Goal: Information Seeking & Learning: Compare options

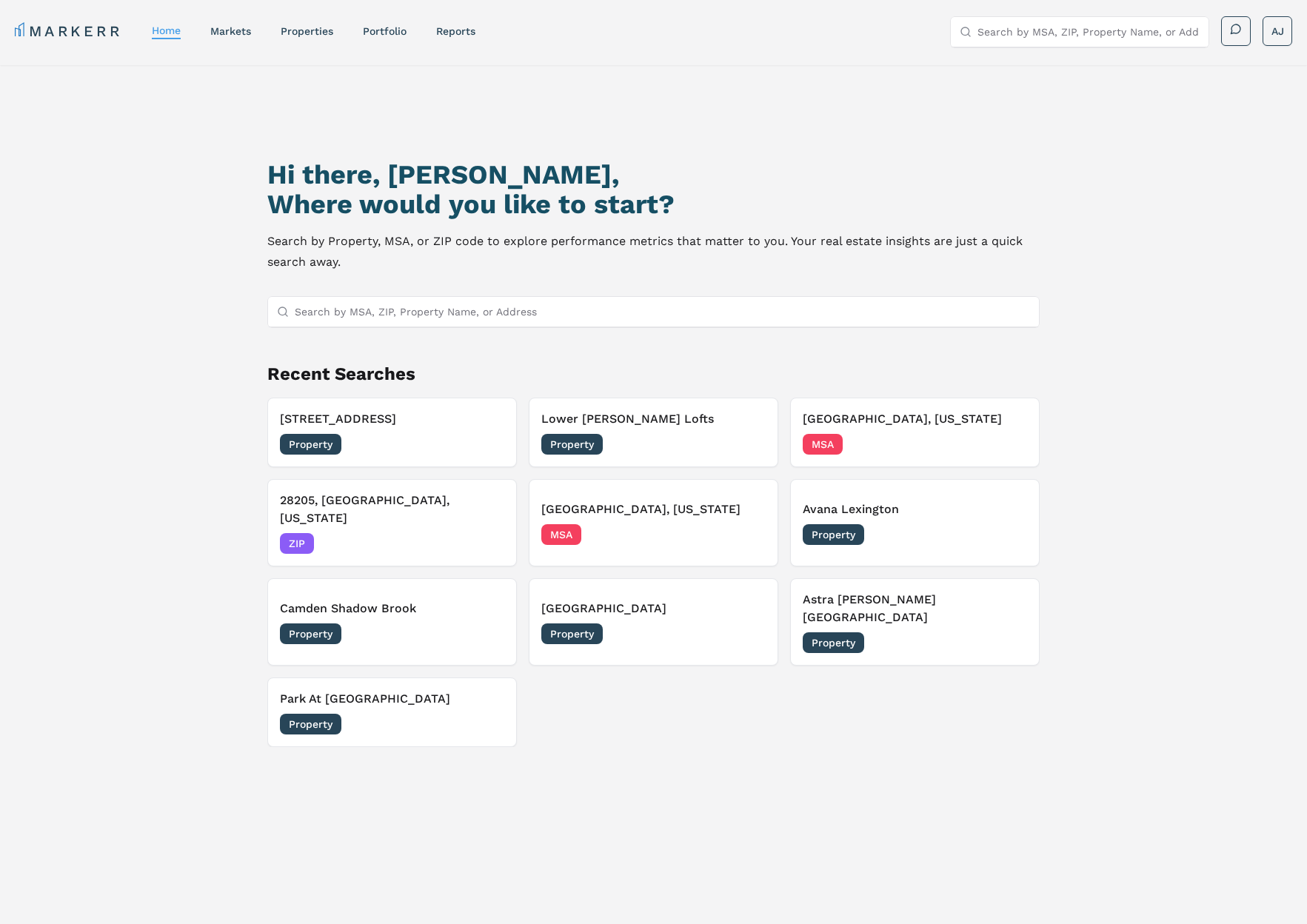
click at [231, 30] on link "markets" at bounding box center [231, 30] width 41 height 12
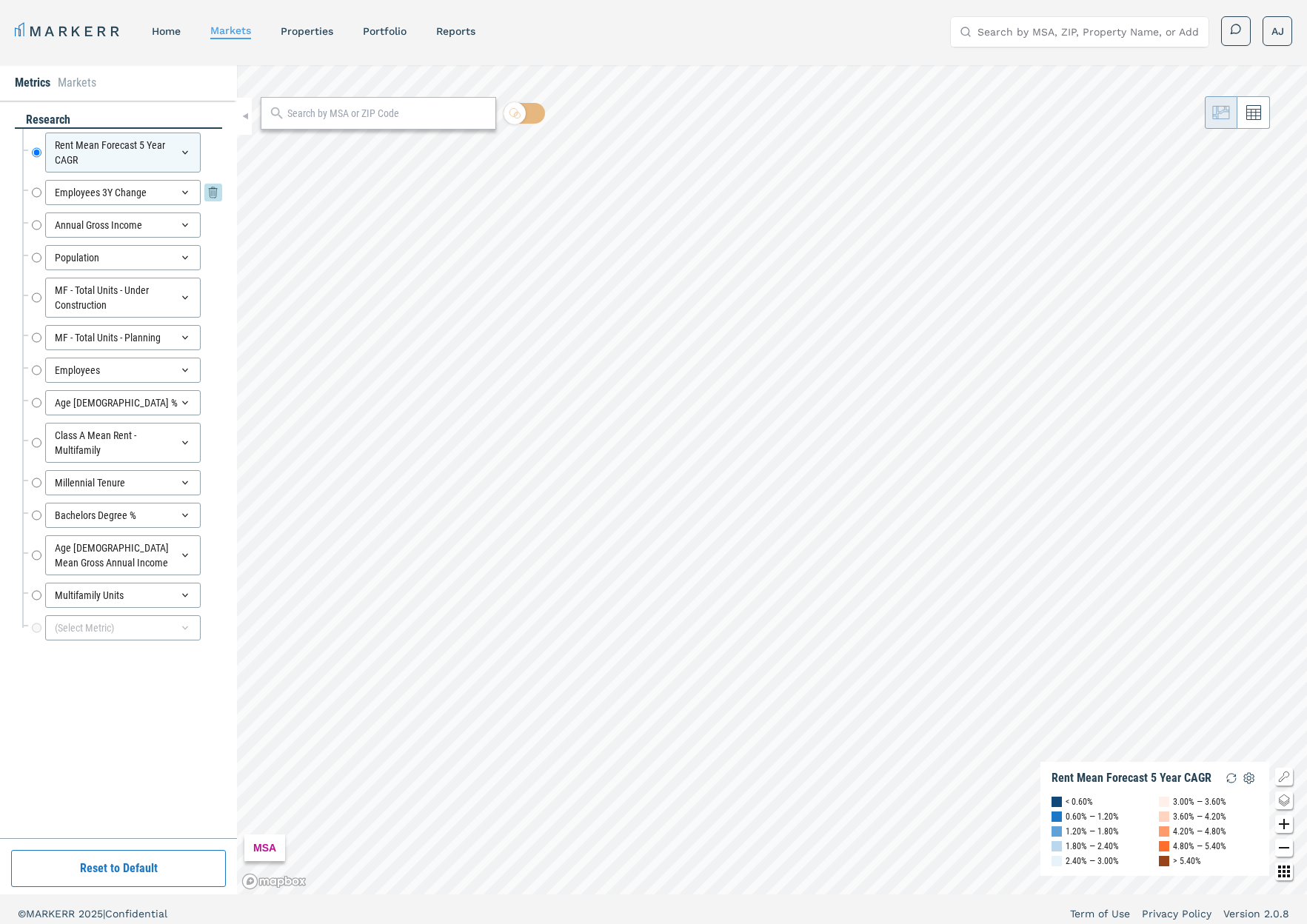
drag, startPoint x: 37, startPoint y: 190, endPoint x: 53, endPoint y: 204, distance: 21.3
click at [37, 191] on input "Employees 3Y Change" at bounding box center [37, 192] width 9 height 25
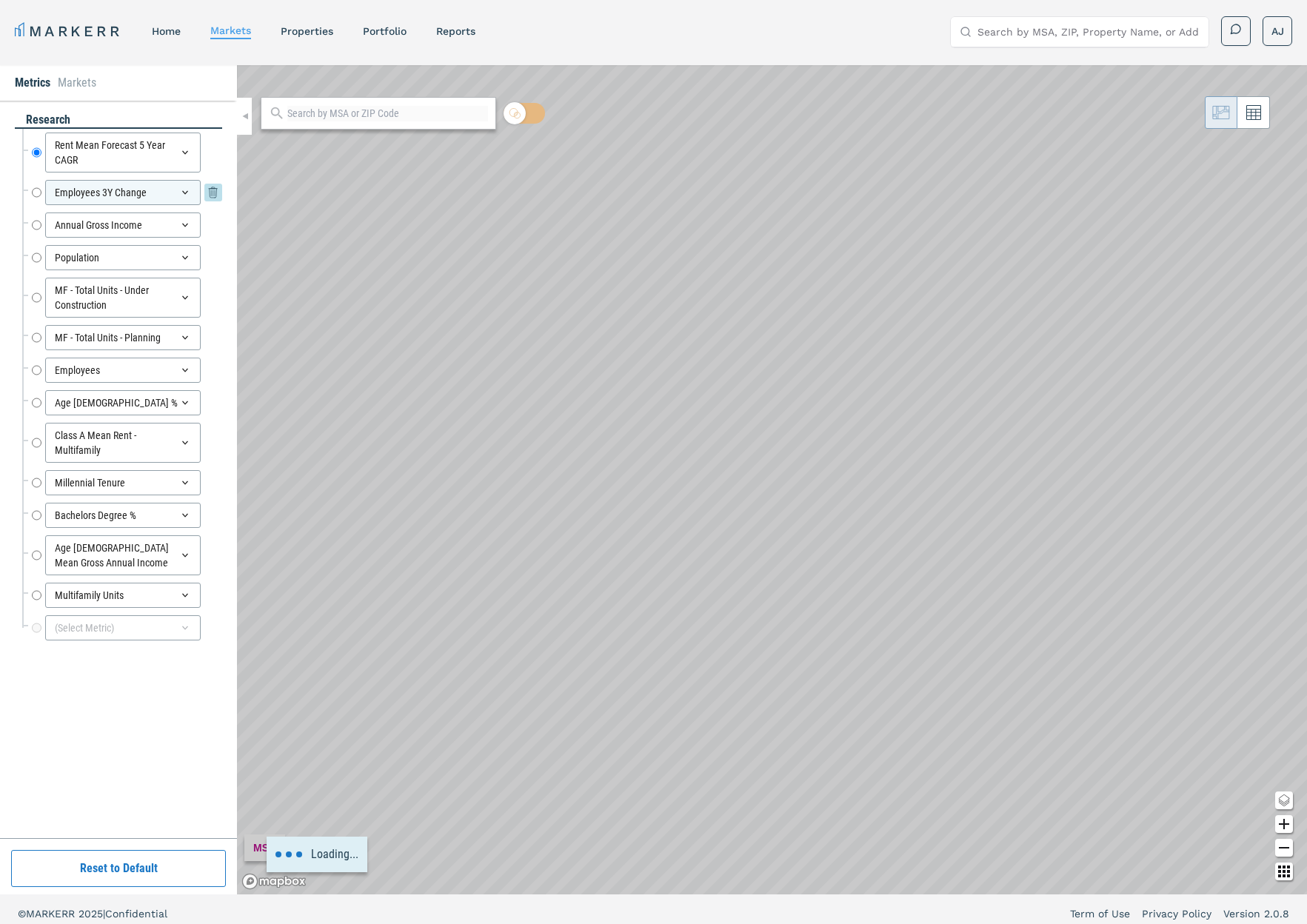
radio input "false"
radio input "true"
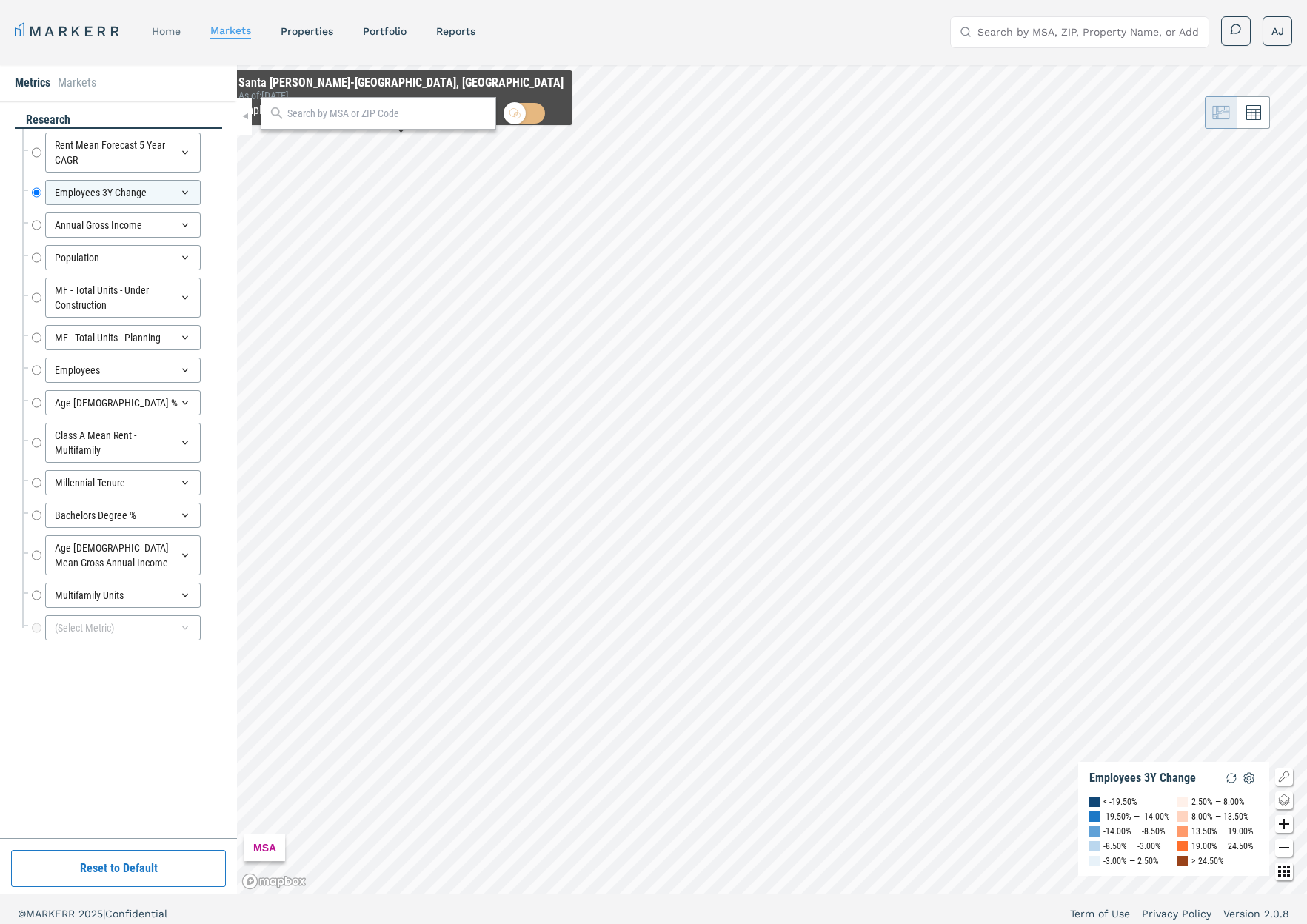
click at [165, 26] on link "home" at bounding box center [166, 30] width 29 height 12
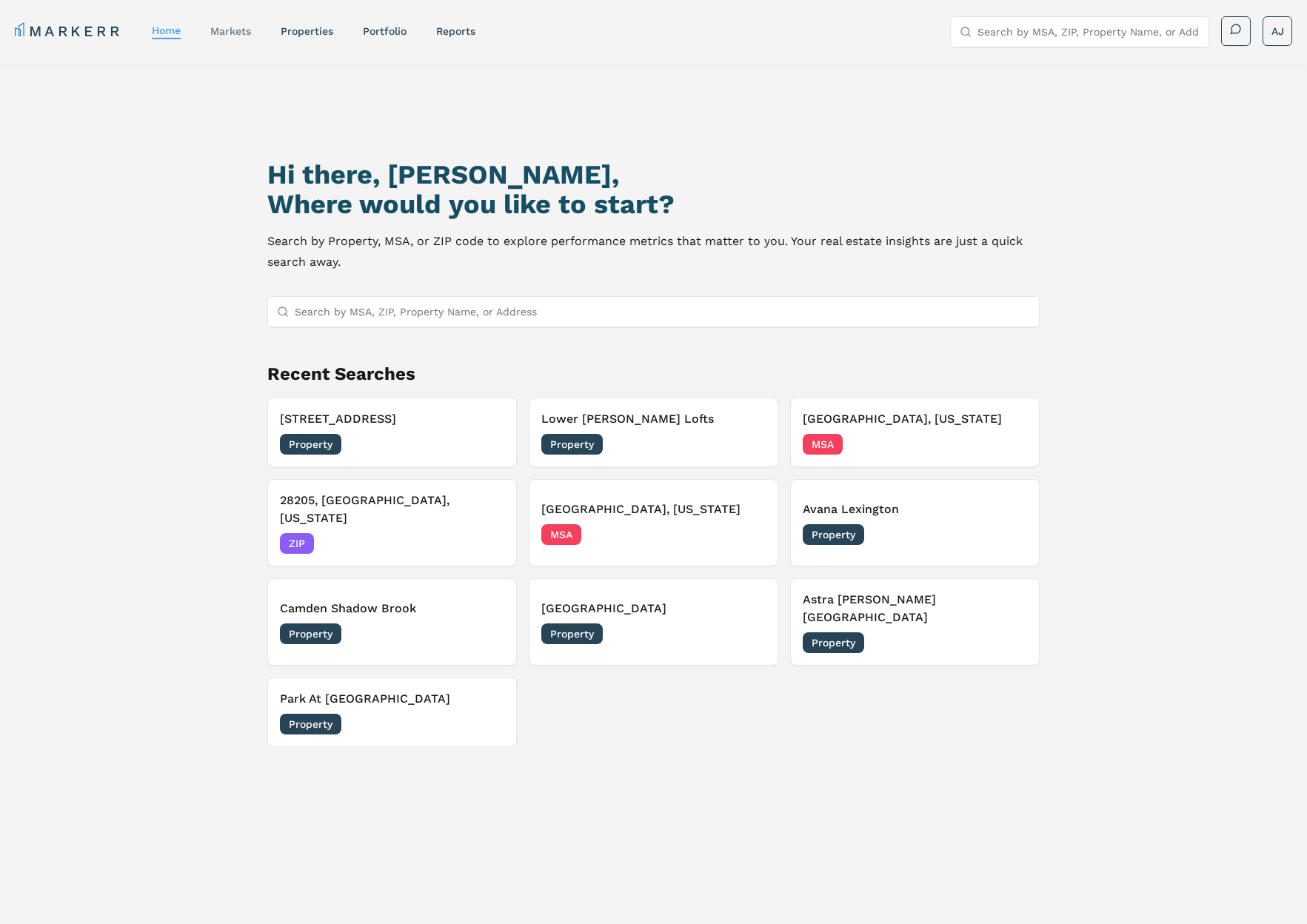
click at [244, 38] on div "markets" at bounding box center [231, 30] width 41 height 15
click at [245, 31] on link "markets" at bounding box center [231, 30] width 41 height 12
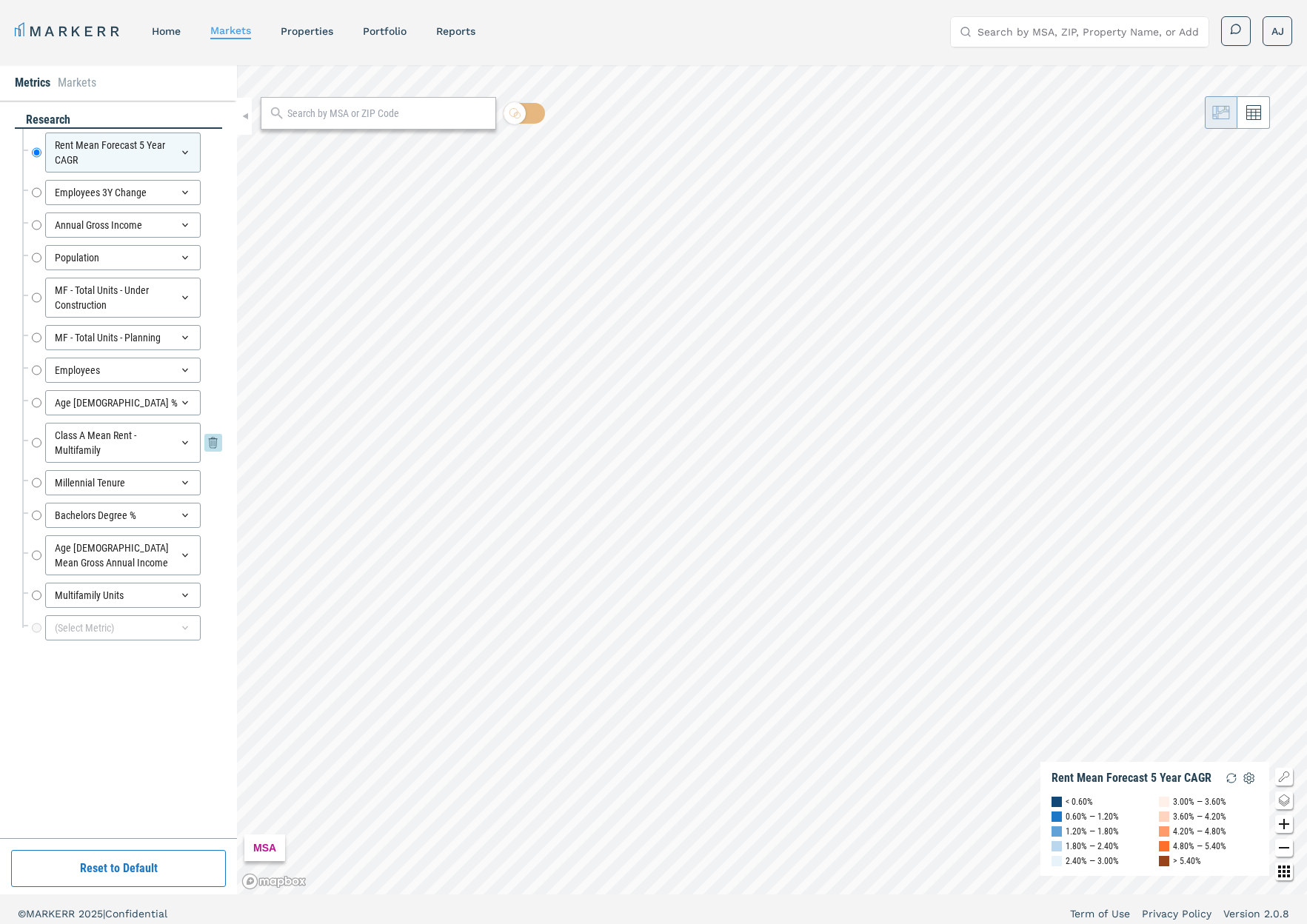
drag, startPoint x: 122, startPoint y: 443, endPoint x: 132, endPoint y: 443, distance: 10.0
click at [122, 443] on div "Class A Mean Rent - Multifamily" at bounding box center [123, 442] width 156 height 40
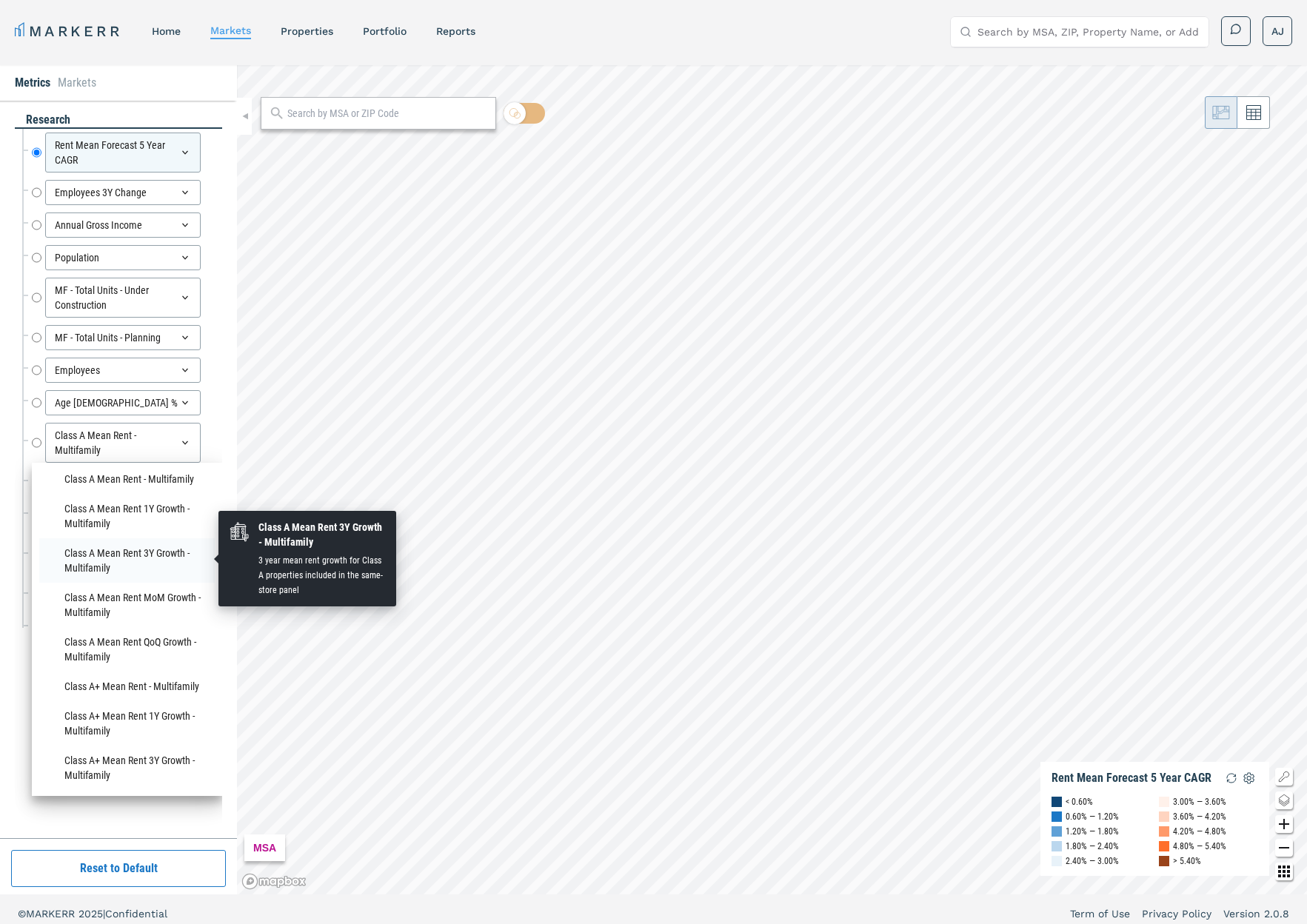
scroll to position [346, 0]
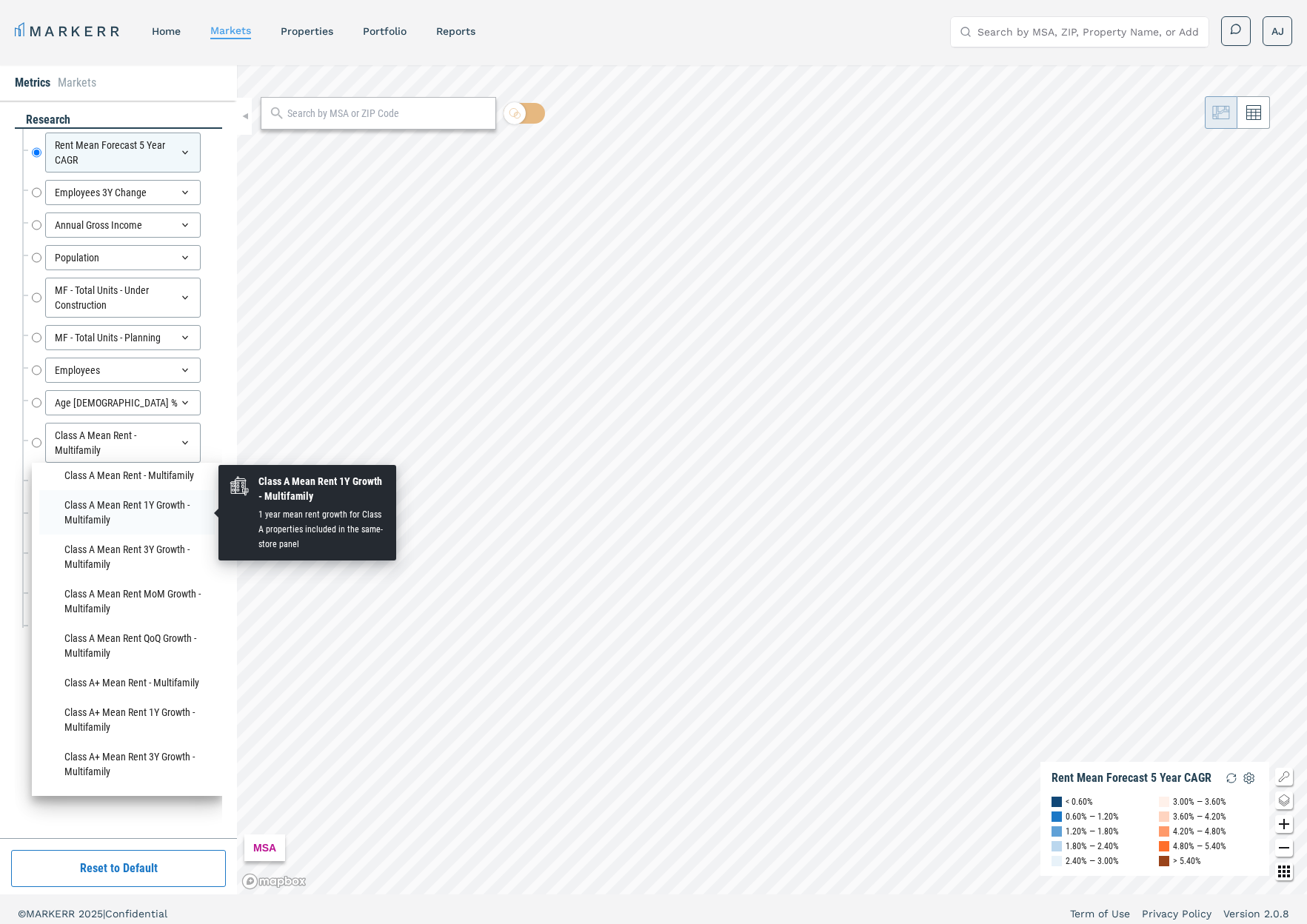
click at [149, 511] on li "Class A Mean Rent 1Y Growth - Multifamily" at bounding box center [127, 512] width 175 height 45
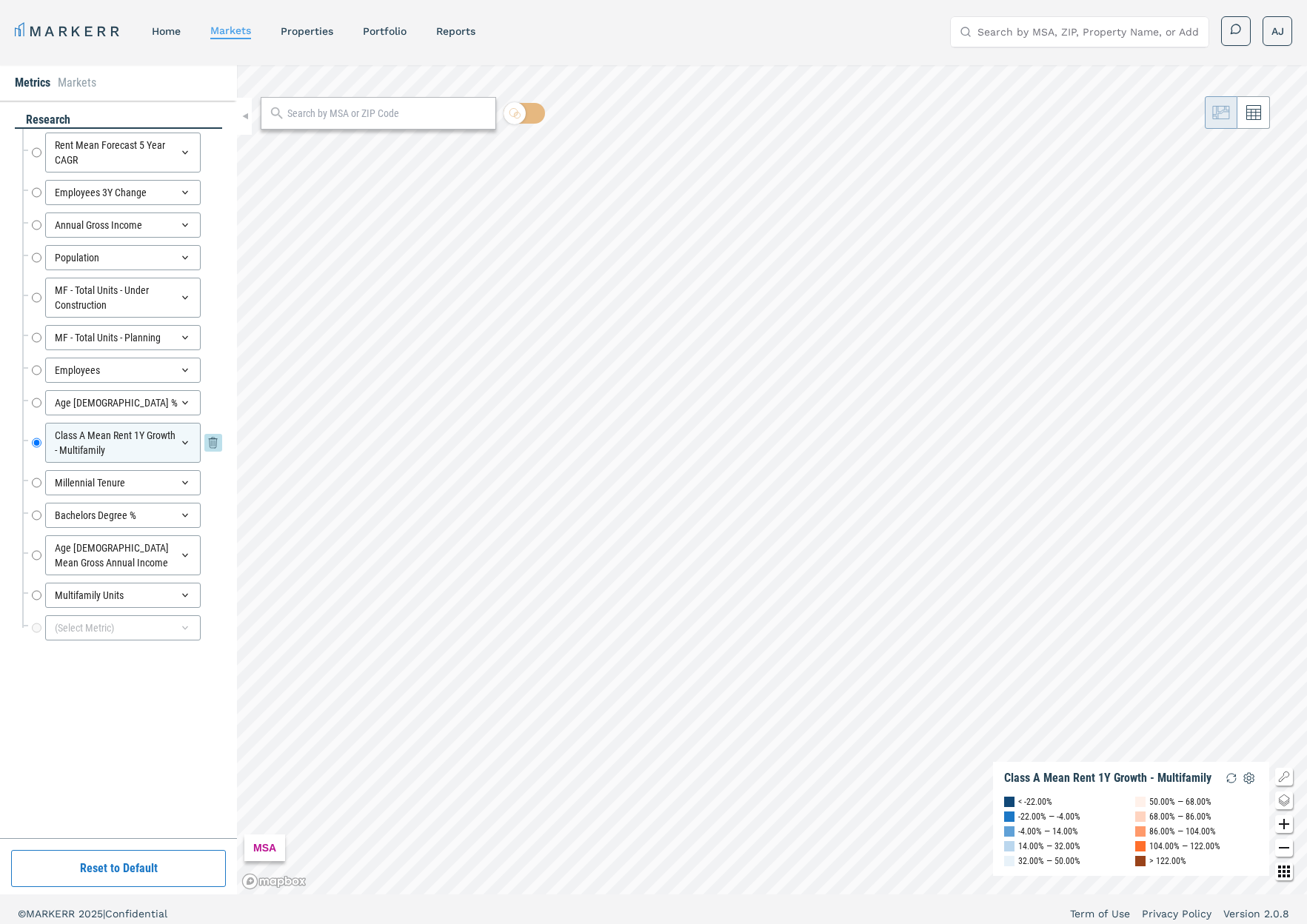
drag, startPoint x: 34, startPoint y: 407, endPoint x: 36, endPoint y: 440, distance: 33.1
click at [34, 409] on input "Age [DEMOGRAPHIC_DATA] %" at bounding box center [37, 403] width 9 height 25
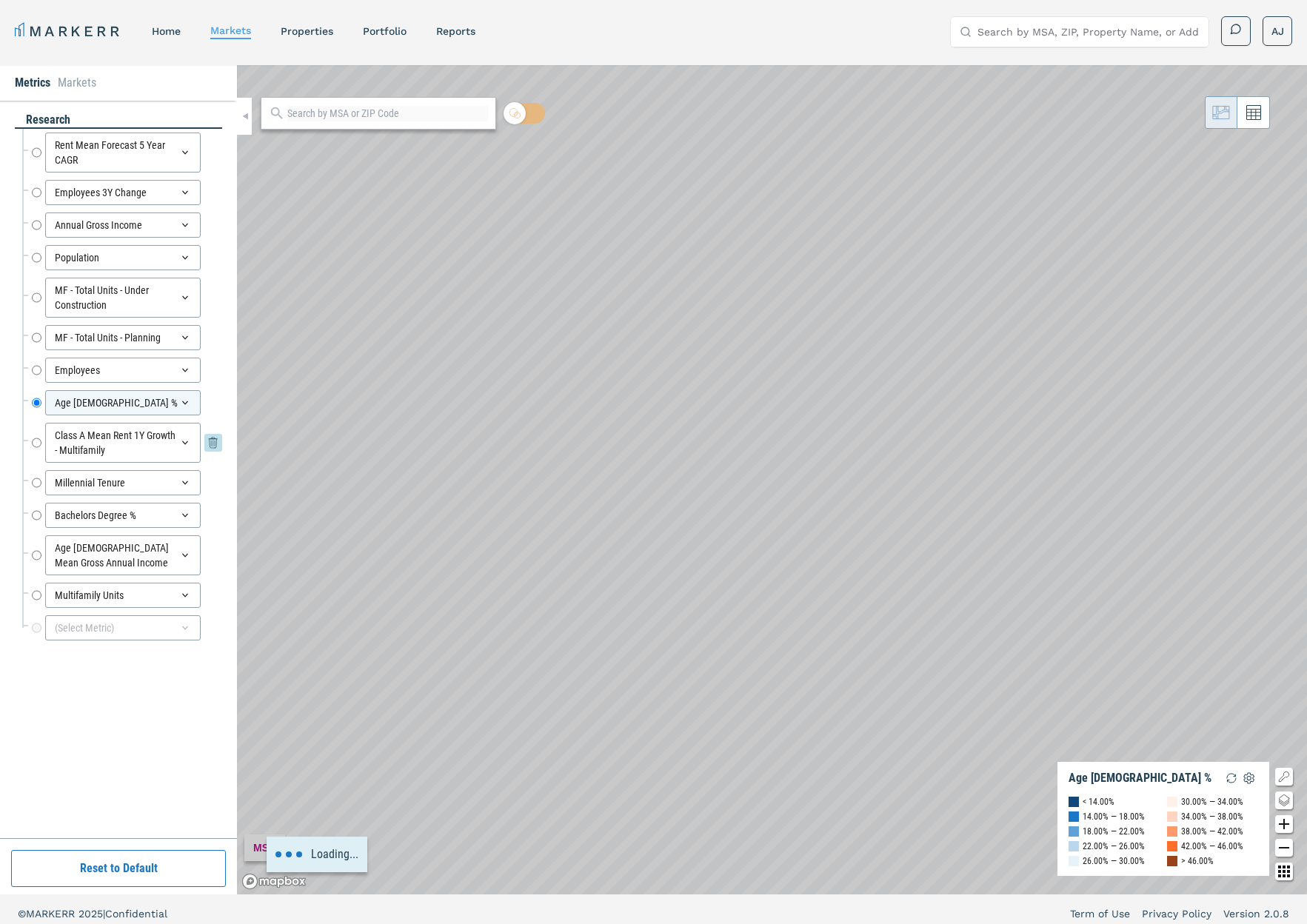
click at [36, 442] on input "Class A Mean Rent 1Y Growth - Multifamily" at bounding box center [37, 442] width 9 height 40
radio input "false"
radio input "true"
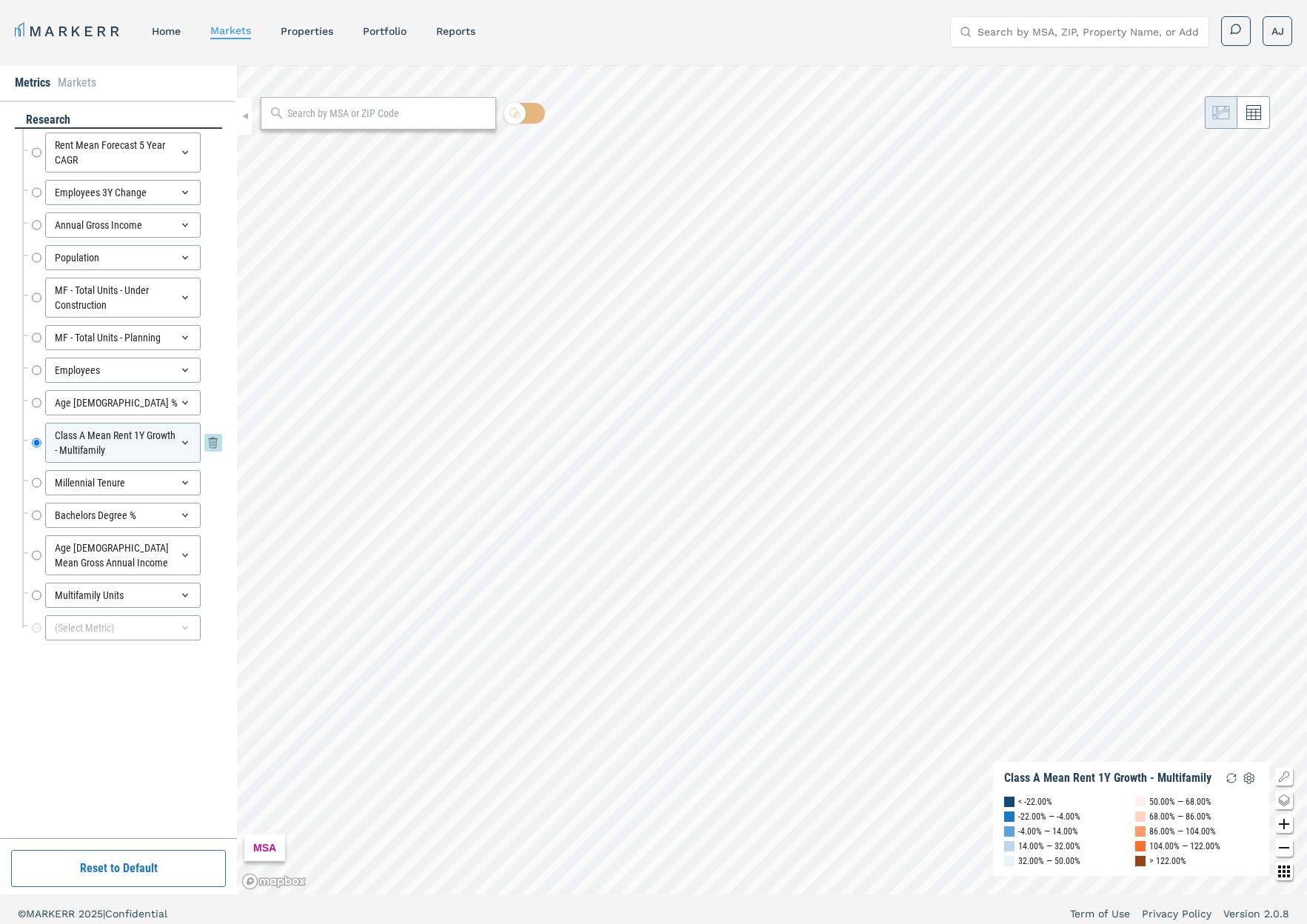
click at [138, 448] on div "Class A Mean Rent 1Y Growth - Multifamily" at bounding box center [123, 442] width 156 height 40
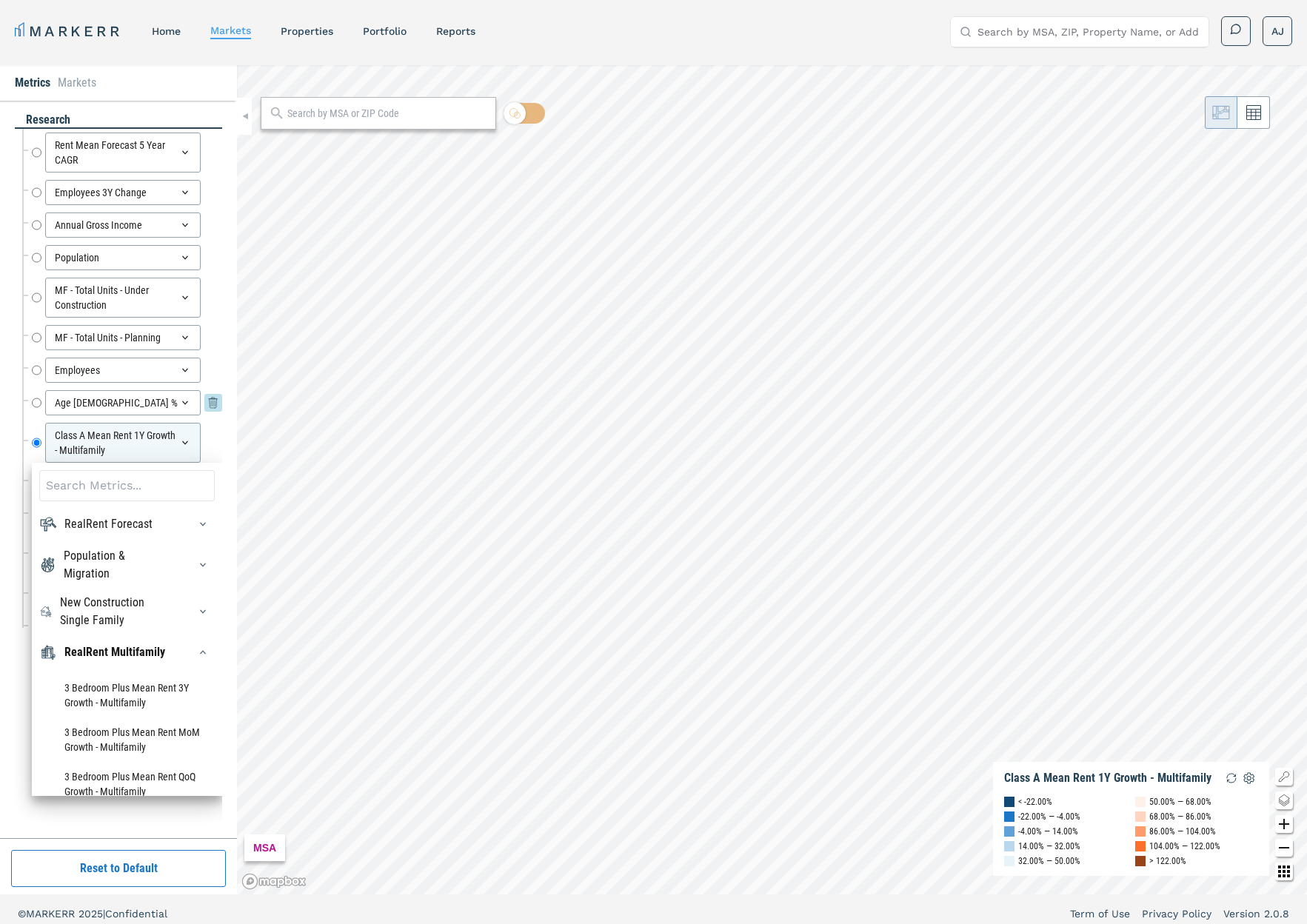
drag, startPoint x: 35, startPoint y: 434, endPoint x: 36, endPoint y: 413, distance: 21.0
click at [35, 431] on input "Class A Mean Rent 1Y Growth - Multifamily" at bounding box center [37, 442] width 9 height 40
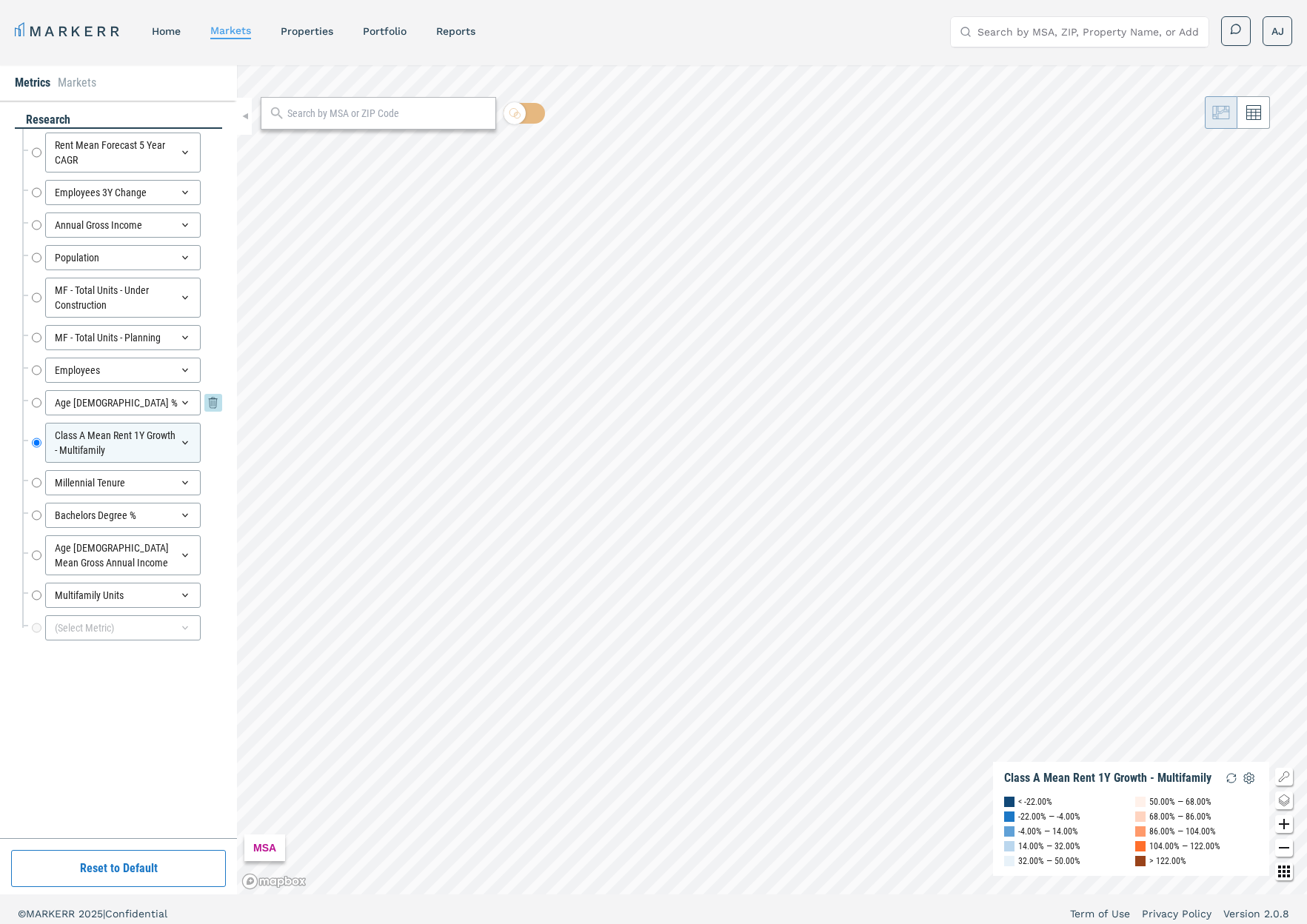
click at [37, 406] on input "Age [DEMOGRAPHIC_DATA] %" at bounding box center [37, 403] width 9 height 25
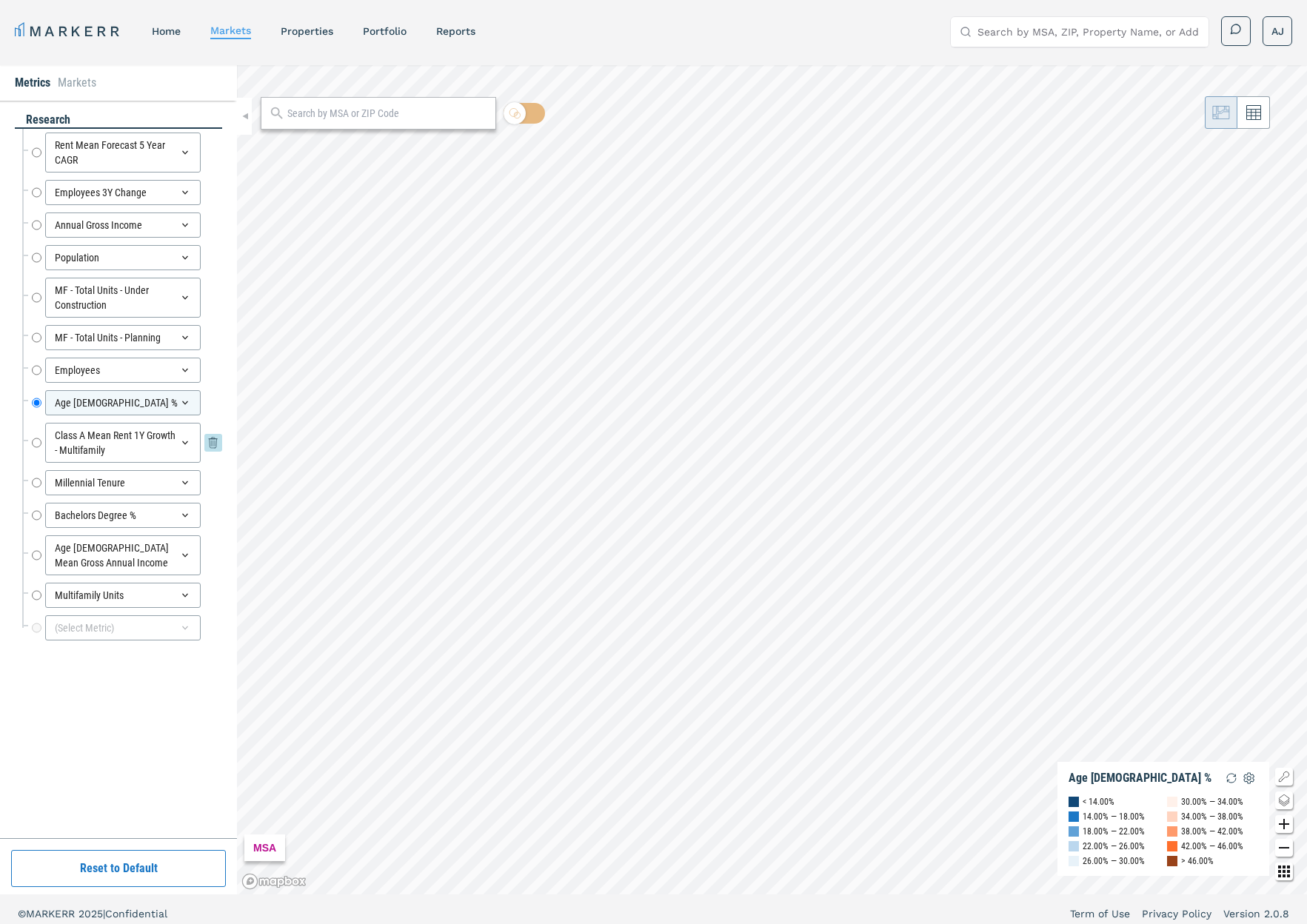
drag, startPoint x: 36, startPoint y: 442, endPoint x: 42, endPoint y: 432, distance: 11.7
click at [38, 440] on input "Class A Mean Rent 1Y Growth - Multifamily" at bounding box center [37, 442] width 9 height 40
radio input "false"
radio input "true"
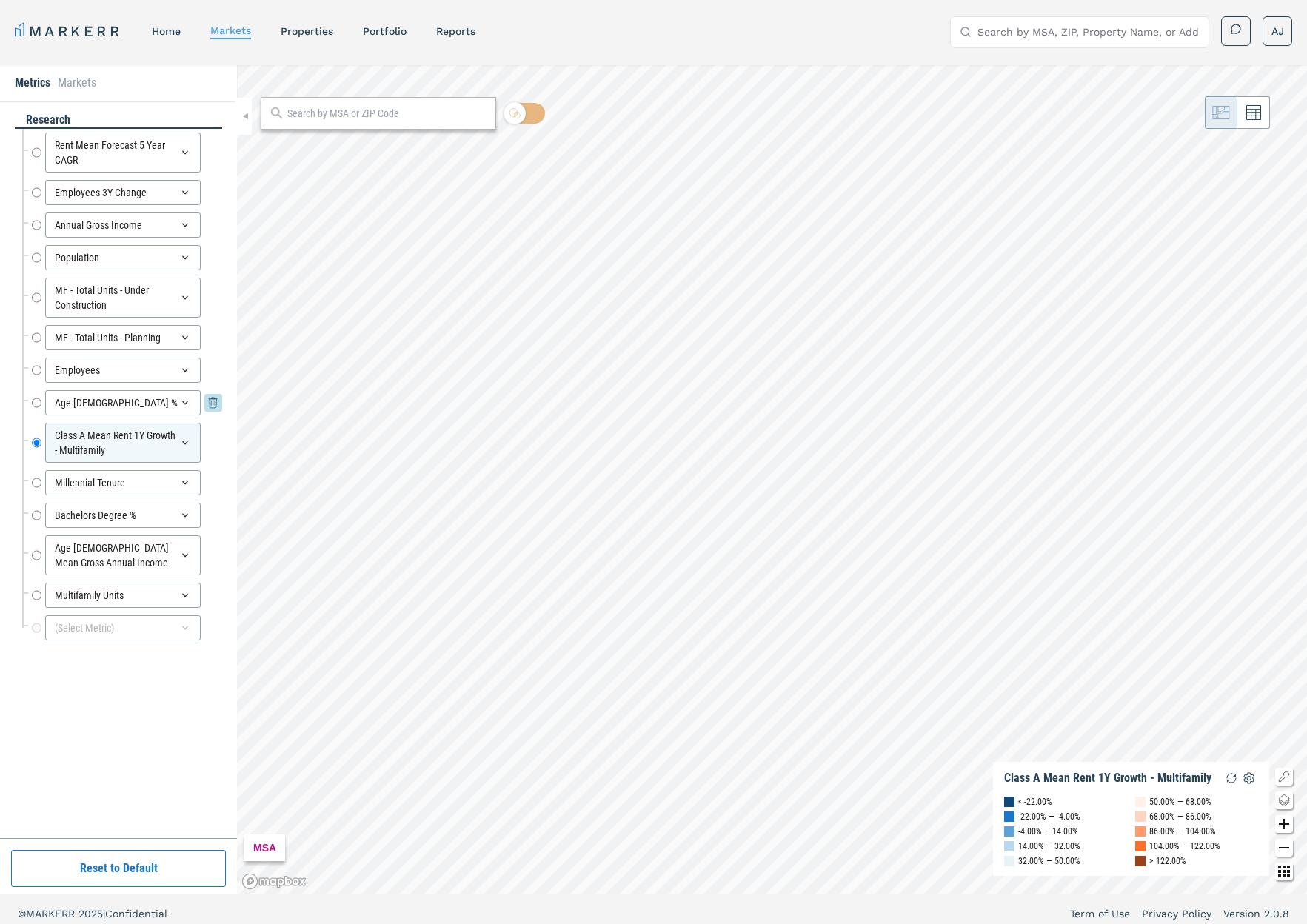
drag, startPoint x: 40, startPoint y: 405, endPoint x: 40, endPoint y: 436, distance: 31.0
click at [40, 406] on input "Age [DEMOGRAPHIC_DATA] %" at bounding box center [37, 403] width 9 height 25
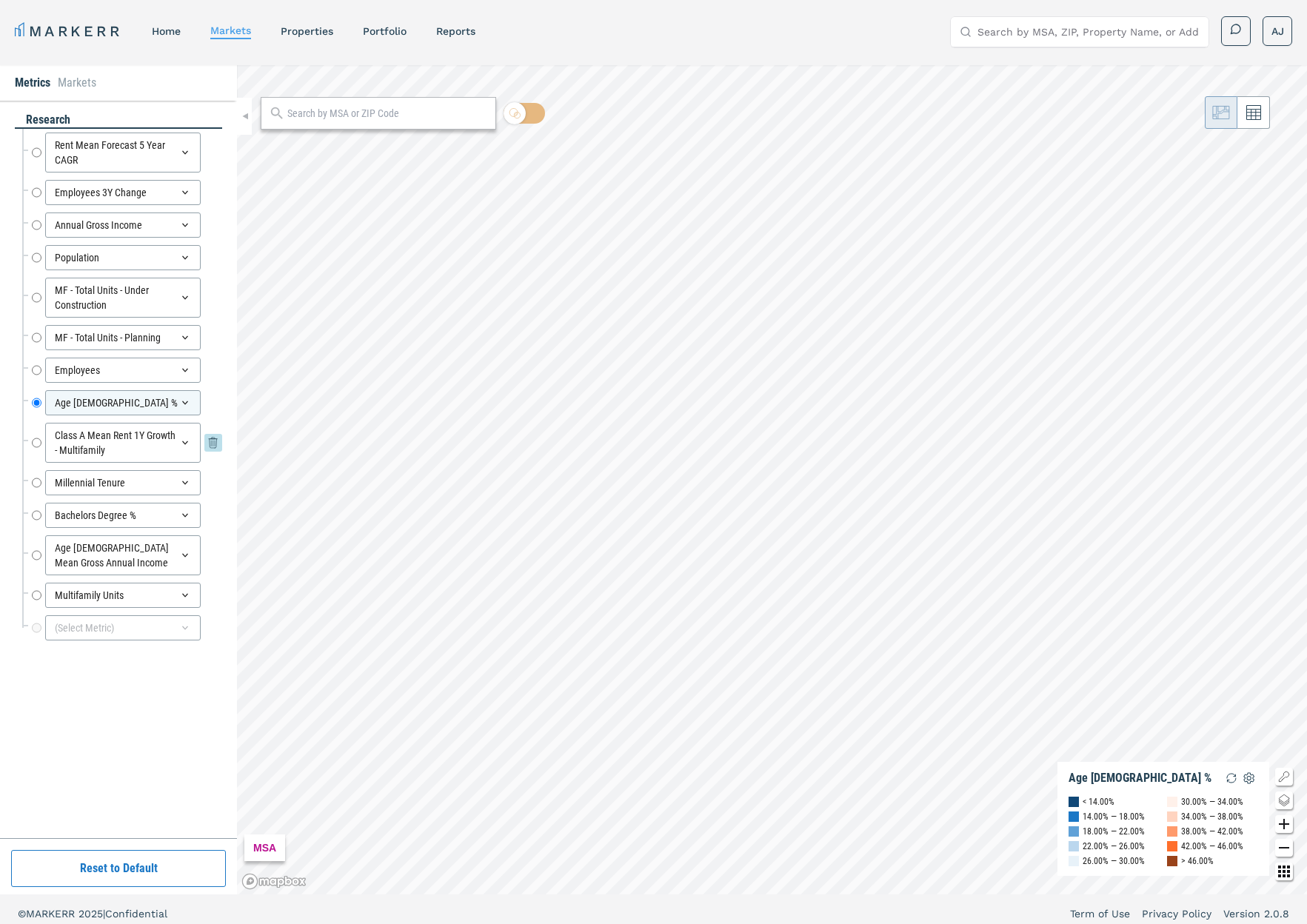
click at [38, 448] on input "Class A Mean Rent 1Y Growth - Multifamily" at bounding box center [37, 442] width 9 height 40
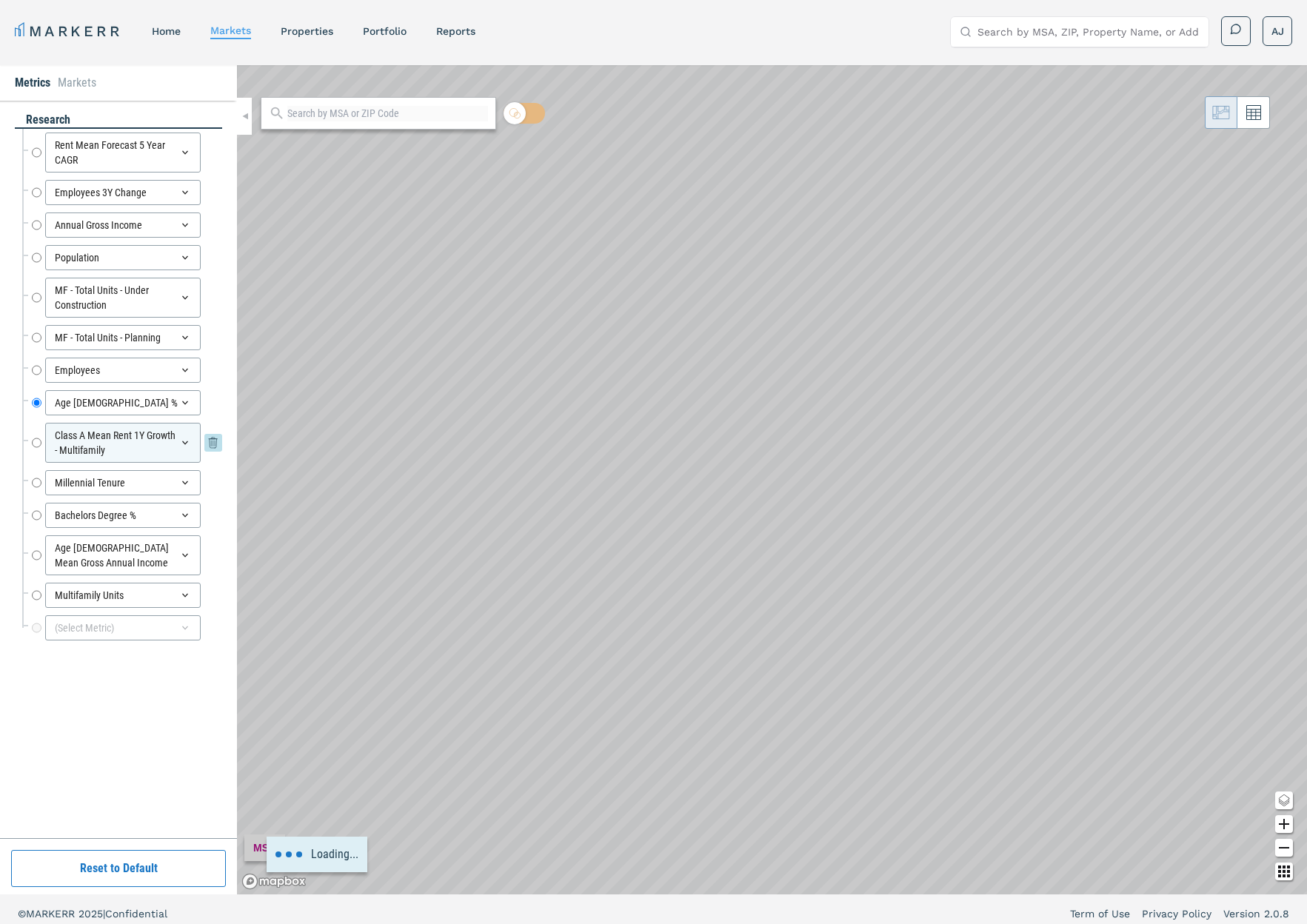
radio input "false"
radio input "true"
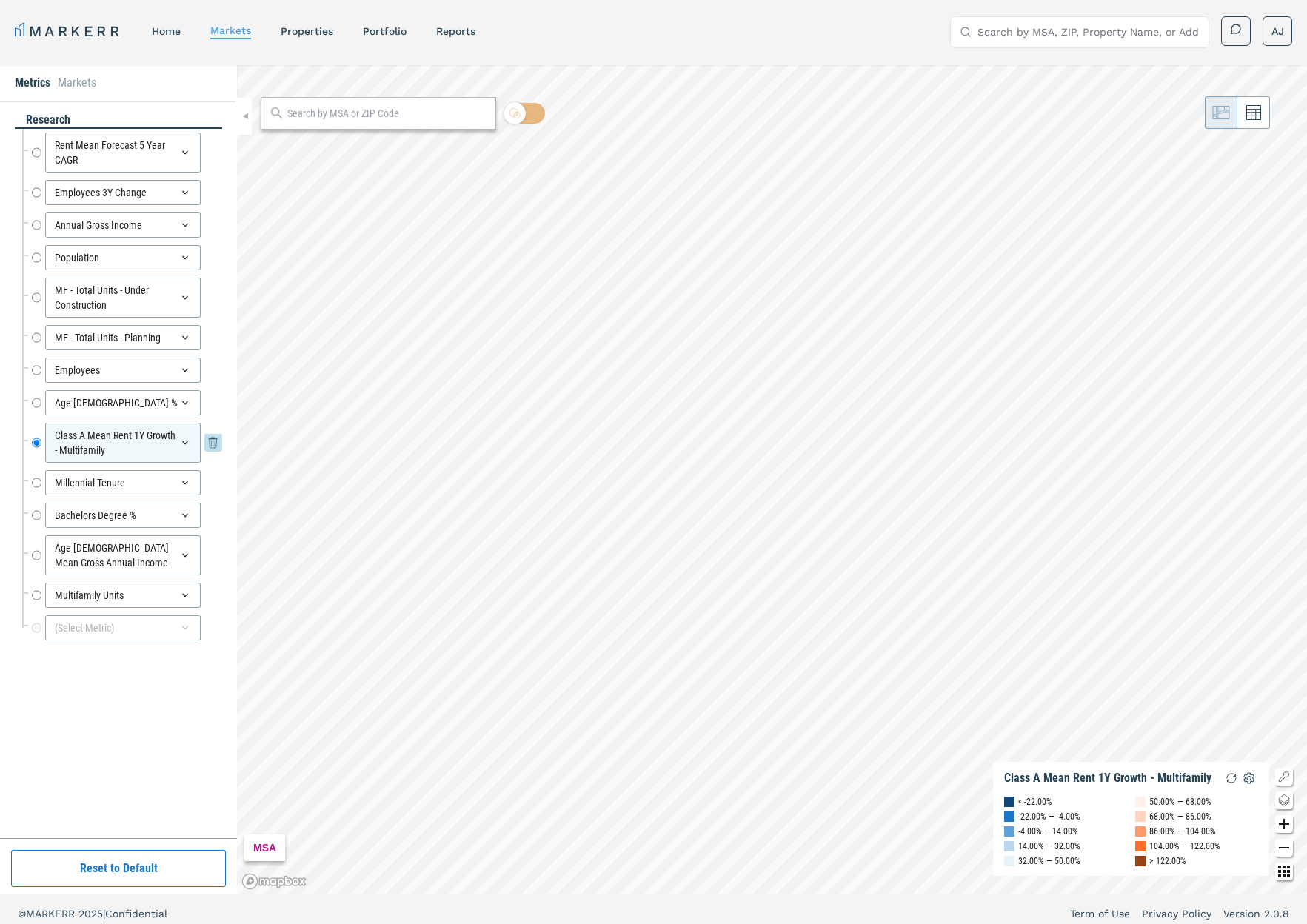
click at [40, 441] on input "Class A Mean Rent 1Y Growth - Multifamily" at bounding box center [37, 442] width 9 height 40
click at [34, 405] on input "Age [DEMOGRAPHIC_DATA] %" at bounding box center [37, 403] width 9 height 25
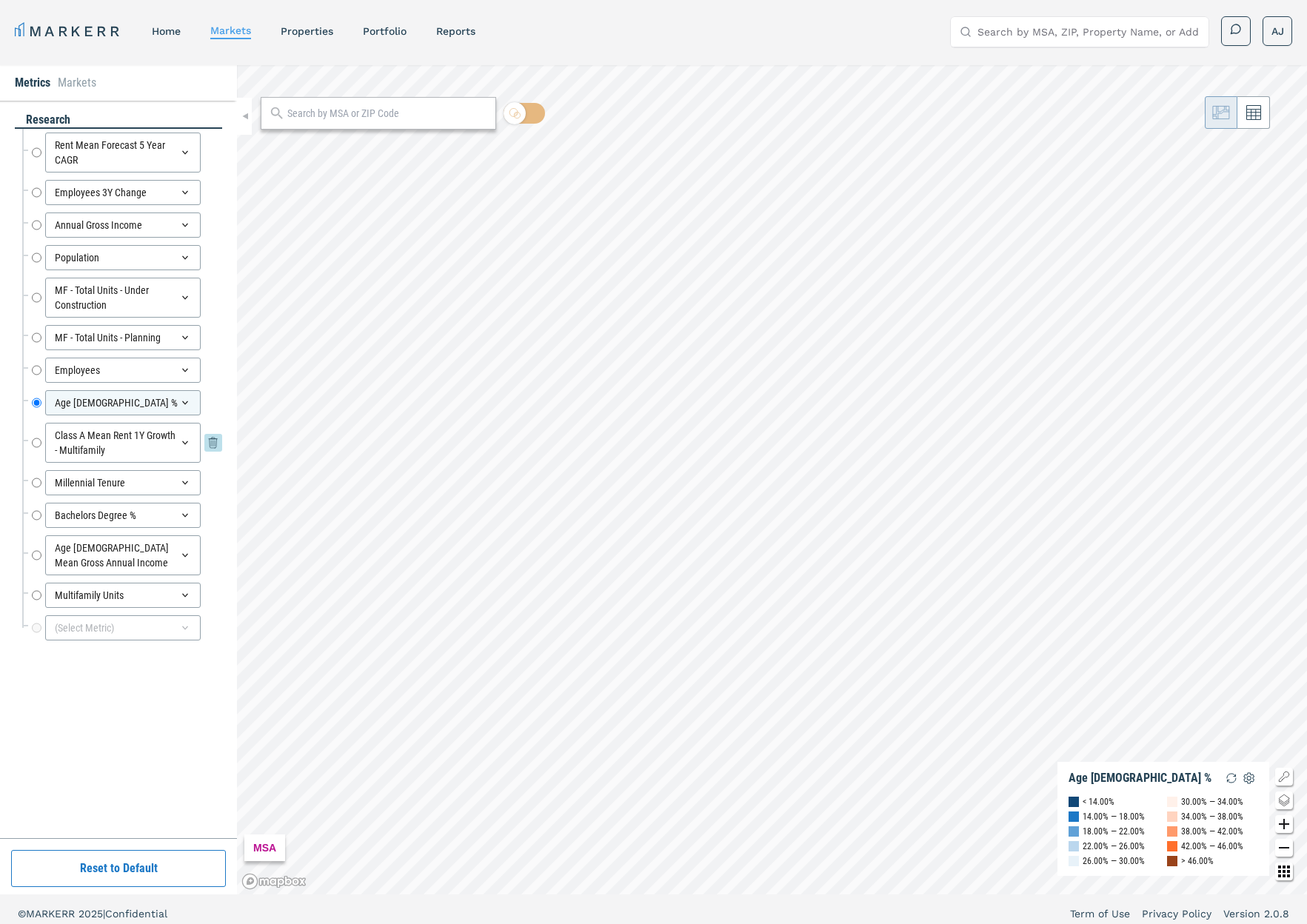
click at [40, 454] on input "Class A Mean Rent 1Y Growth - Multifamily" at bounding box center [37, 442] width 9 height 40
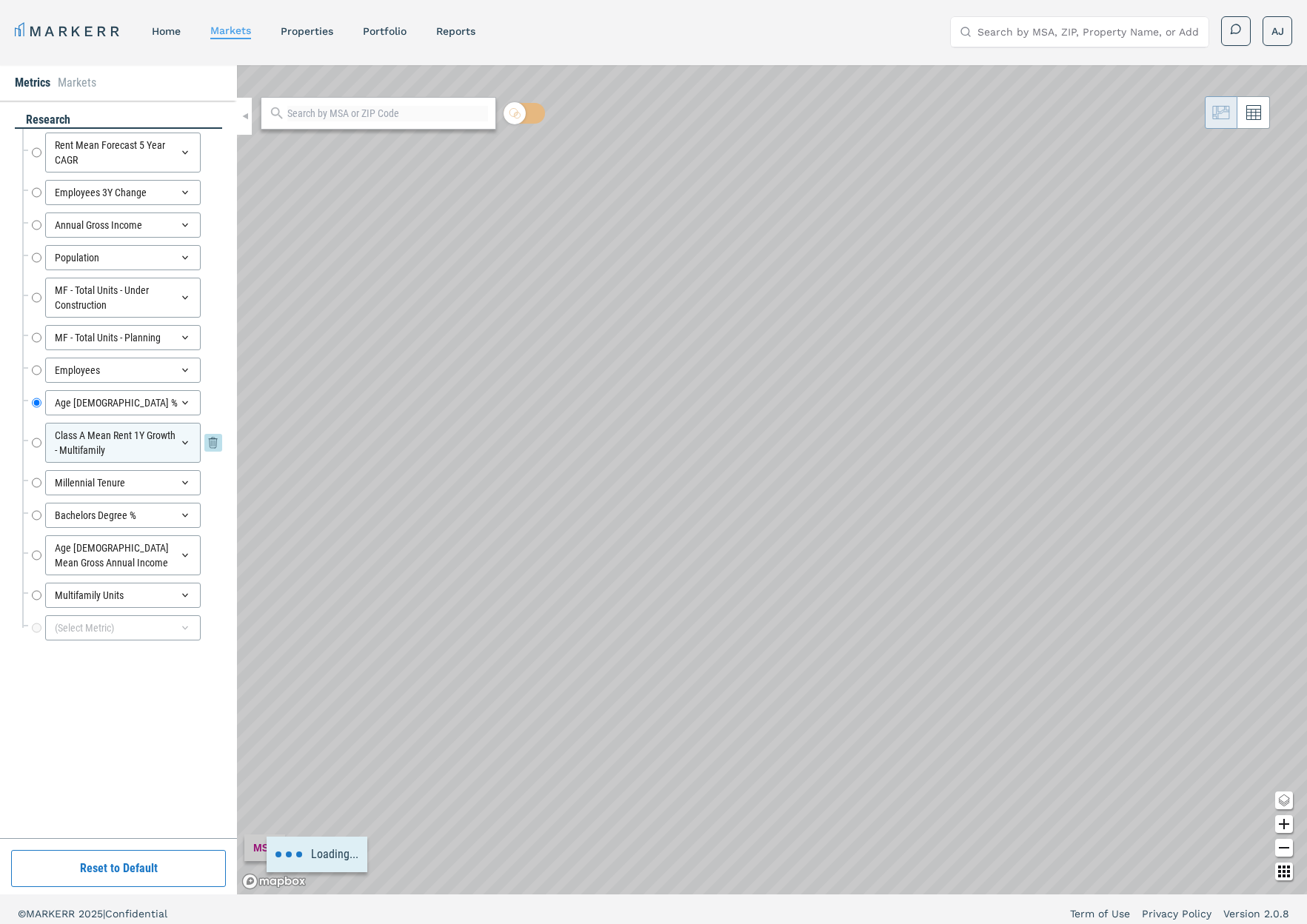
radio input "false"
radio input "true"
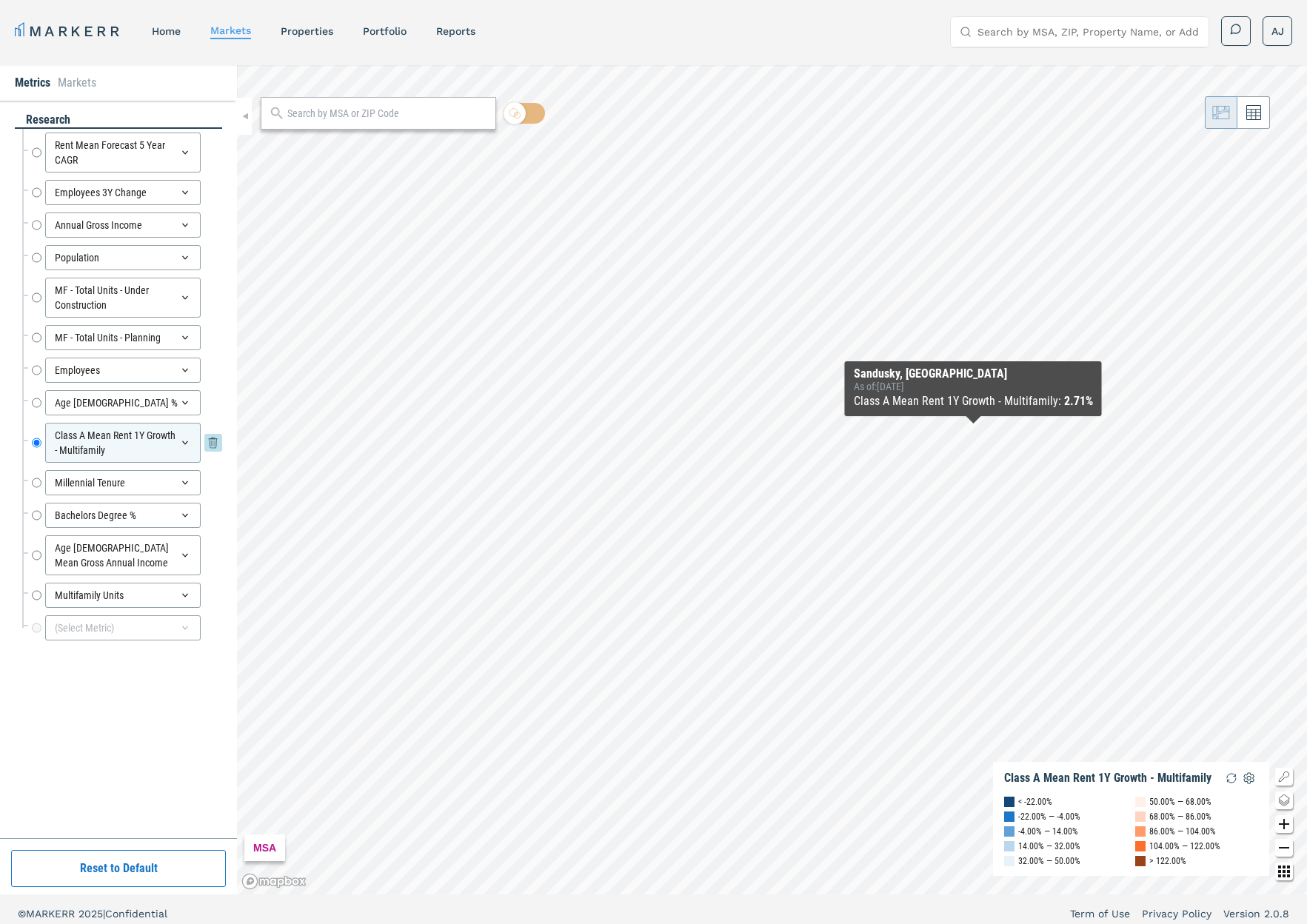
click at [83, 445] on div "Class A Mean Rent 1Y Growth - Multifamily" at bounding box center [123, 442] width 156 height 40
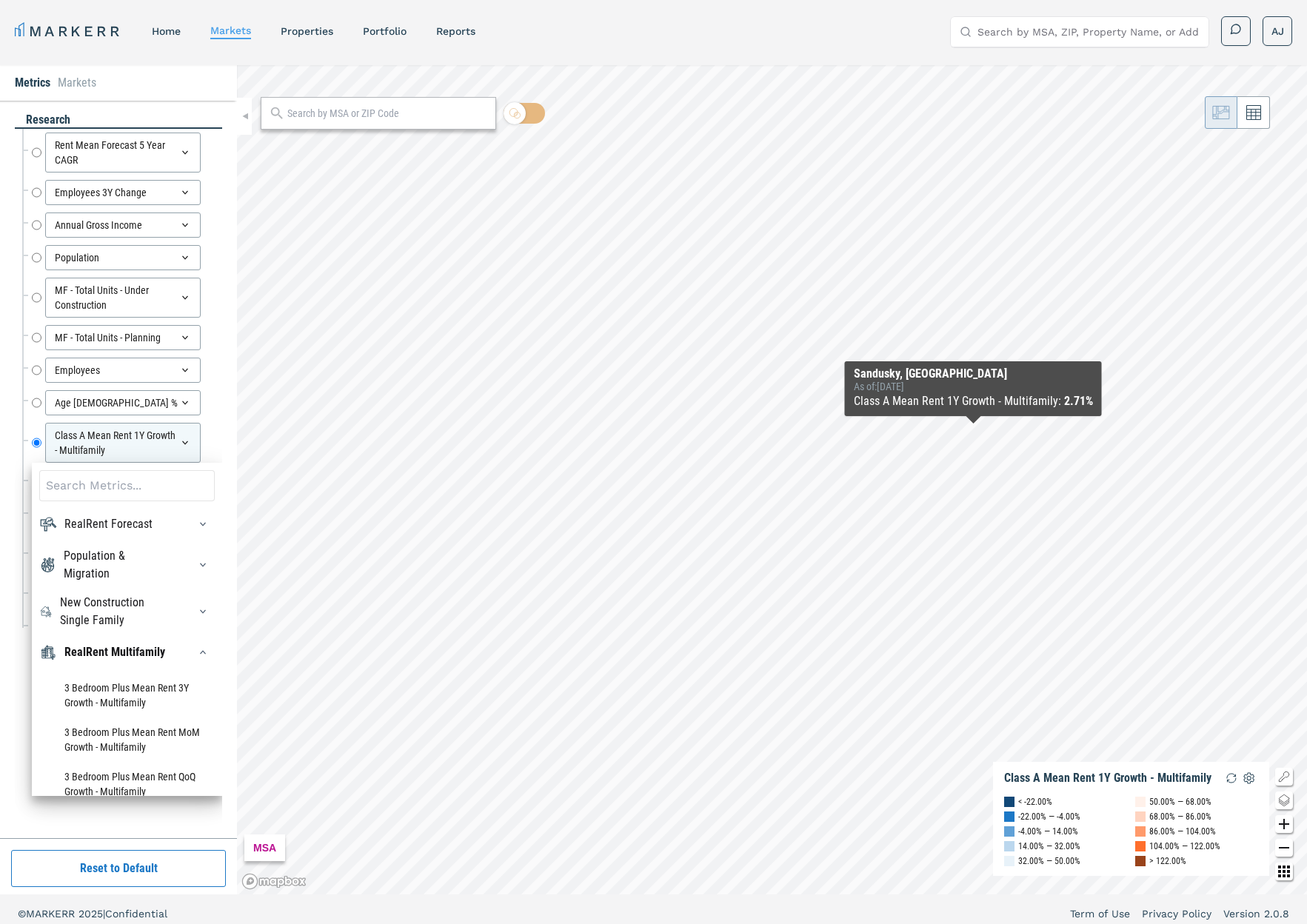
scroll to position [9, 0]
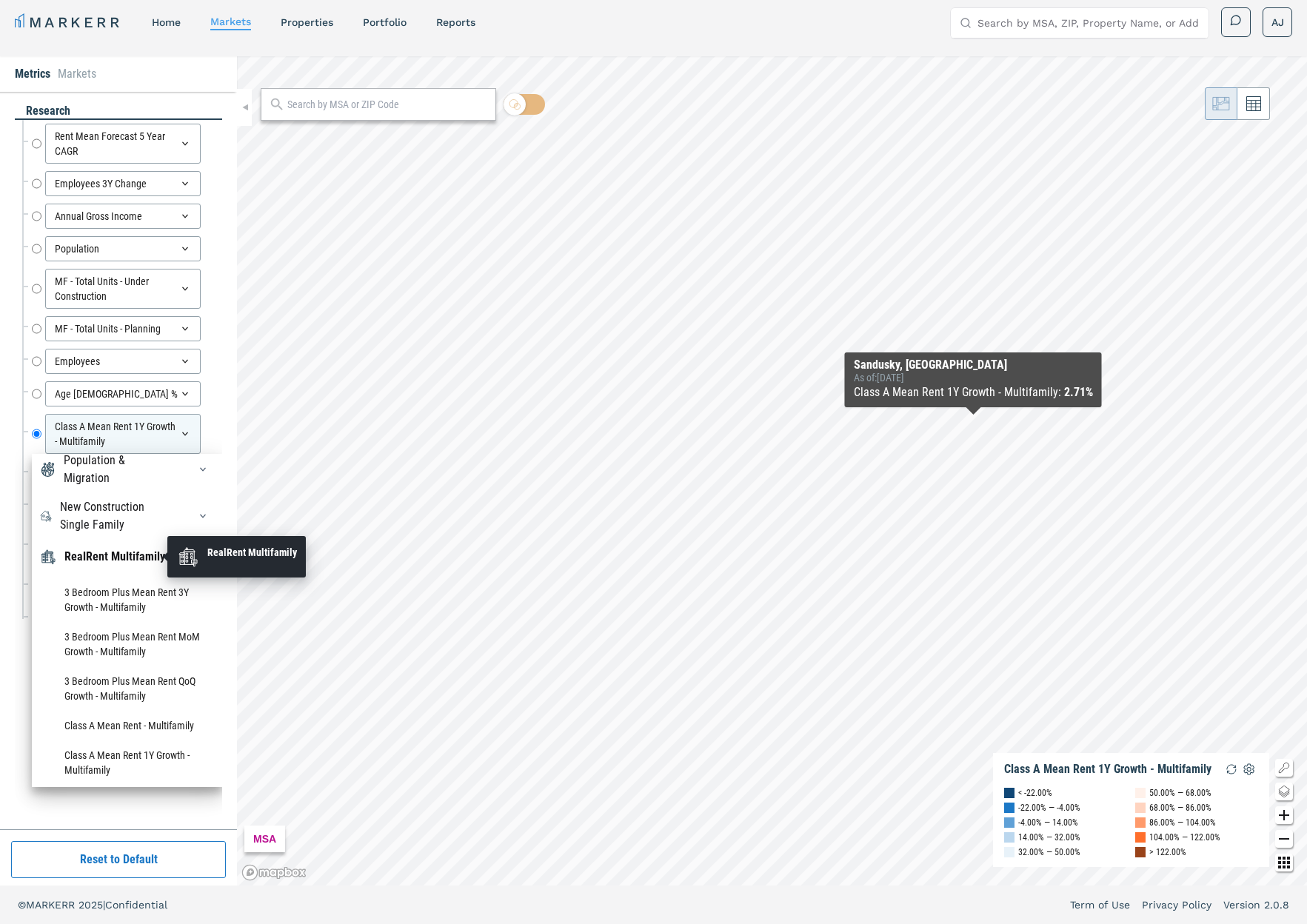
click at [118, 552] on div "RealRent Multifamily" at bounding box center [114, 557] width 101 height 18
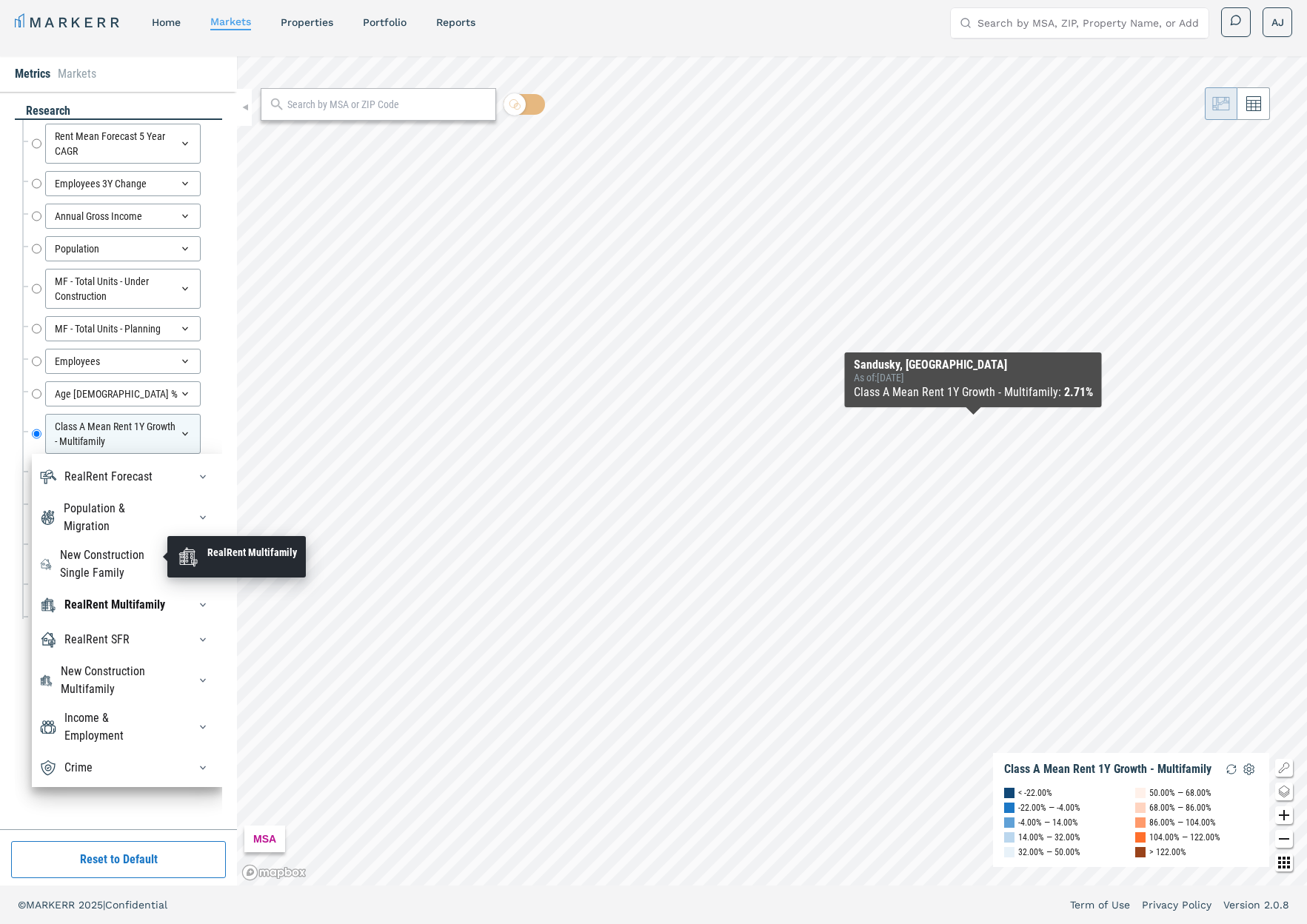
scroll to position [27, 0]
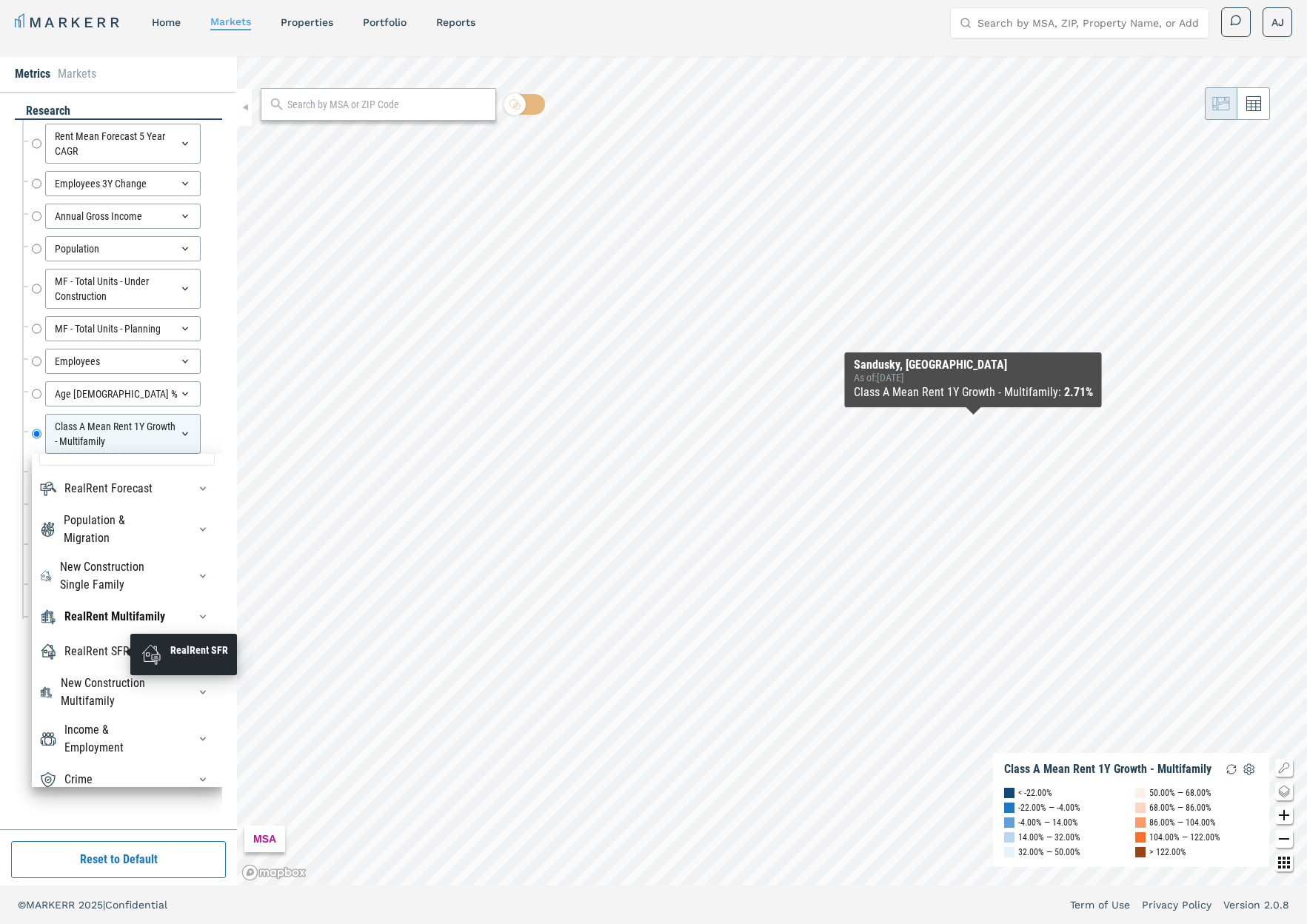
click at [104, 651] on div "RealRent SFR" at bounding box center [96, 651] width 65 height 18
click at [107, 618] on div "RealRent Multifamily" at bounding box center [114, 617] width 101 height 18
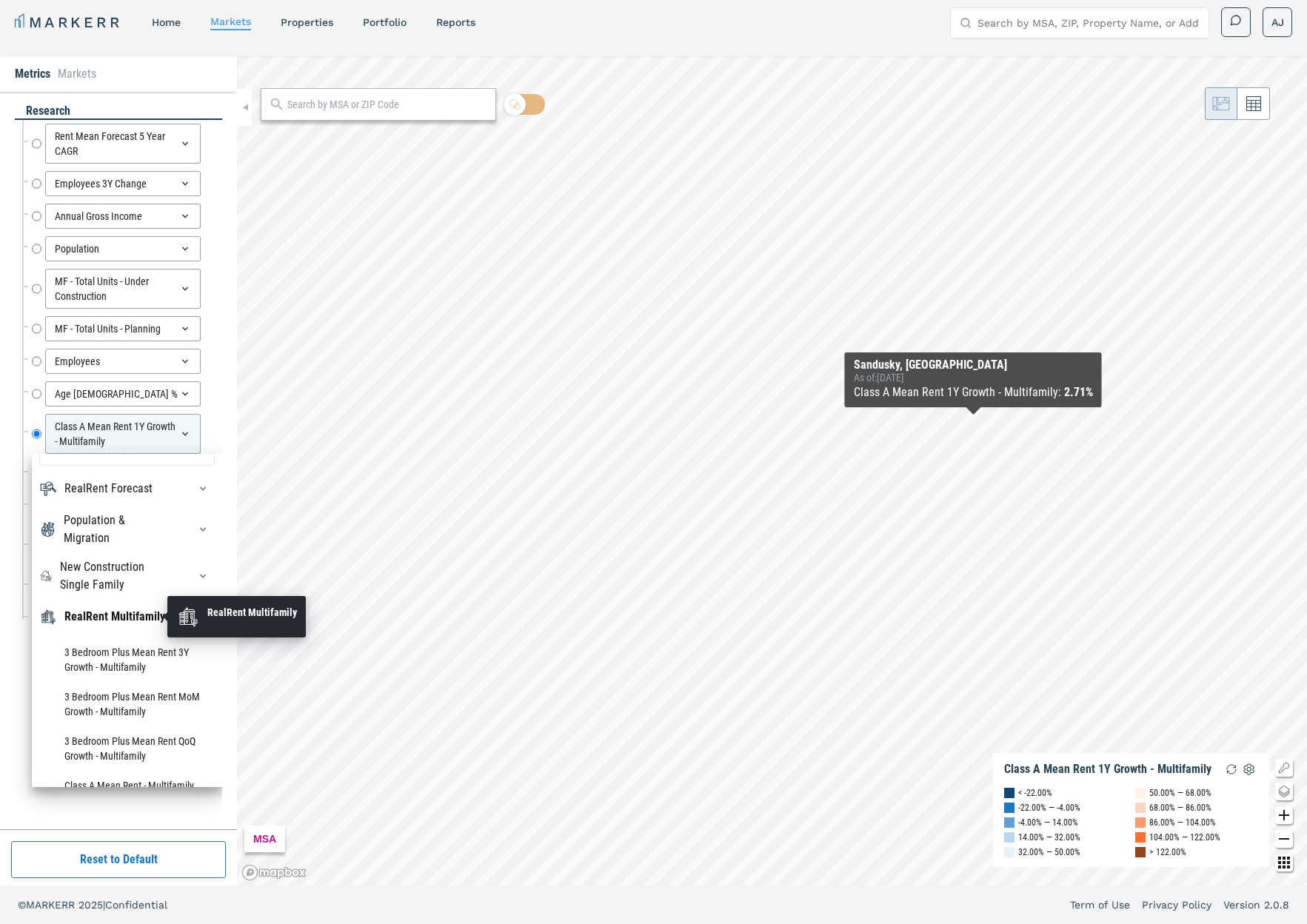
click at [107, 618] on div "RealRent Multifamily" at bounding box center [114, 617] width 101 height 18
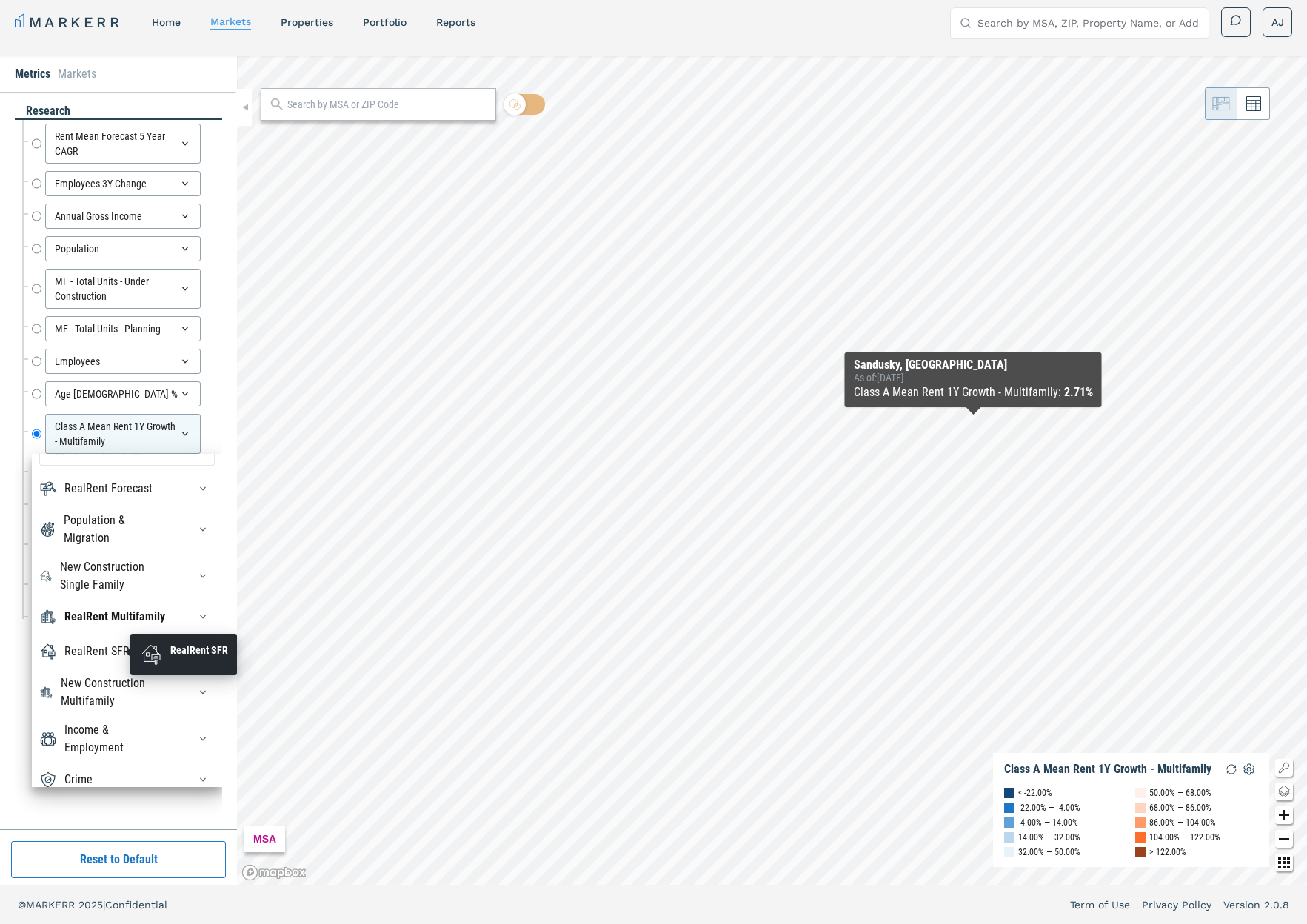
click at [83, 651] on div "RealRent SFR" at bounding box center [96, 651] width 65 height 18
click at [84, 651] on div "RealRent SFR" at bounding box center [96, 651] width 65 height 18
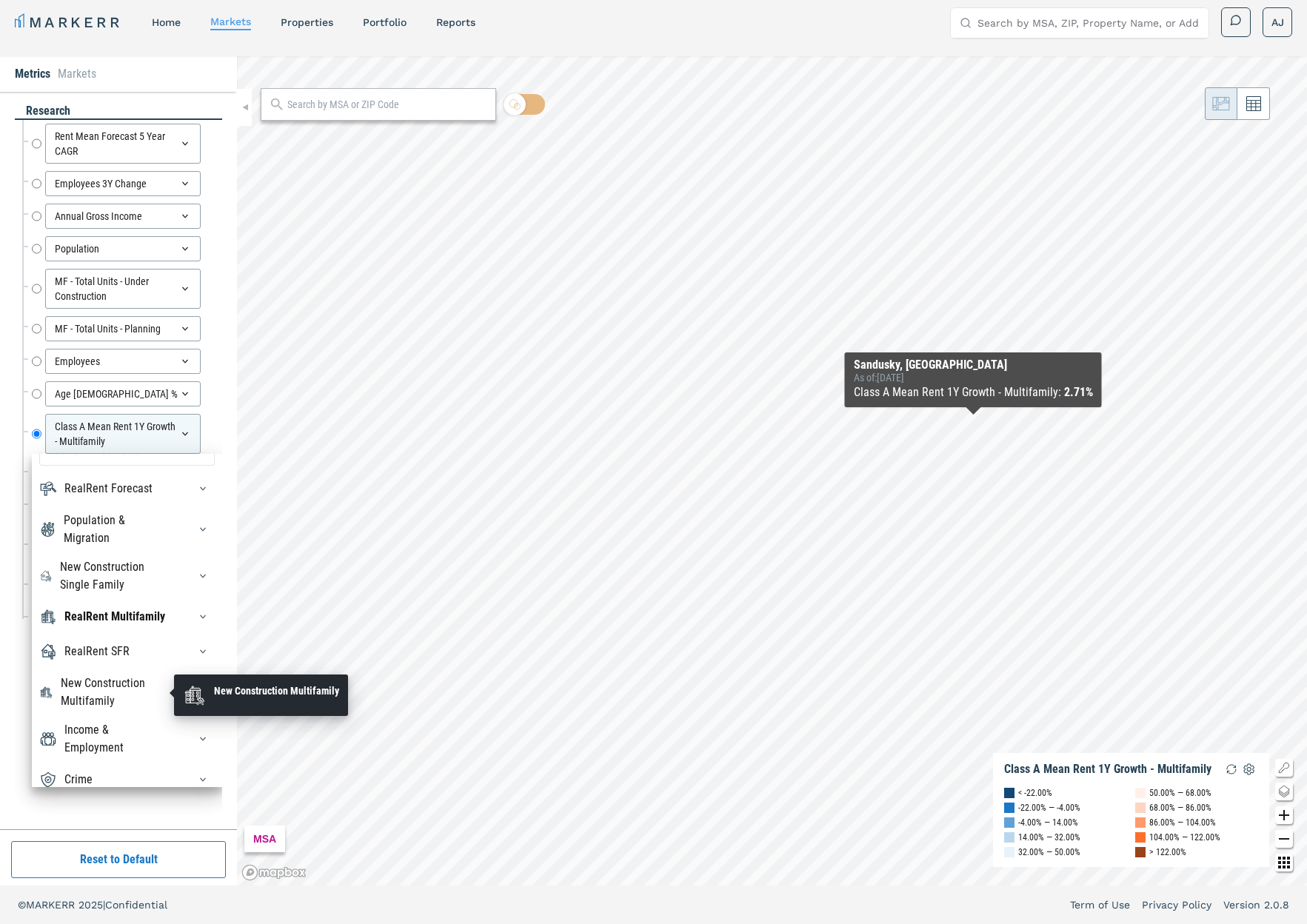
click at [91, 690] on div "New Construction Multifamily" at bounding box center [116, 692] width 109 height 35
click at [96, 688] on div "New Construction Multifamily" at bounding box center [116, 692] width 109 height 35
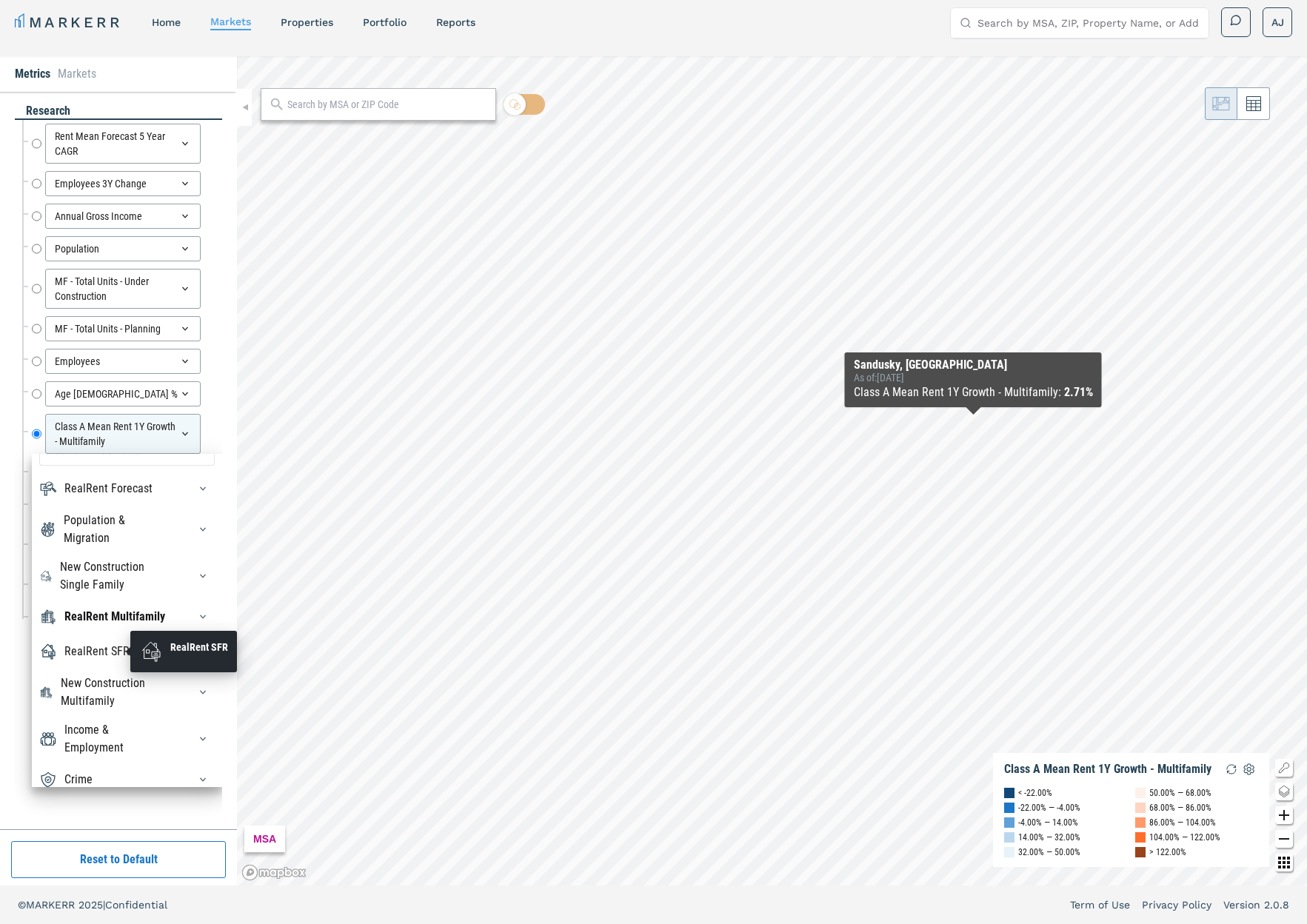
click at [109, 646] on div "RealRent SFR" at bounding box center [96, 651] width 65 height 18
click at [106, 648] on div "RealRent SFR" at bounding box center [96, 651] width 65 height 18
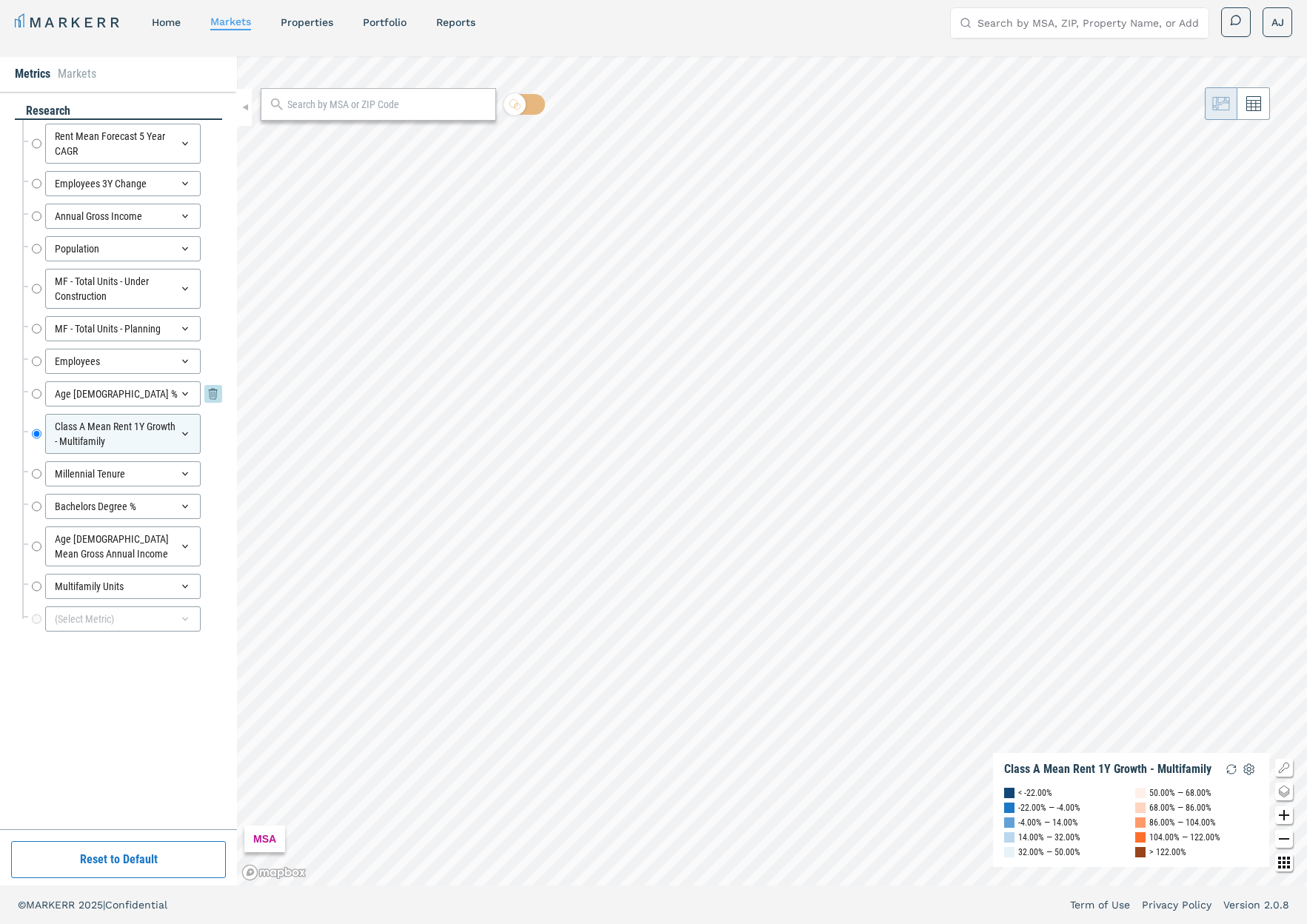
click at [37, 387] on input "Age [DEMOGRAPHIC_DATA] %" at bounding box center [37, 394] width 9 height 25
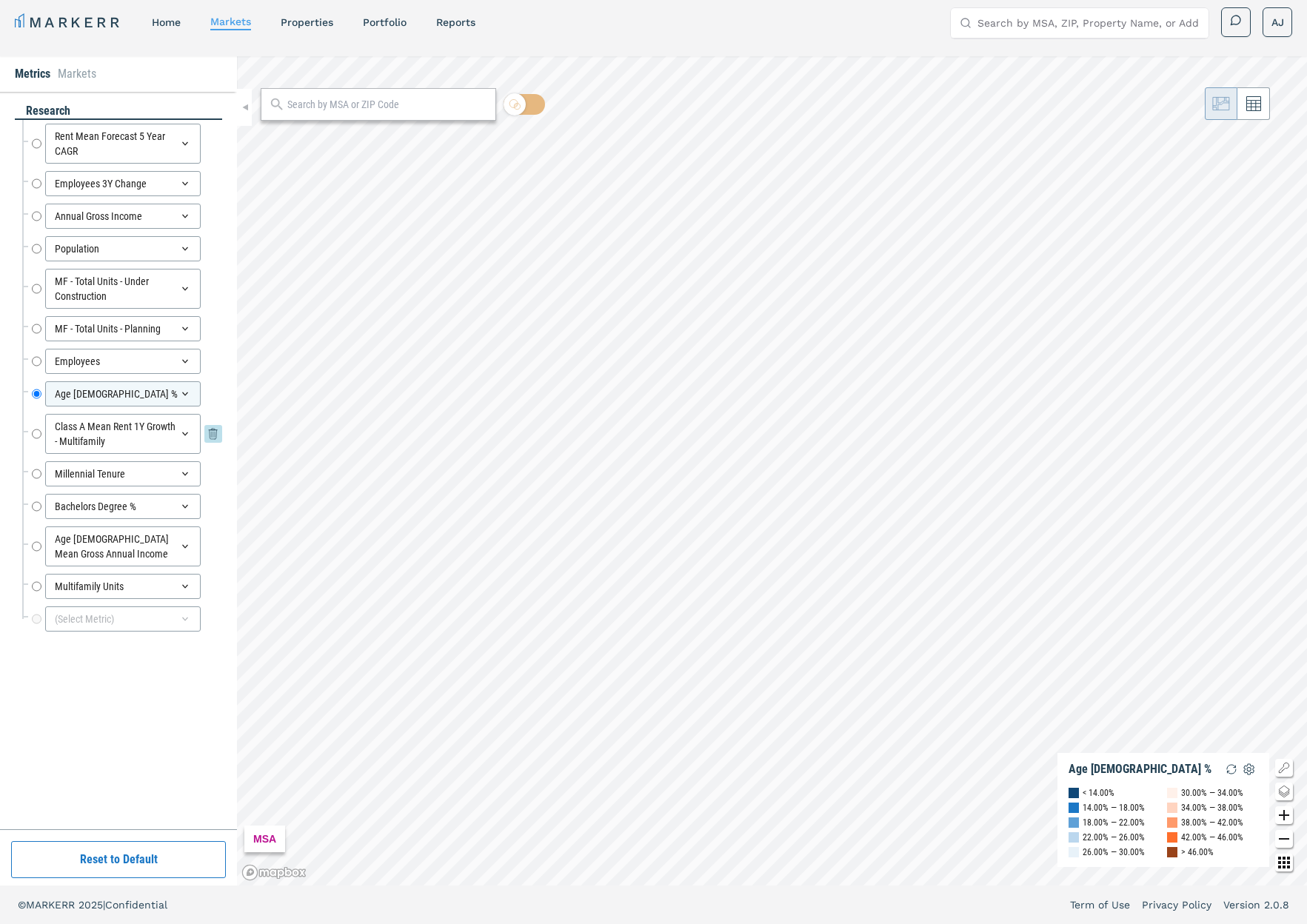
click at [33, 433] on input "Class A Mean Rent 1Y Growth - Multifamily" at bounding box center [37, 433] width 9 height 40
radio input "false"
radio input "true"
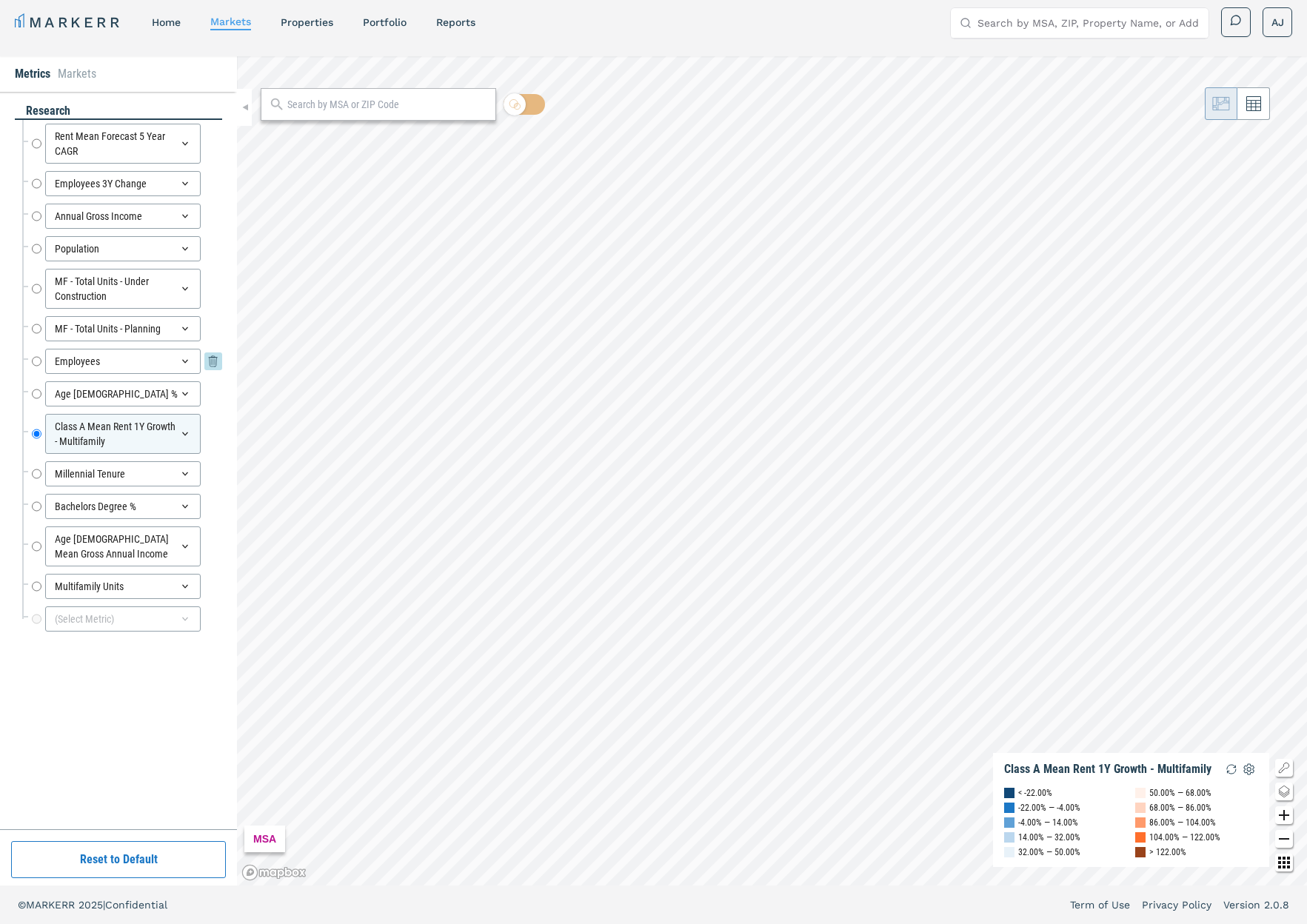
click at [34, 354] on input "Employees" at bounding box center [37, 361] width 9 height 25
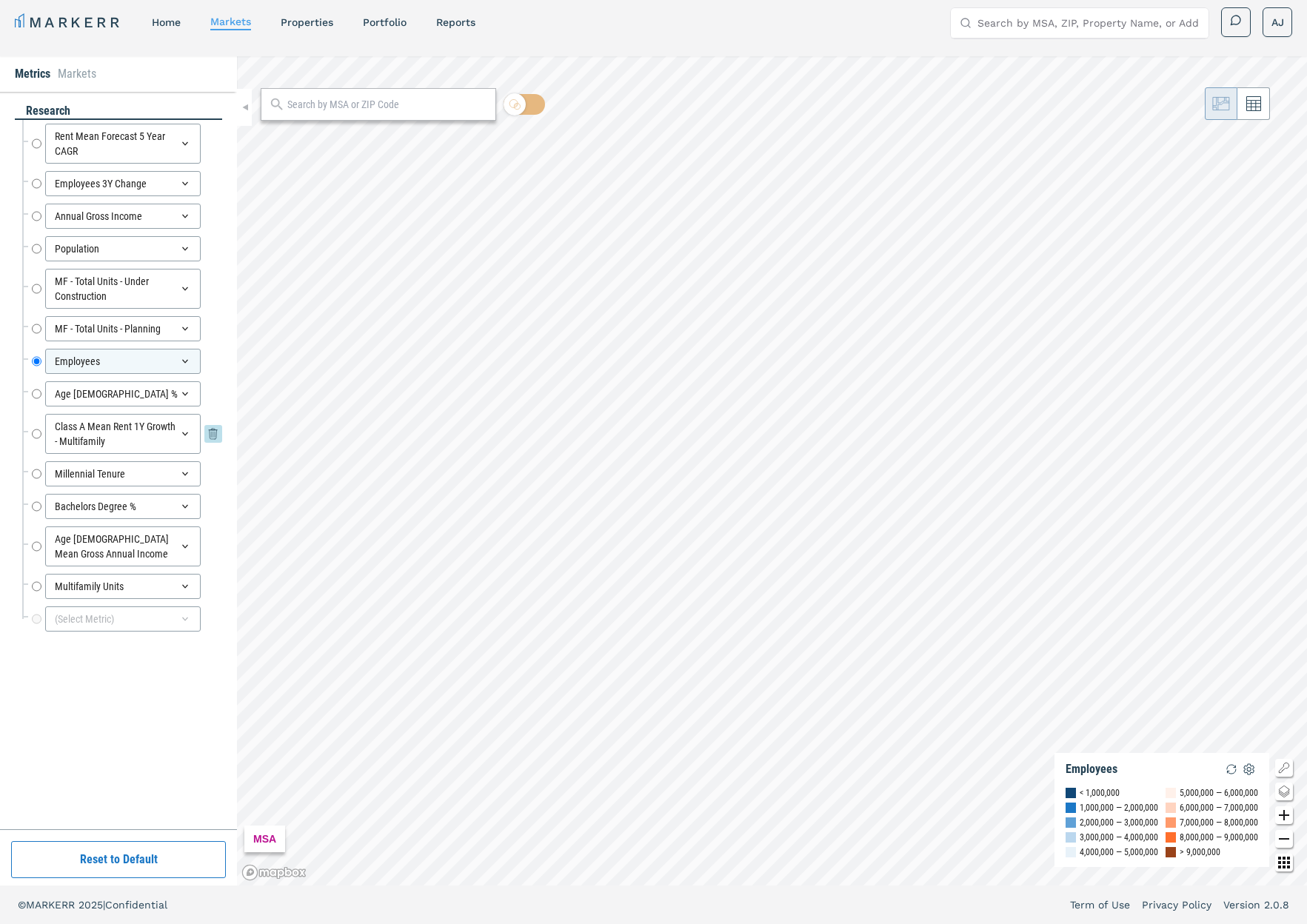
click at [34, 434] on input "Class A Mean Rent 1Y Growth - Multifamily" at bounding box center [37, 433] width 9 height 40
radio input "false"
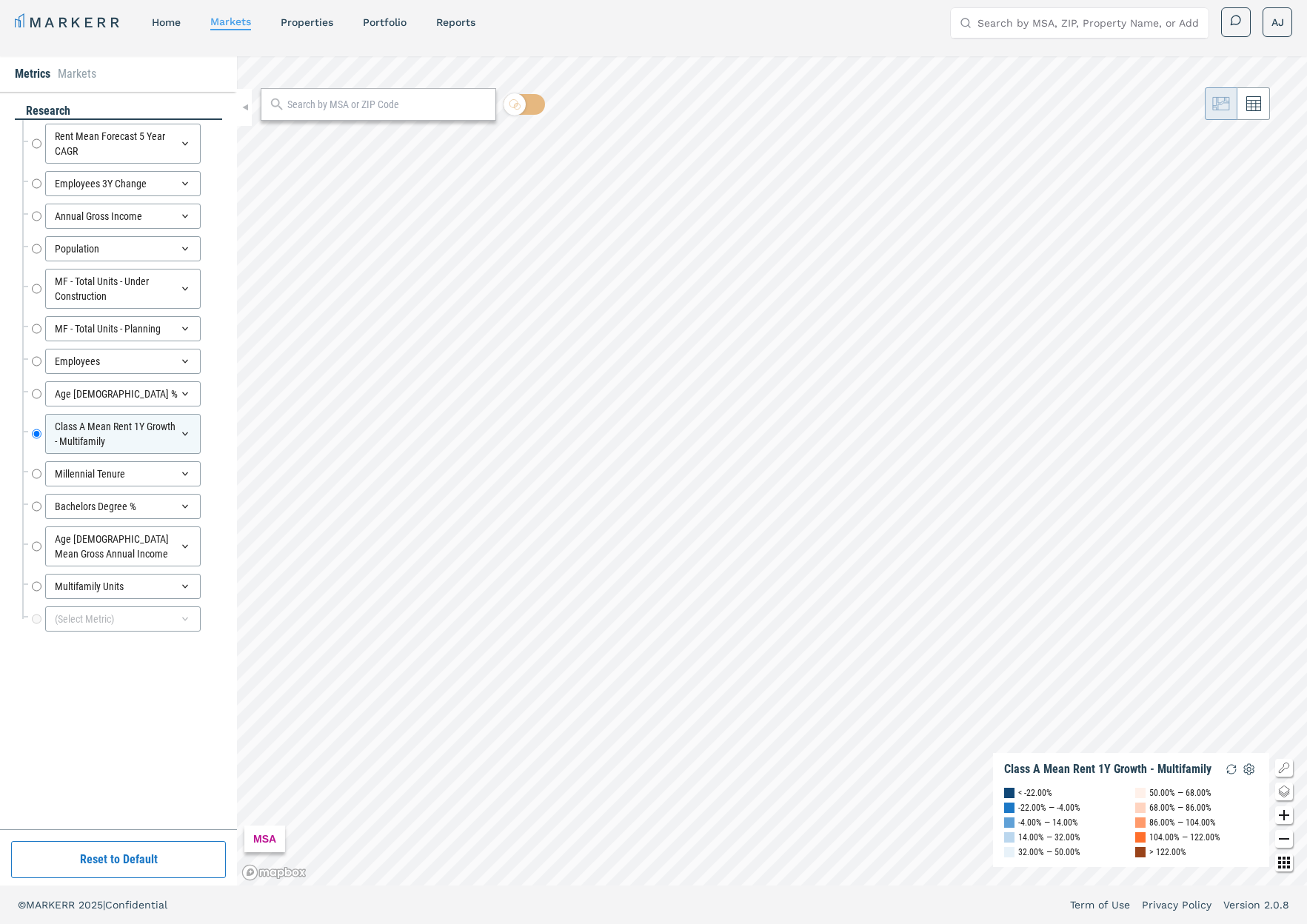
drag, startPoint x: 35, startPoint y: 469, endPoint x: 40, endPoint y: 456, distance: 13.9
click at [36, 470] on input "Millennial Tenure" at bounding box center [37, 474] width 9 height 25
radio input "false"
radio input "true"
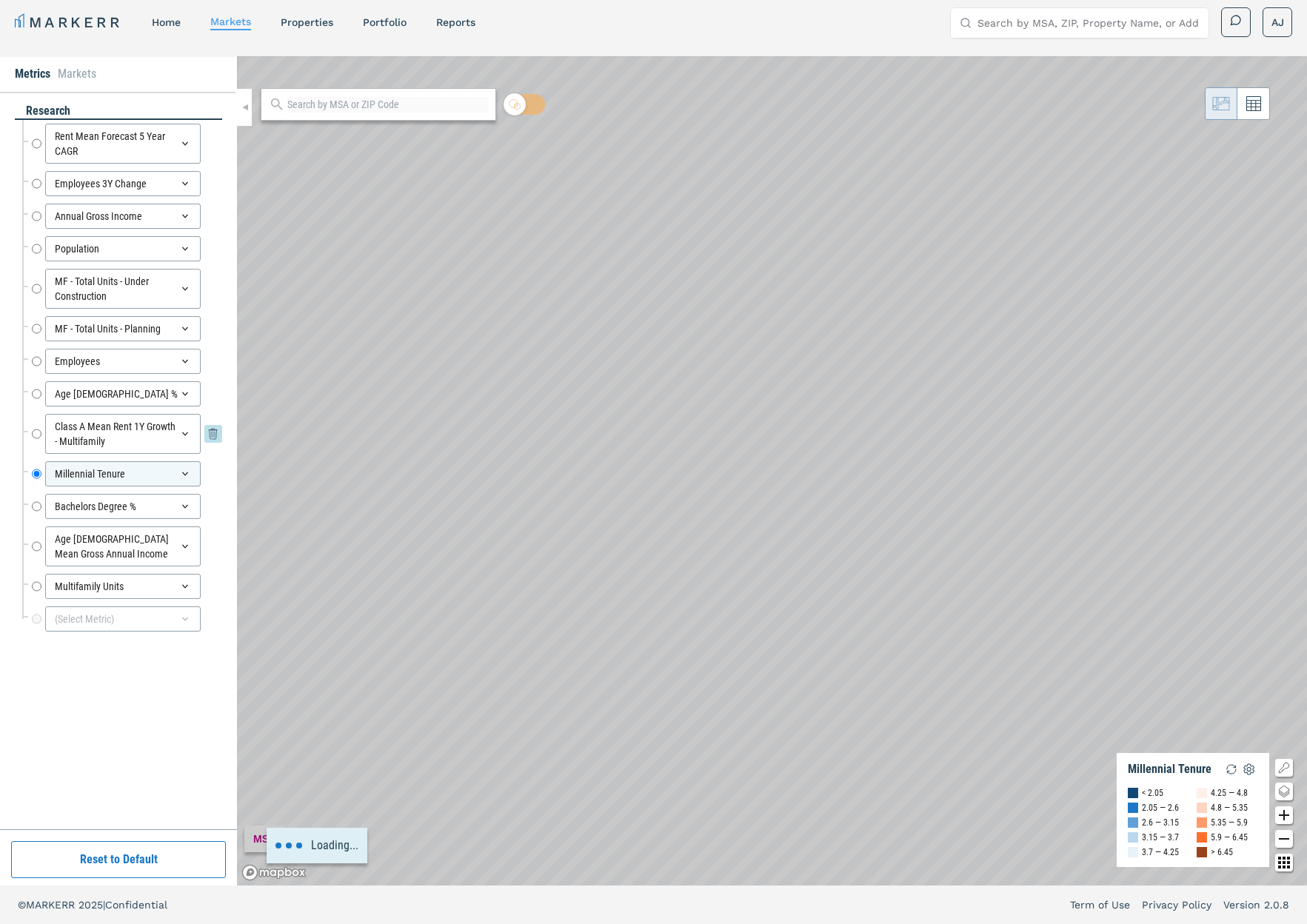
click at [34, 434] on input "Class A Mean Rent 1Y Growth - Multifamily" at bounding box center [37, 433] width 9 height 40
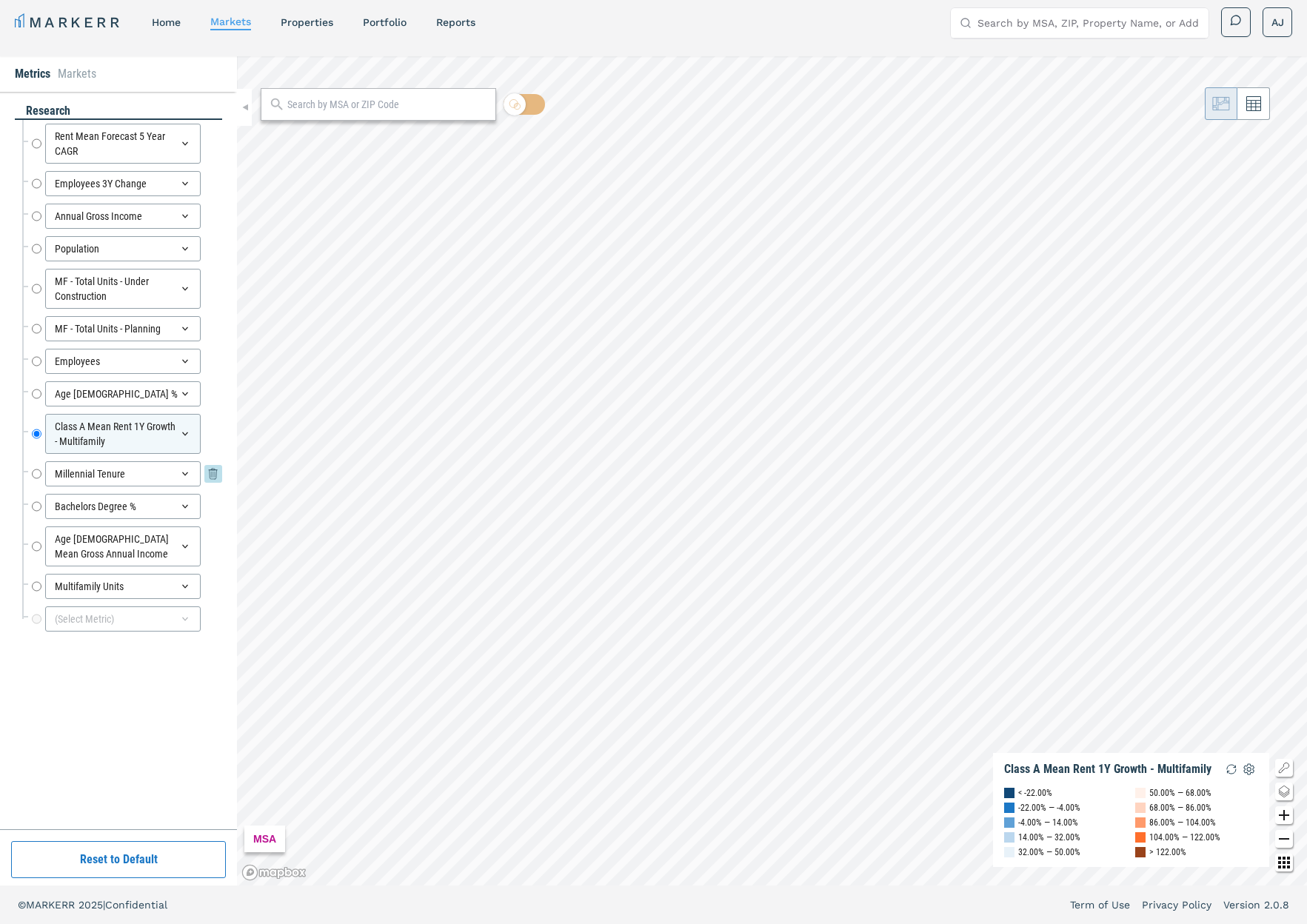
click at [36, 476] on input "Millennial Tenure" at bounding box center [37, 474] width 9 height 25
radio input "false"
radio input "true"
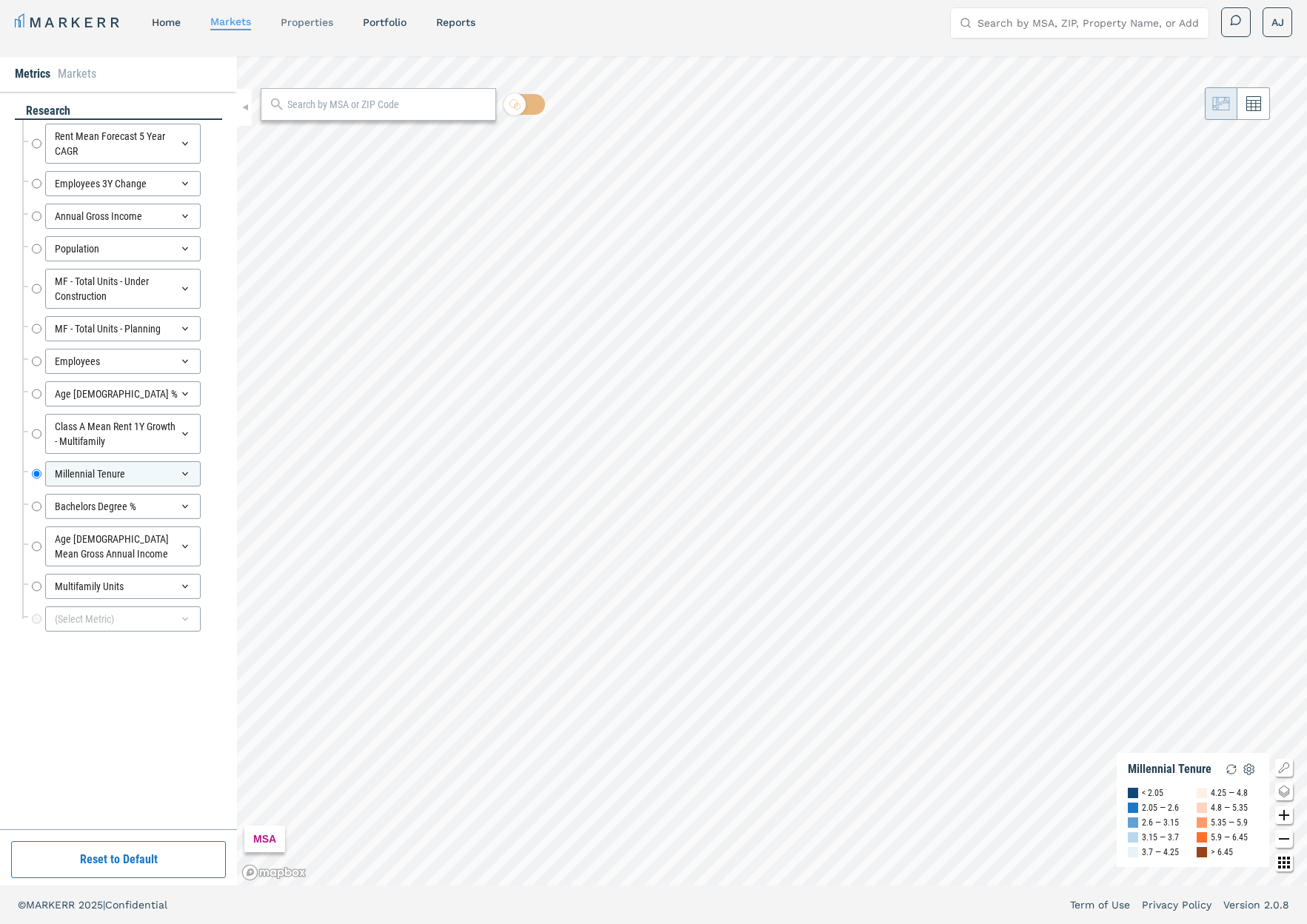
click at [314, 20] on link "properties" at bounding box center [306, 22] width 52 height 12
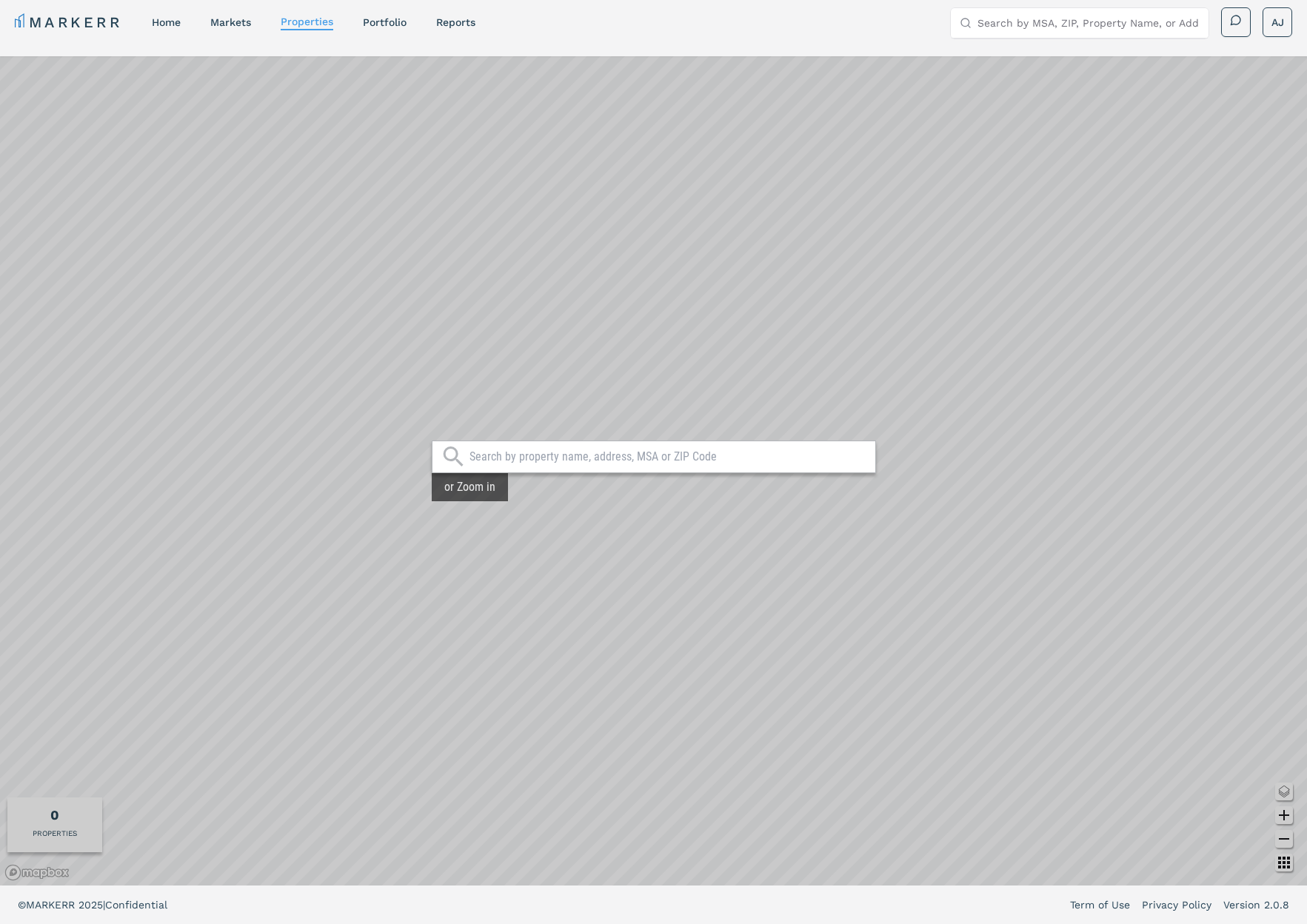
click at [517, 457] on input "text" at bounding box center [669, 457] width 399 height 15
paste input "[STREET_ADDRESS]"
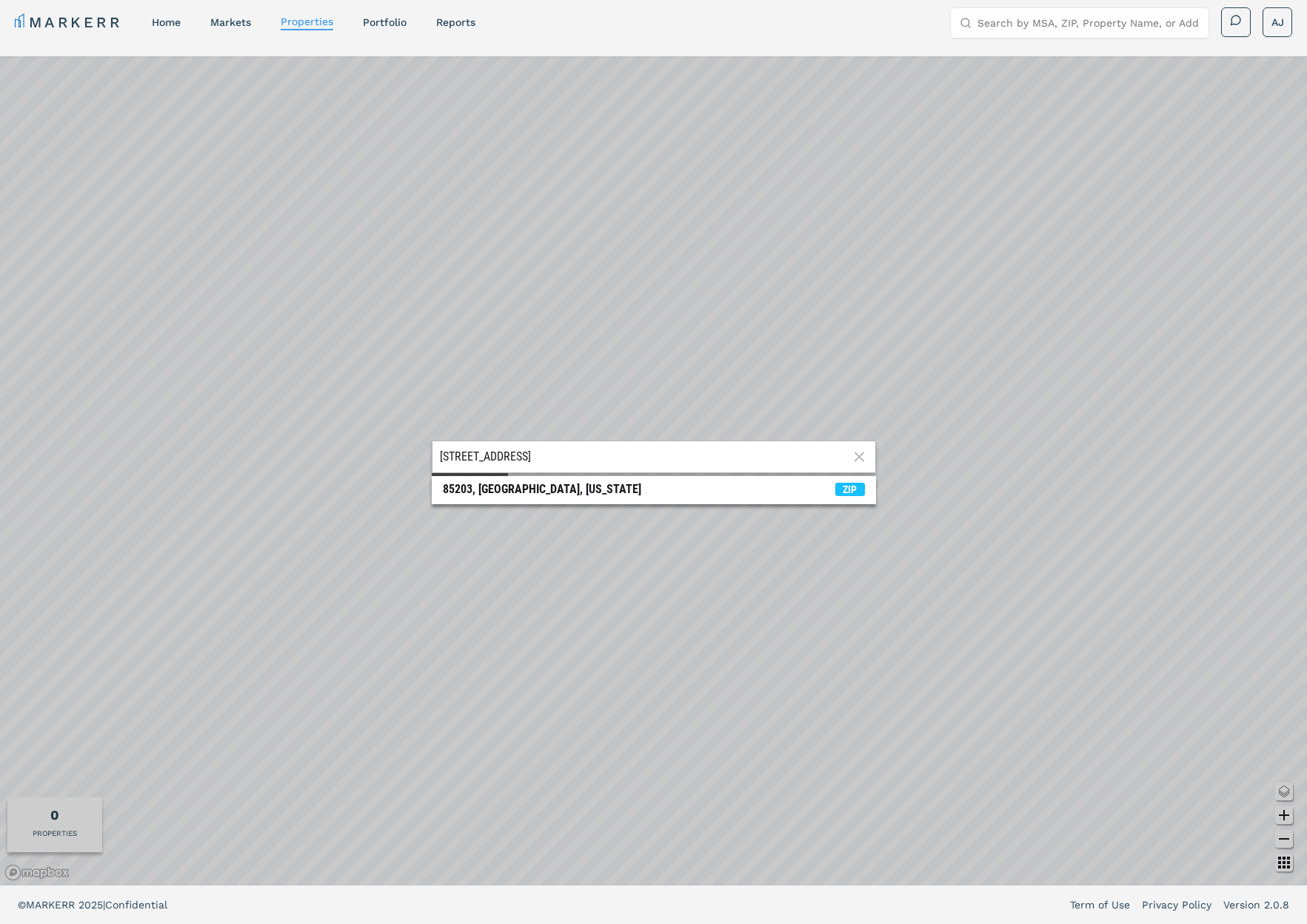
click at [532, 456] on input "[STREET_ADDRESS]" at bounding box center [644, 457] width 409 height 15
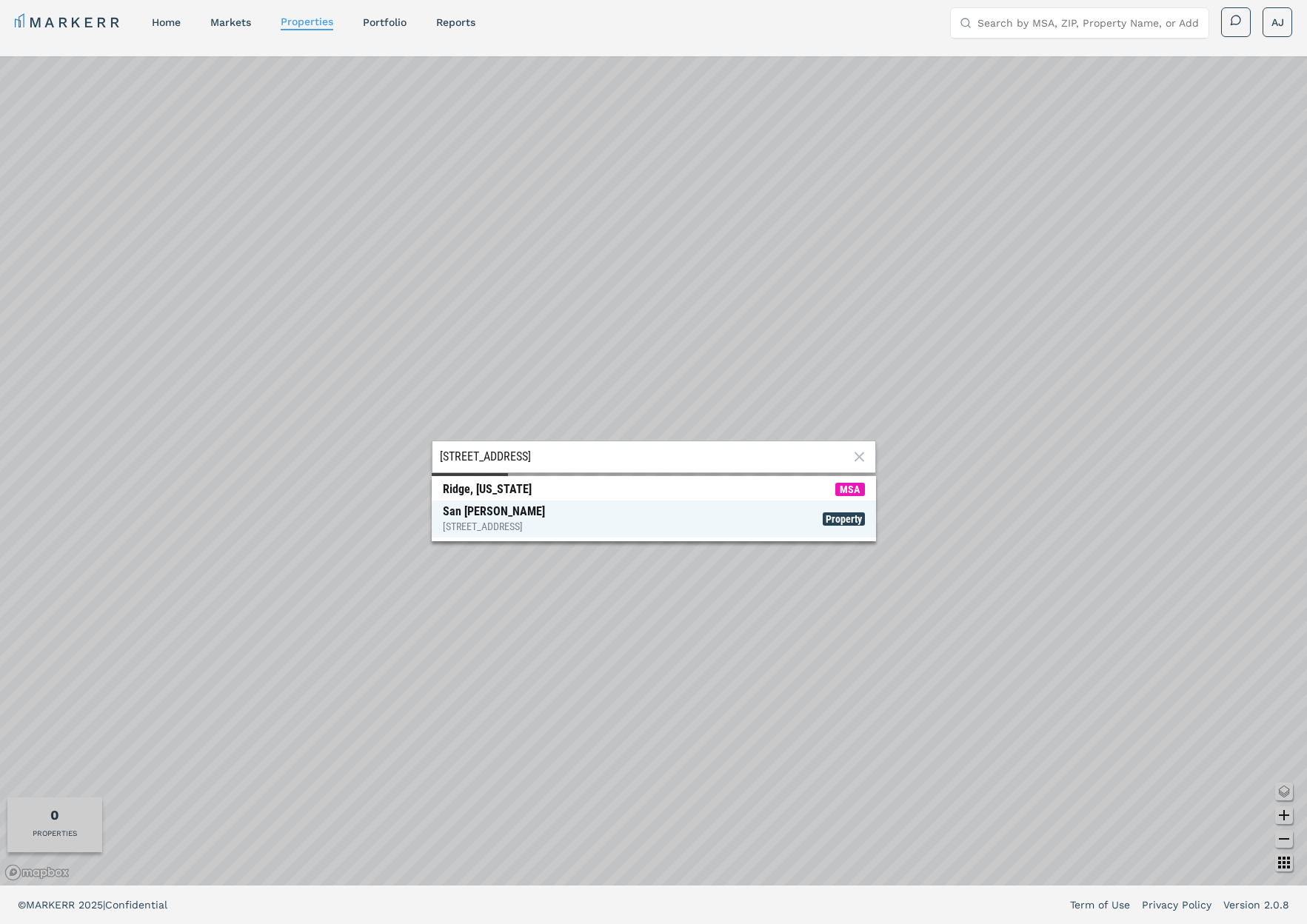
type input "[STREET_ADDRESS]"
click at [497, 526] on div "[STREET_ADDRESS]" at bounding box center [493, 526] width 102 height 15
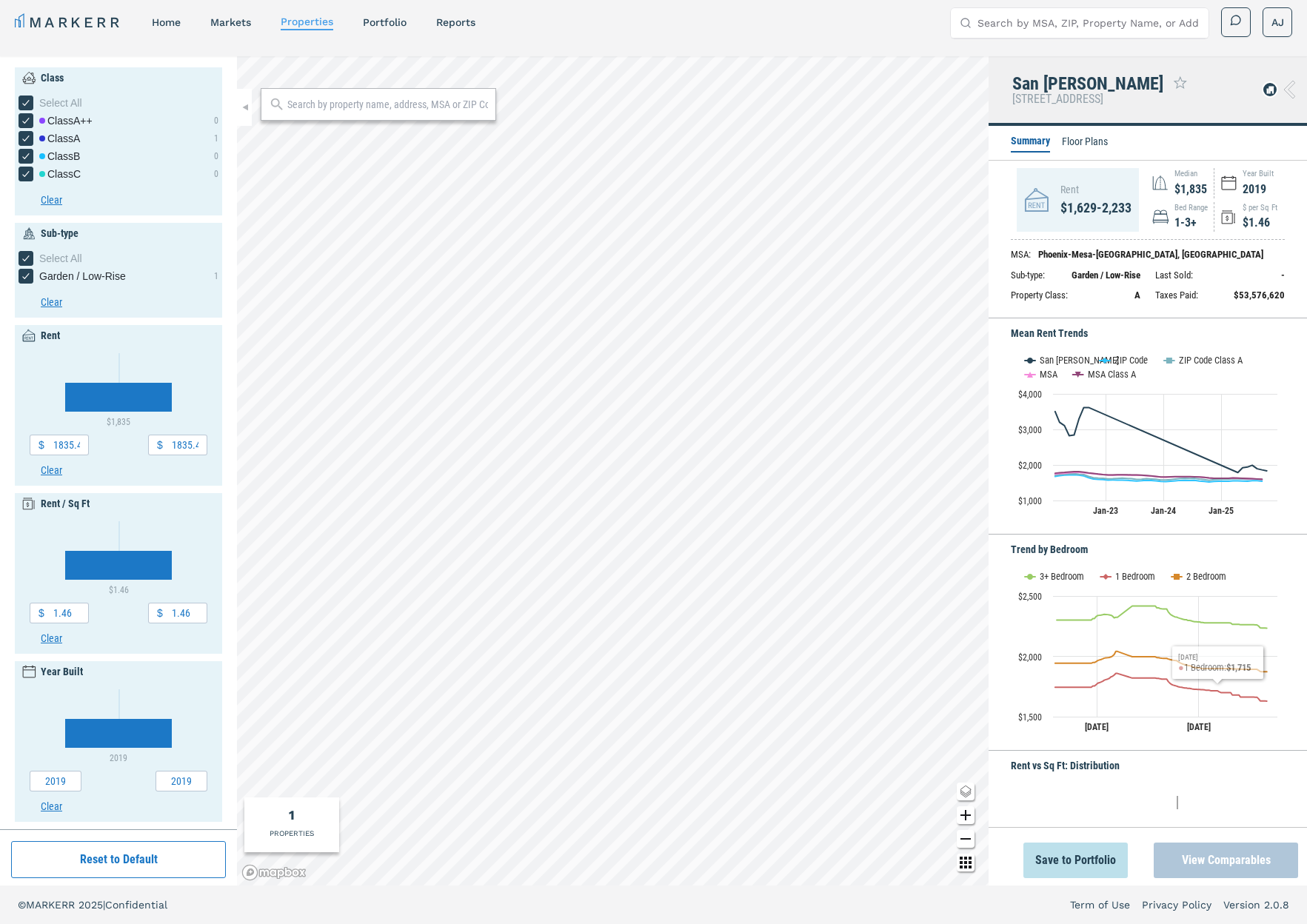
click at [1200, 858] on button "View Comparables" at bounding box center [1226, 860] width 145 height 35
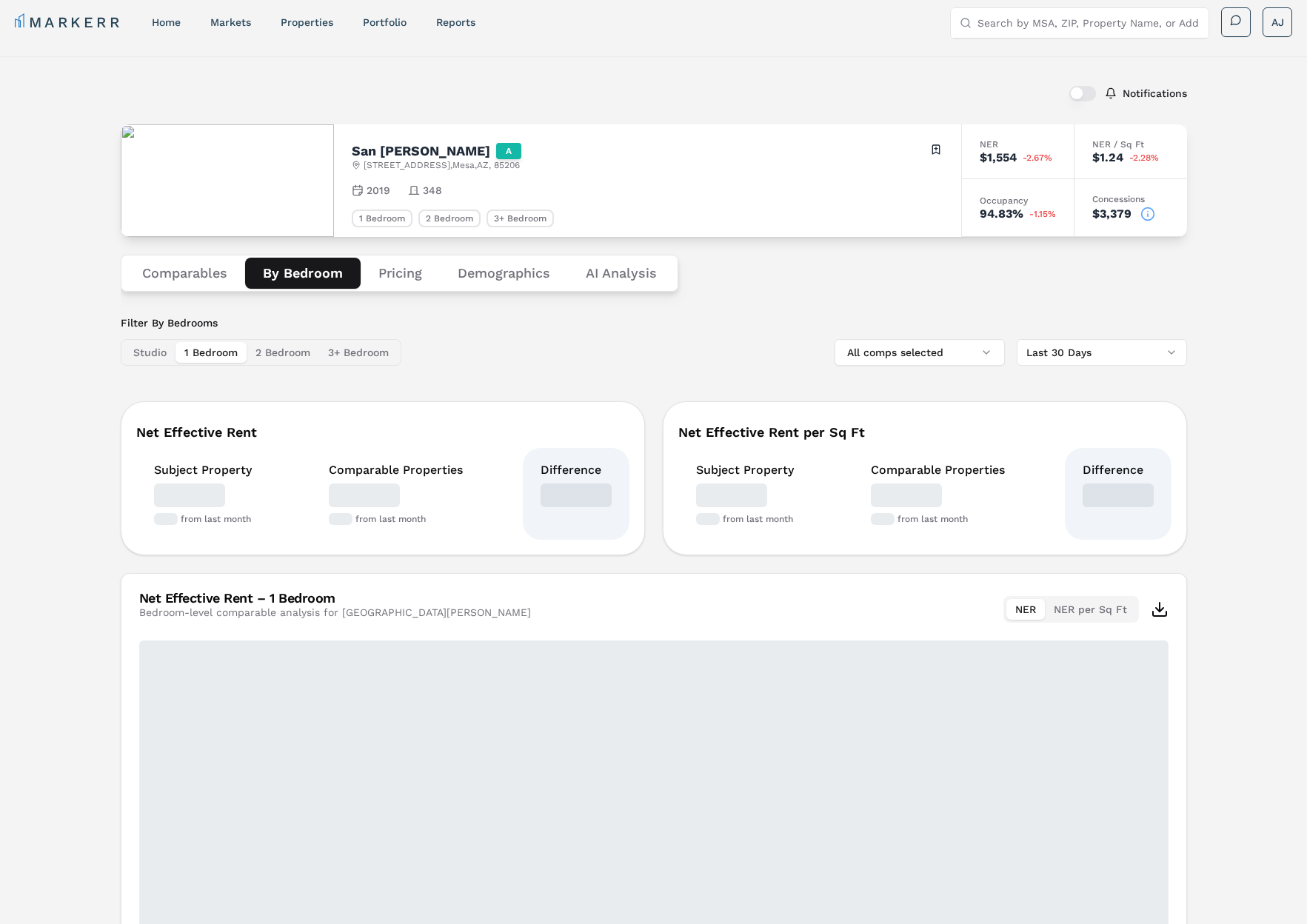
drag, startPoint x: 288, startPoint y: 271, endPoint x: 352, endPoint y: 285, distance: 65.5
click at [289, 271] on button "By Bedroom" at bounding box center [303, 274] width 116 height 31
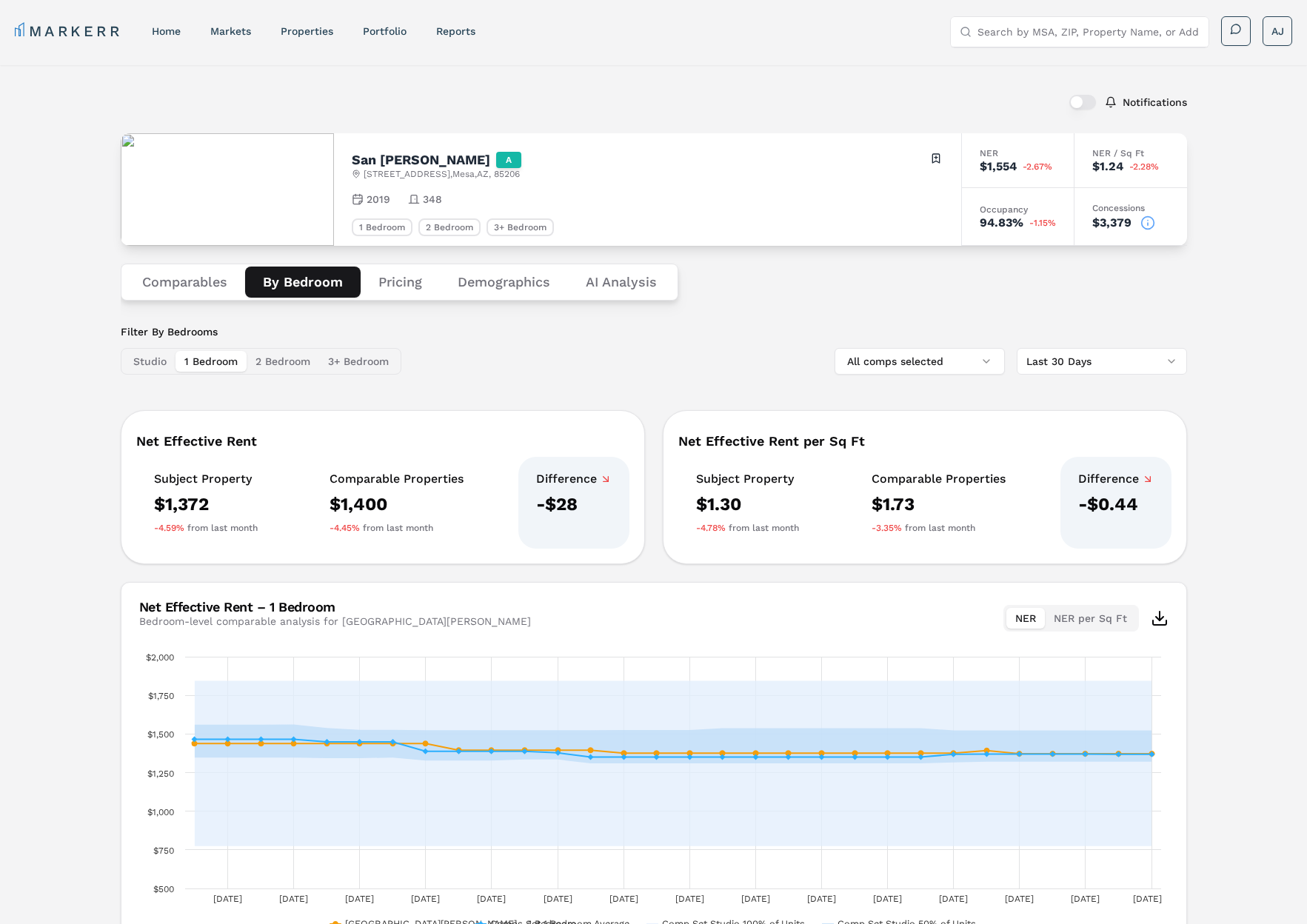
click at [1034, 49] on div "MARKERR home markets properties Portfolio reports Search by MSA, ZIP, Property …" at bounding box center [654, 30] width 1307 height 59
click at [1033, 35] on input "Search by MSA, ZIP, Property Name, or Address" at bounding box center [1088, 32] width 222 height 30
click at [1028, 35] on input "Search by MSA, ZIP, Property Name, or Address" at bounding box center [1088, 32] width 222 height 30
paste input "[STREET_ADDRESS][PERSON_NAME]"
click at [1096, 28] on input "[STREET_ADDRESS][PERSON_NAME]" at bounding box center [1088, 32] width 222 height 30
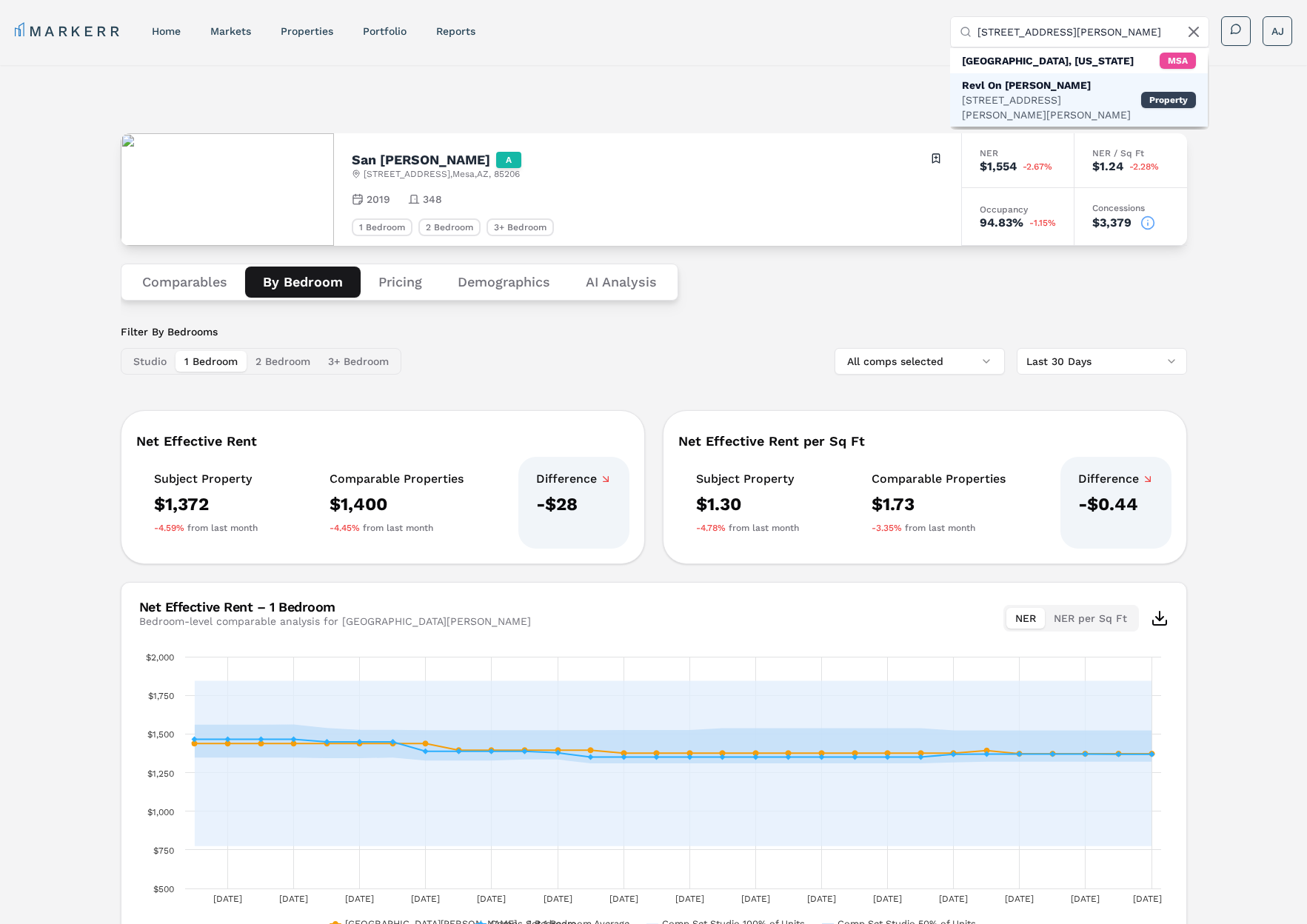
type input "[STREET_ADDRESS][PERSON_NAME]"
click at [1012, 97] on div "[STREET_ADDRESS][PERSON_NAME][PERSON_NAME]" at bounding box center [1051, 107] width 179 height 30
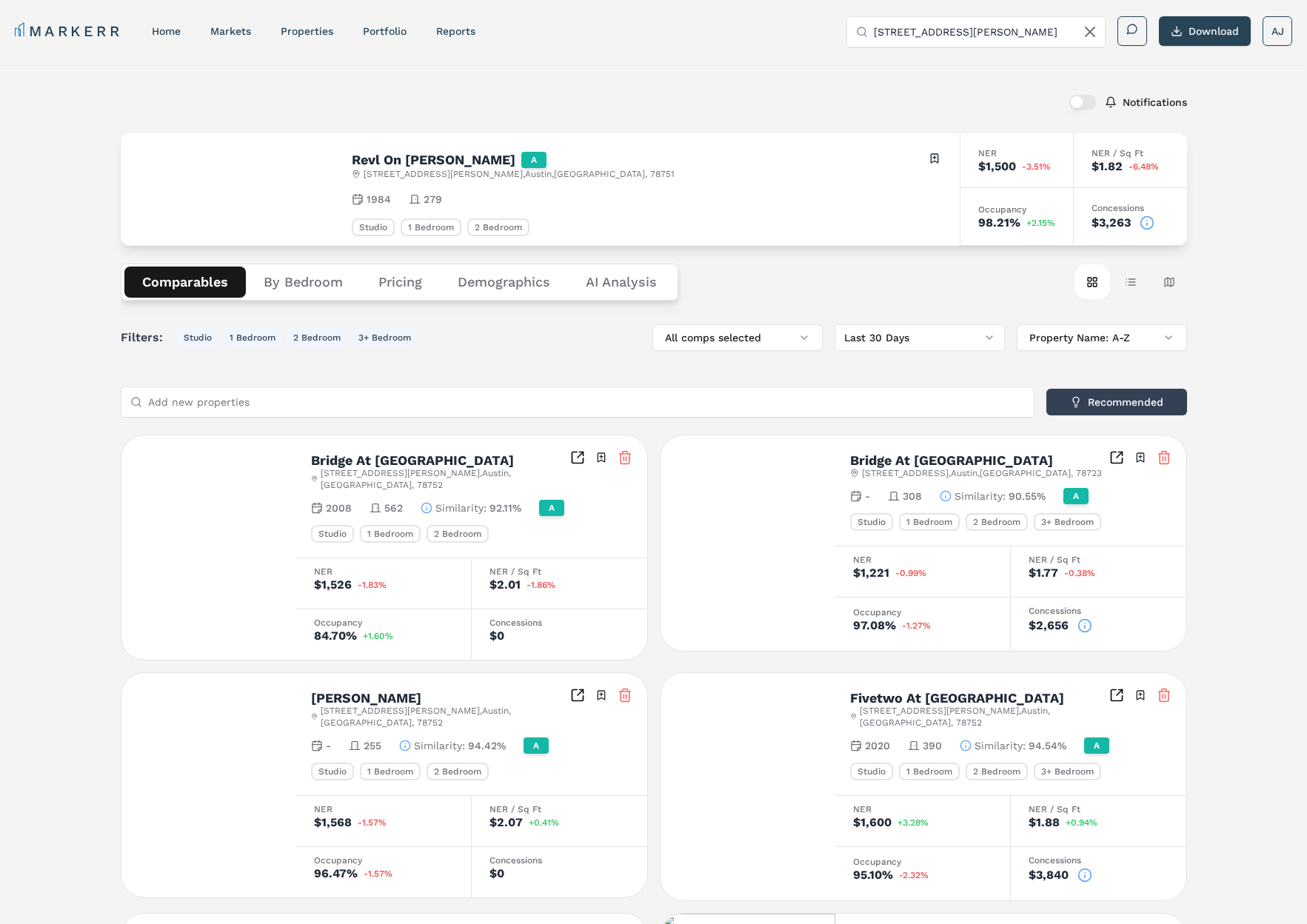
click at [285, 281] on button "By Bedroom" at bounding box center [303, 282] width 115 height 31
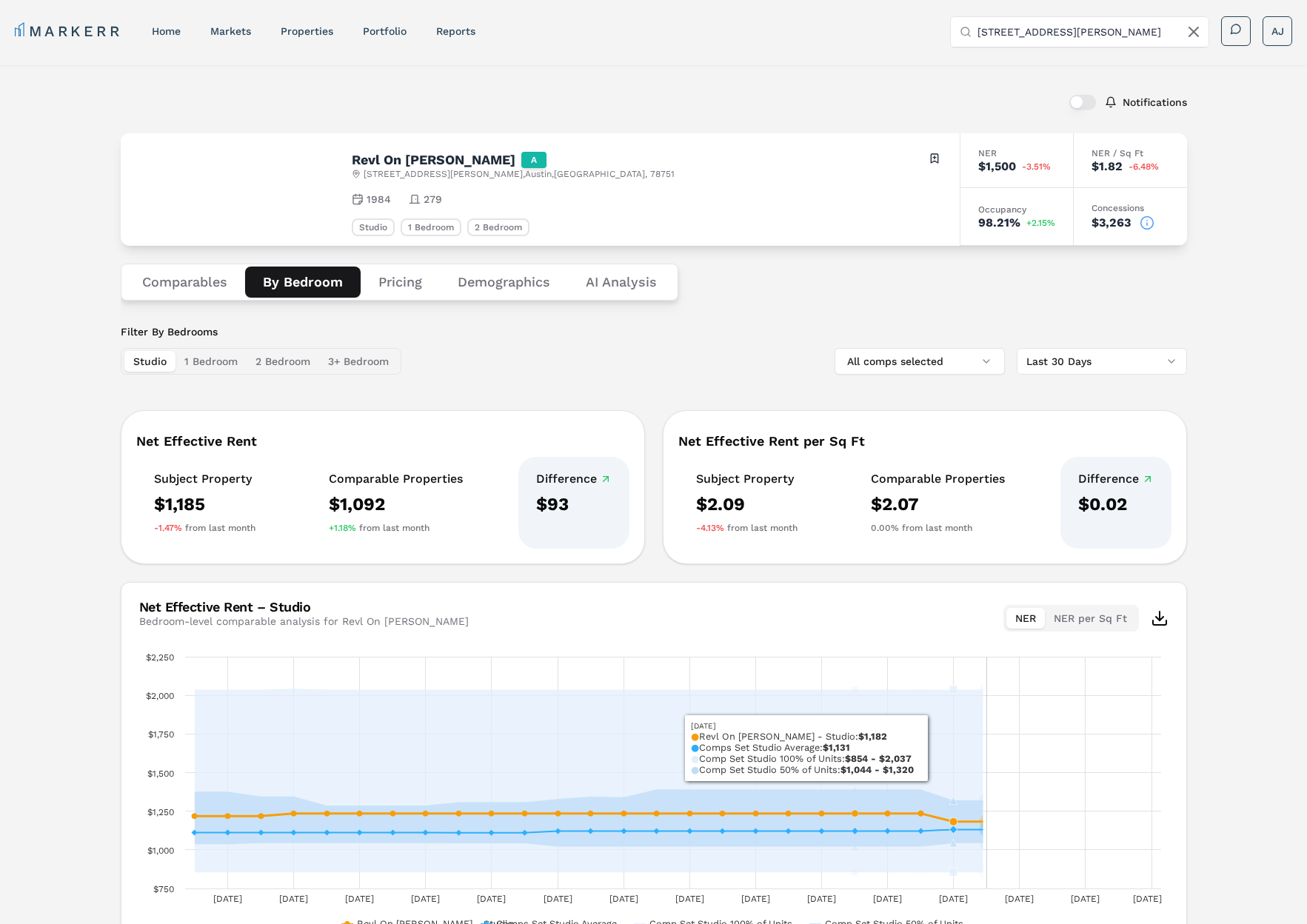
scroll to position [10, 0]
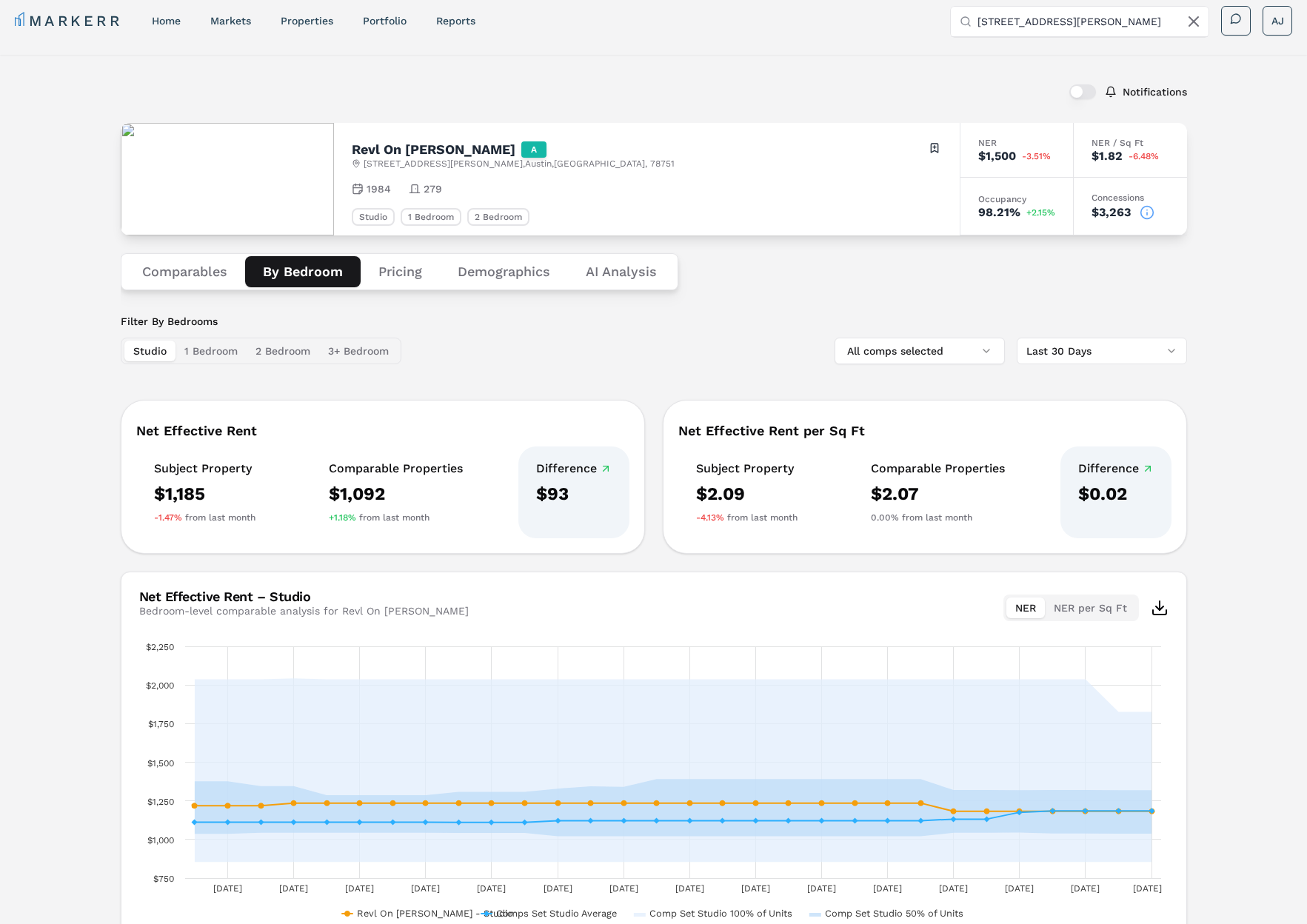
click at [1079, 13] on input "[STREET_ADDRESS][PERSON_NAME]" at bounding box center [1088, 22] width 222 height 30
click at [1079, 15] on input "[STREET_ADDRESS][PERSON_NAME]" at bounding box center [1088, 23] width 222 height 30
click at [1078, 15] on input "[STREET_ADDRESS][PERSON_NAME]" at bounding box center [1088, 23] width 222 height 30
paste input "[STREET_ADDRESS][PERSON_NAME]"
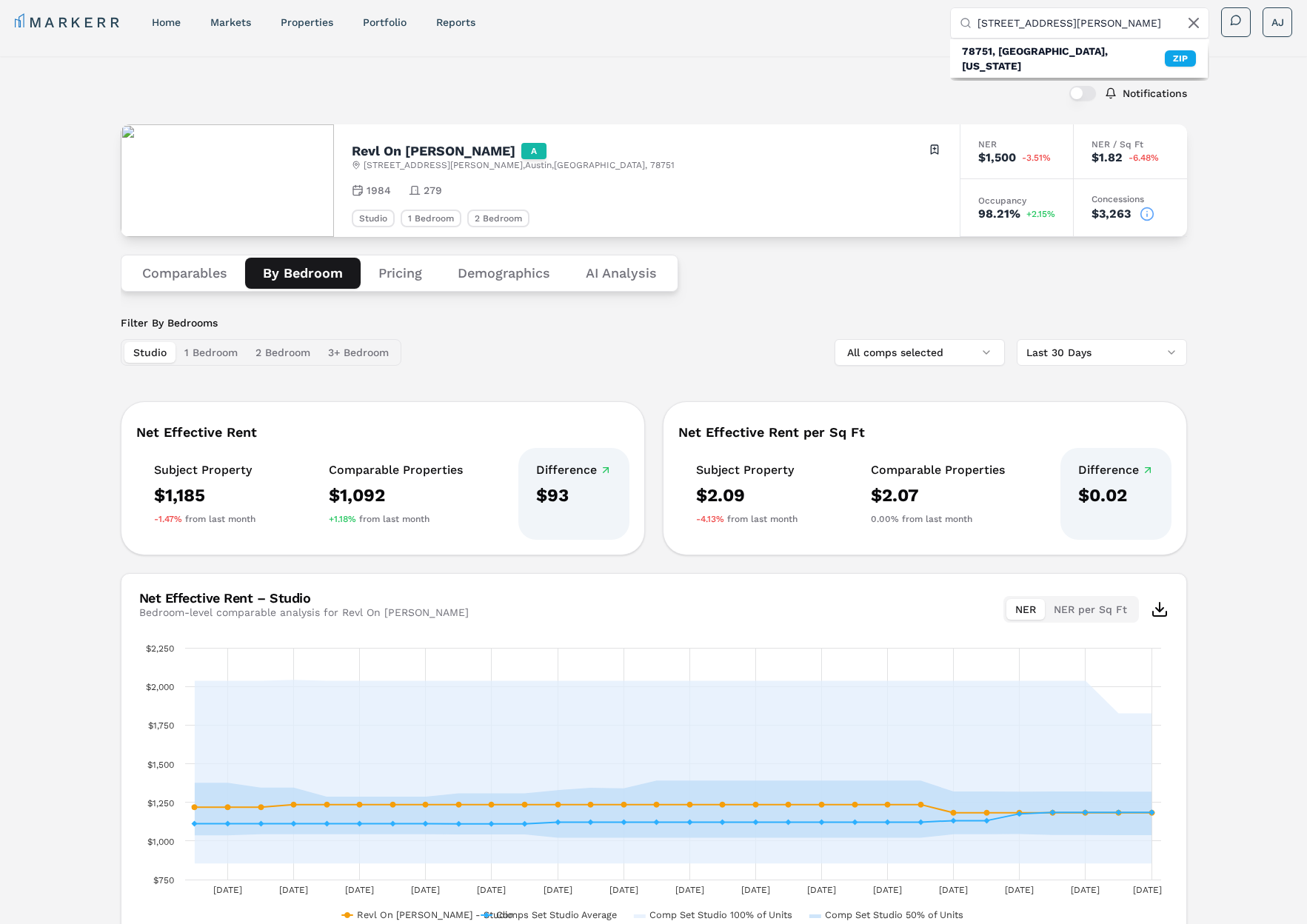
click at [1095, 21] on input "[STREET_ADDRESS][PERSON_NAME]" at bounding box center [1088, 23] width 222 height 30
type input "[STREET_ADDRESS][PERSON_NAME]"
drag, startPoint x: 1017, startPoint y: 79, endPoint x: 1014, endPoint y: 71, distance: 8.5
click at [1016, 77] on div "Echo" at bounding box center [1051, 76] width 179 height 15
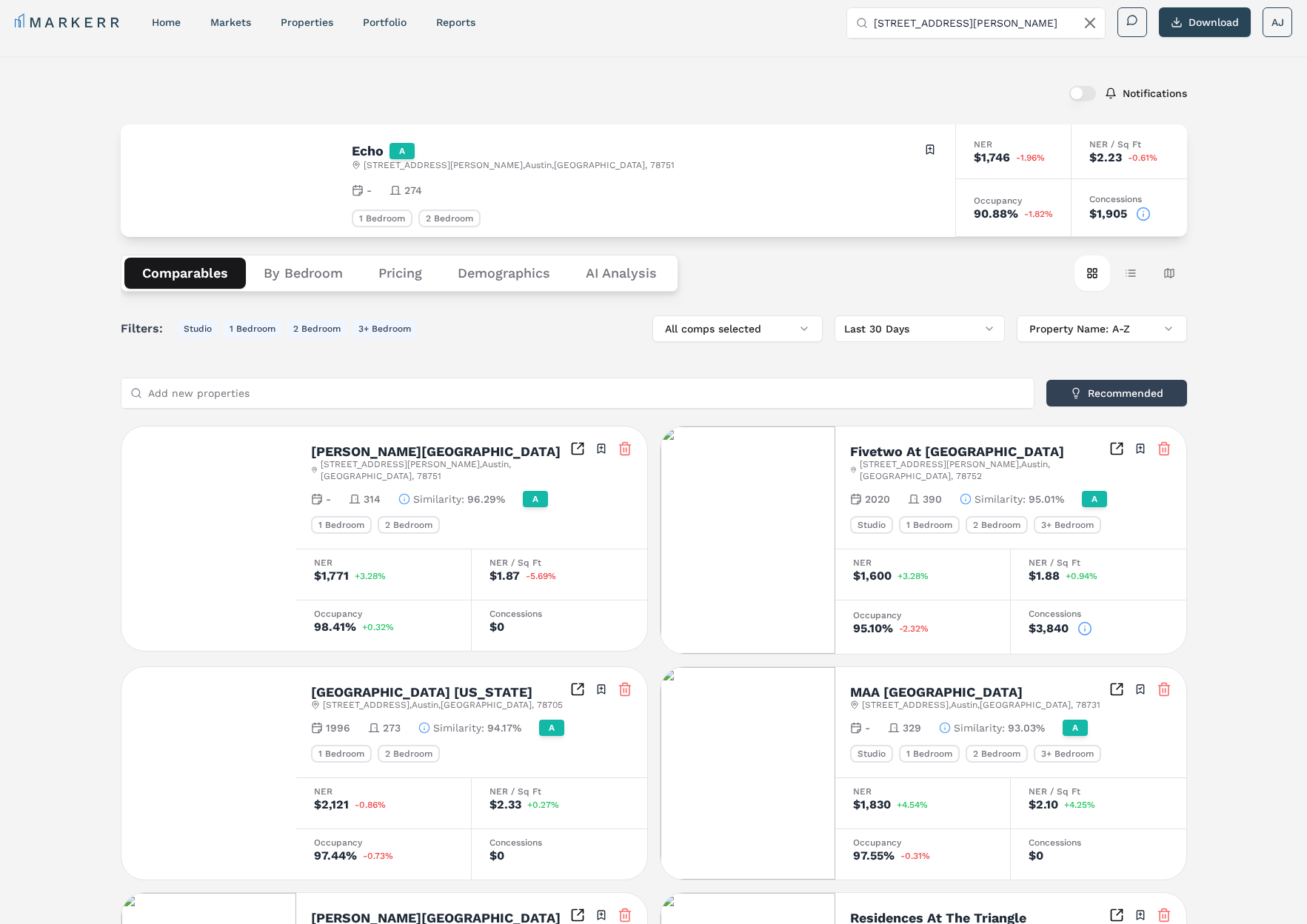
click at [293, 274] on button "By Bedroom" at bounding box center [303, 274] width 115 height 31
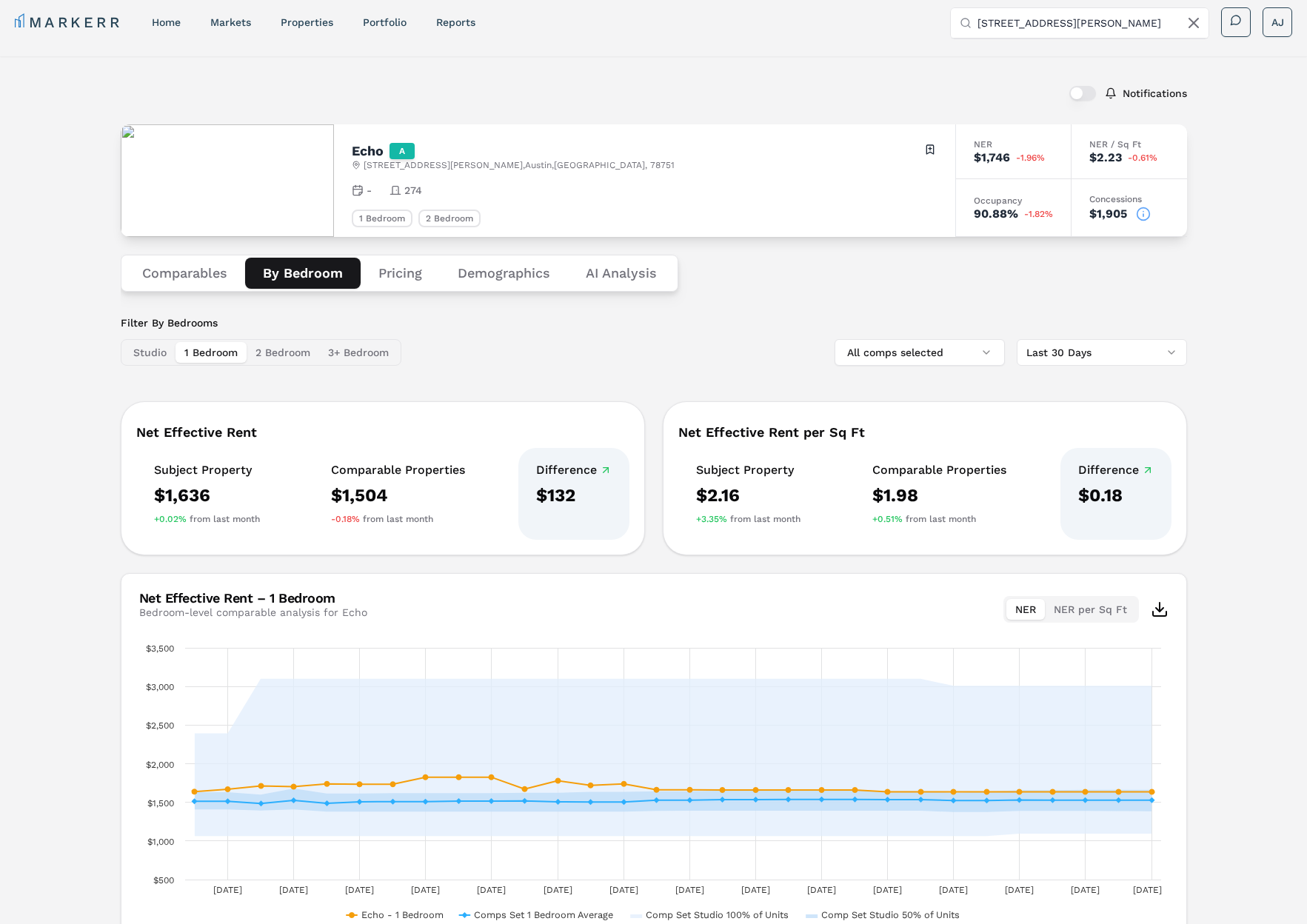
click at [1029, 11] on input "[STREET_ADDRESS][PERSON_NAME]" at bounding box center [1088, 23] width 222 height 30
click at [1029, 12] on input "[STREET_ADDRESS][PERSON_NAME]" at bounding box center [1088, 23] width 222 height 30
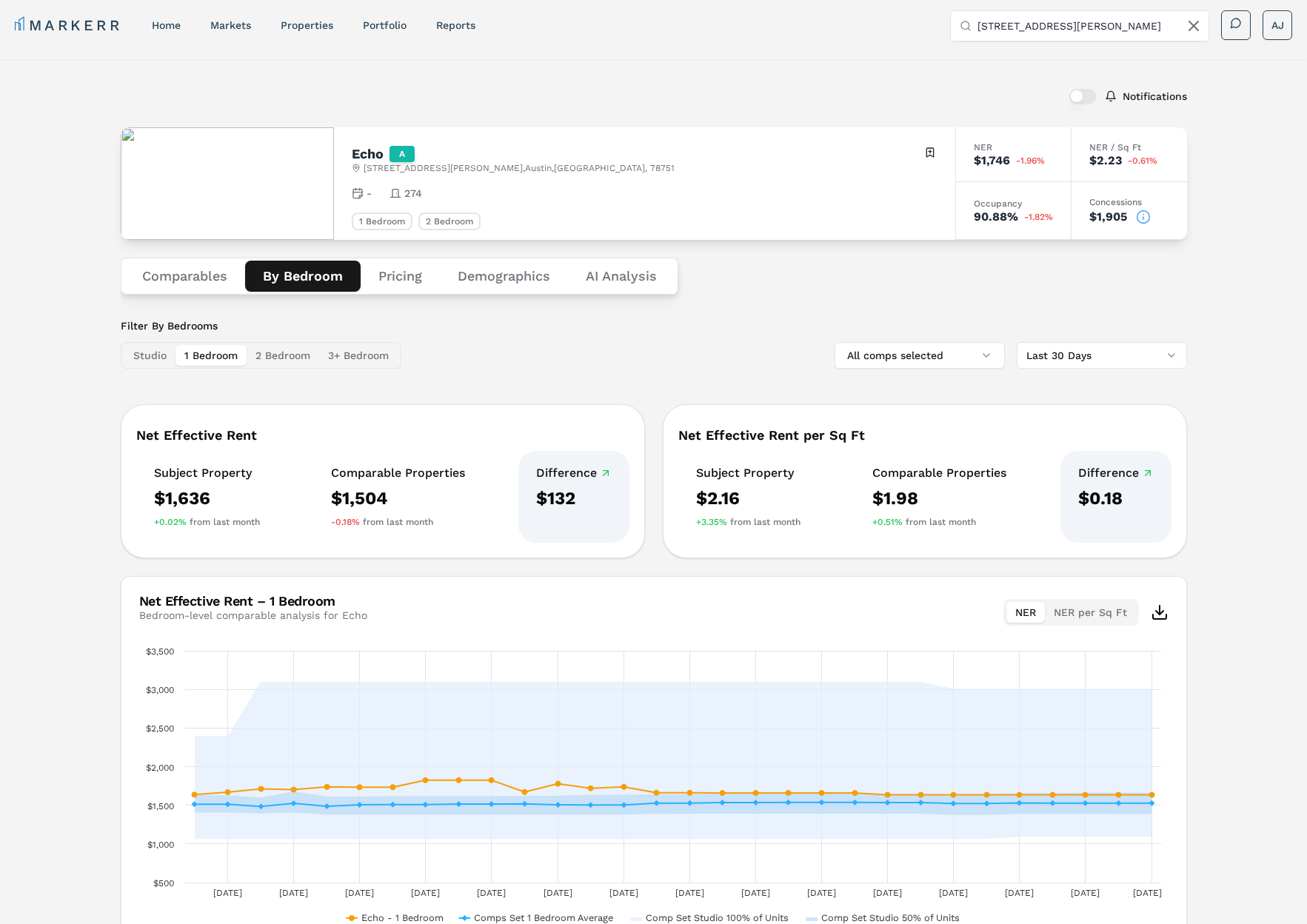
click at [1023, 25] on input "[STREET_ADDRESS][PERSON_NAME]" at bounding box center [1088, 26] width 222 height 30
click at [1024, 25] on input "[STREET_ADDRESS][PERSON_NAME]" at bounding box center [1088, 26] width 222 height 30
paste input "[STREET_ADDRESS][PERSON_NAME]"
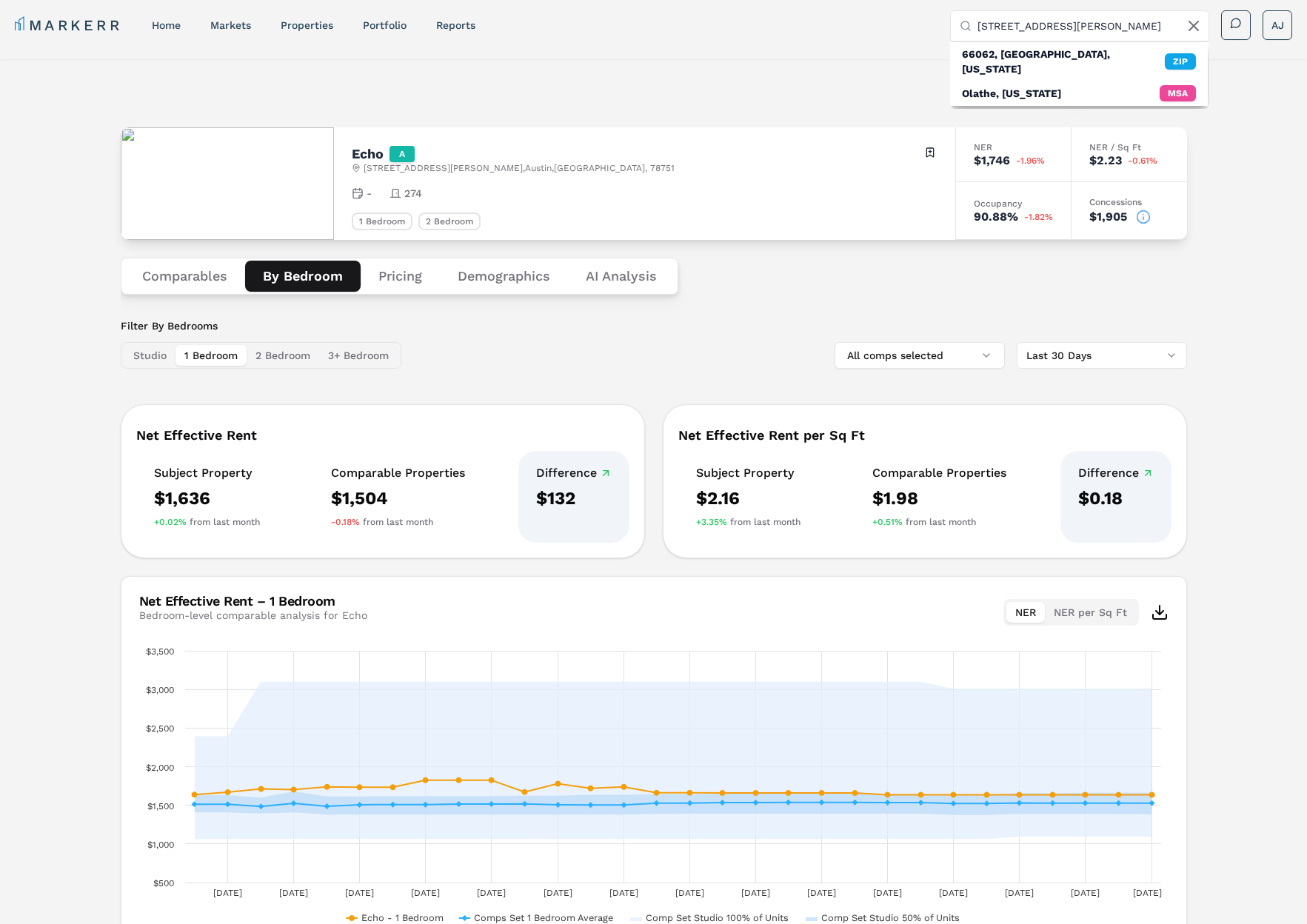
click at [1071, 23] on input "[STREET_ADDRESS][PERSON_NAME]" at bounding box center [1088, 26] width 222 height 30
type input "12100 South [PERSON_NAME]"
click at [1002, 77] on div "[PERSON_NAME]" at bounding box center [1051, 79] width 179 height 15
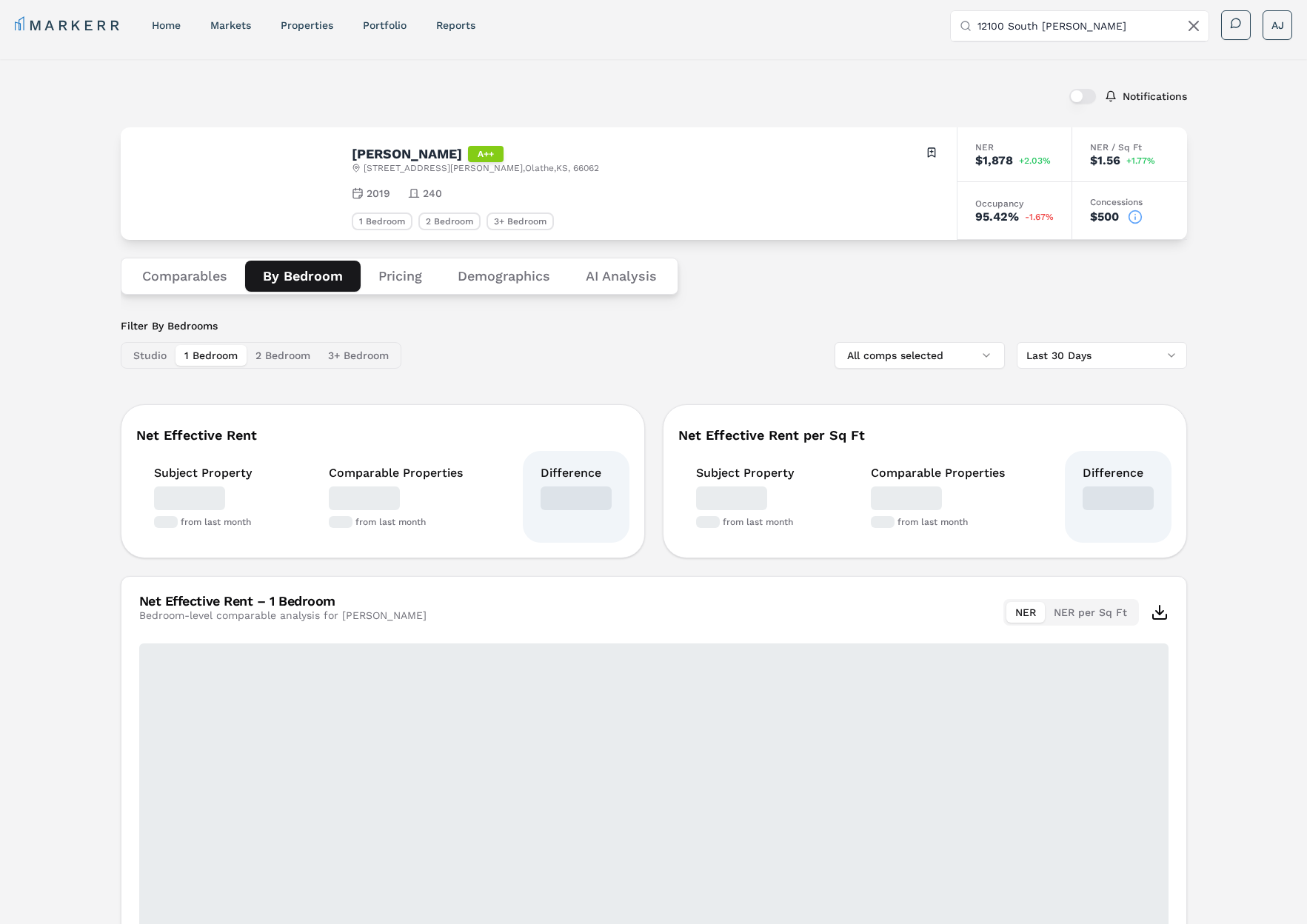
drag, startPoint x: 292, startPoint y: 277, endPoint x: 378, endPoint y: 278, distance: 86.0
click at [292, 277] on button "By Bedroom" at bounding box center [303, 276] width 116 height 31
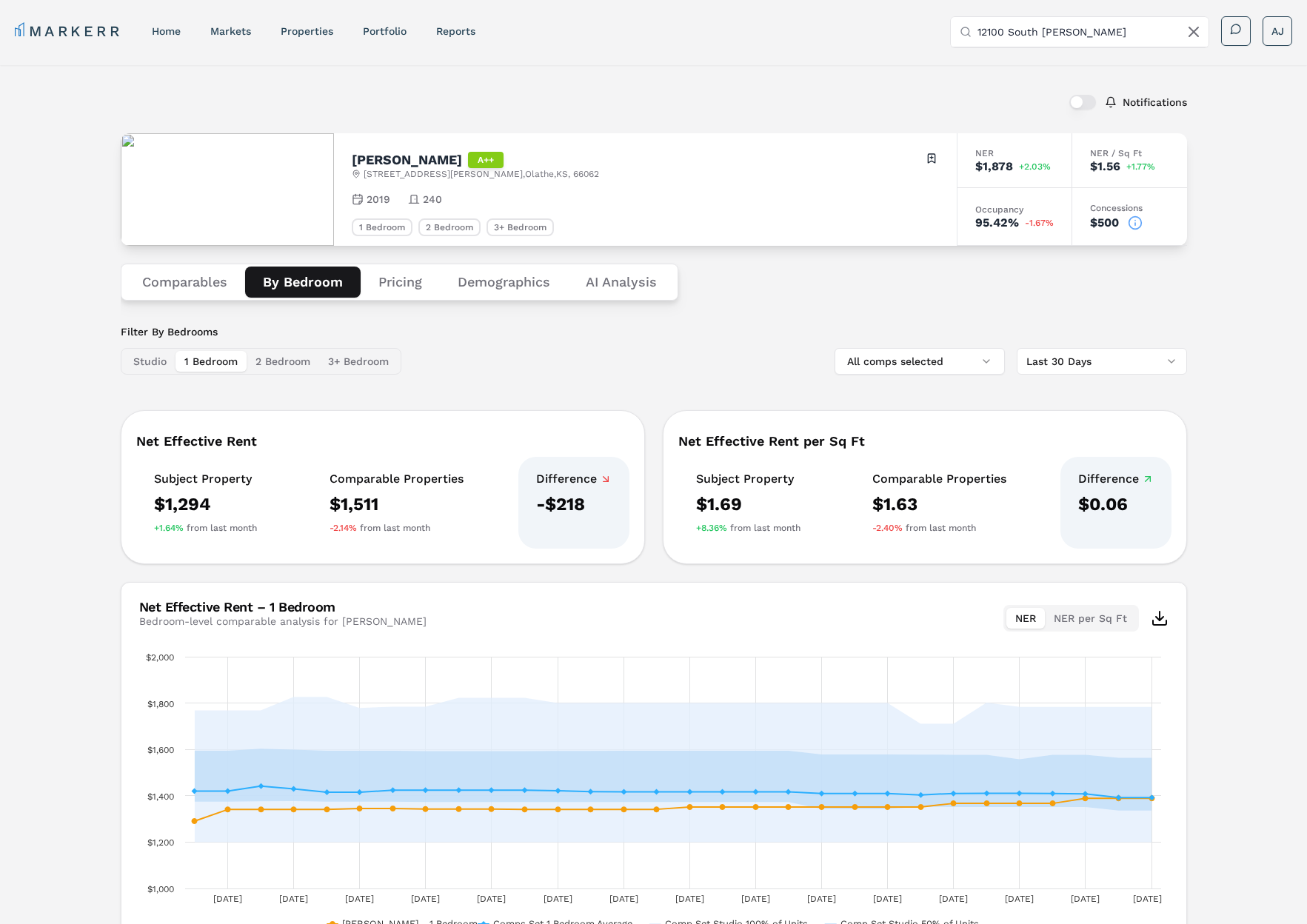
click at [1017, 41] on input "12100 South [PERSON_NAME]" at bounding box center [1088, 32] width 222 height 30
click at [1017, 40] on input "12100 South [PERSON_NAME]" at bounding box center [1088, 32] width 222 height 30
click at [1017, 38] on input "12100 South [PERSON_NAME]" at bounding box center [1088, 32] width 222 height 30
paste input "[STREET_ADDRESS][PERSON_NAME]"
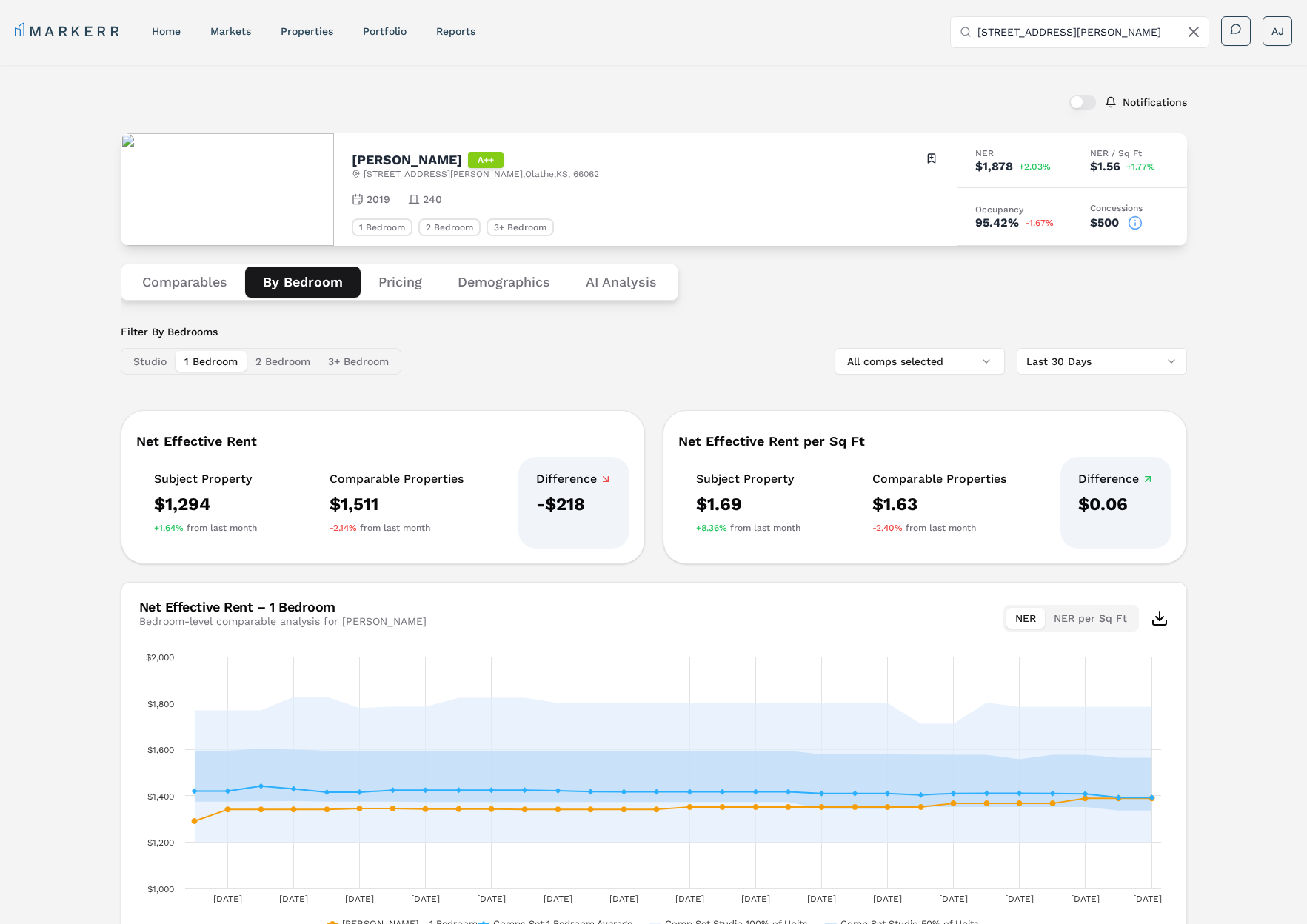
scroll to position [0, 52]
click at [1012, 30] on input "[STREET_ADDRESS][PERSON_NAME]" at bounding box center [1088, 32] width 222 height 30
click at [1013, 30] on input "[STREET_ADDRESS][PERSON_NAME]" at bounding box center [1088, 32] width 222 height 30
click at [1012, 30] on input "[STREET_ADDRESS][PERSON_NAME]" at bounding box center [1088, 32] width 222 height 30
paste input "text"
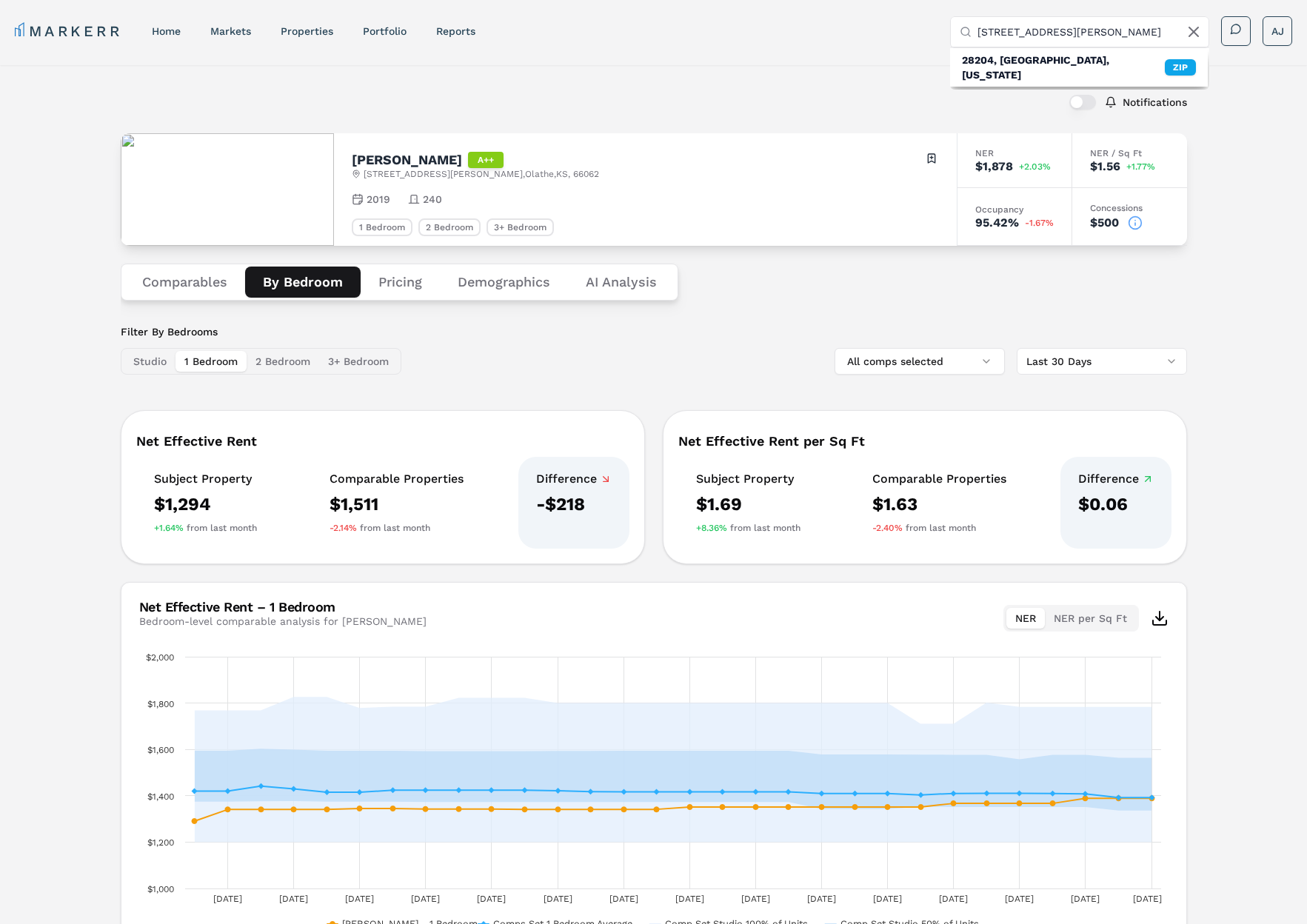
scroll to position [0, 0]
click at [1052, 31] on input "[STREET_ADDRESS][PERSON_NAME]" at bounding box center [1088, 32] width 222 height 30
click at [1031, 32] on input "[STREET_ADDRESS][PERSON_NAME]" at bounding box center [1088, 32] width 222 height 30
click at [1021, 30] on input "600 [PERSON_NAME]" at bounding box center [1088, 32] width 222 height 30
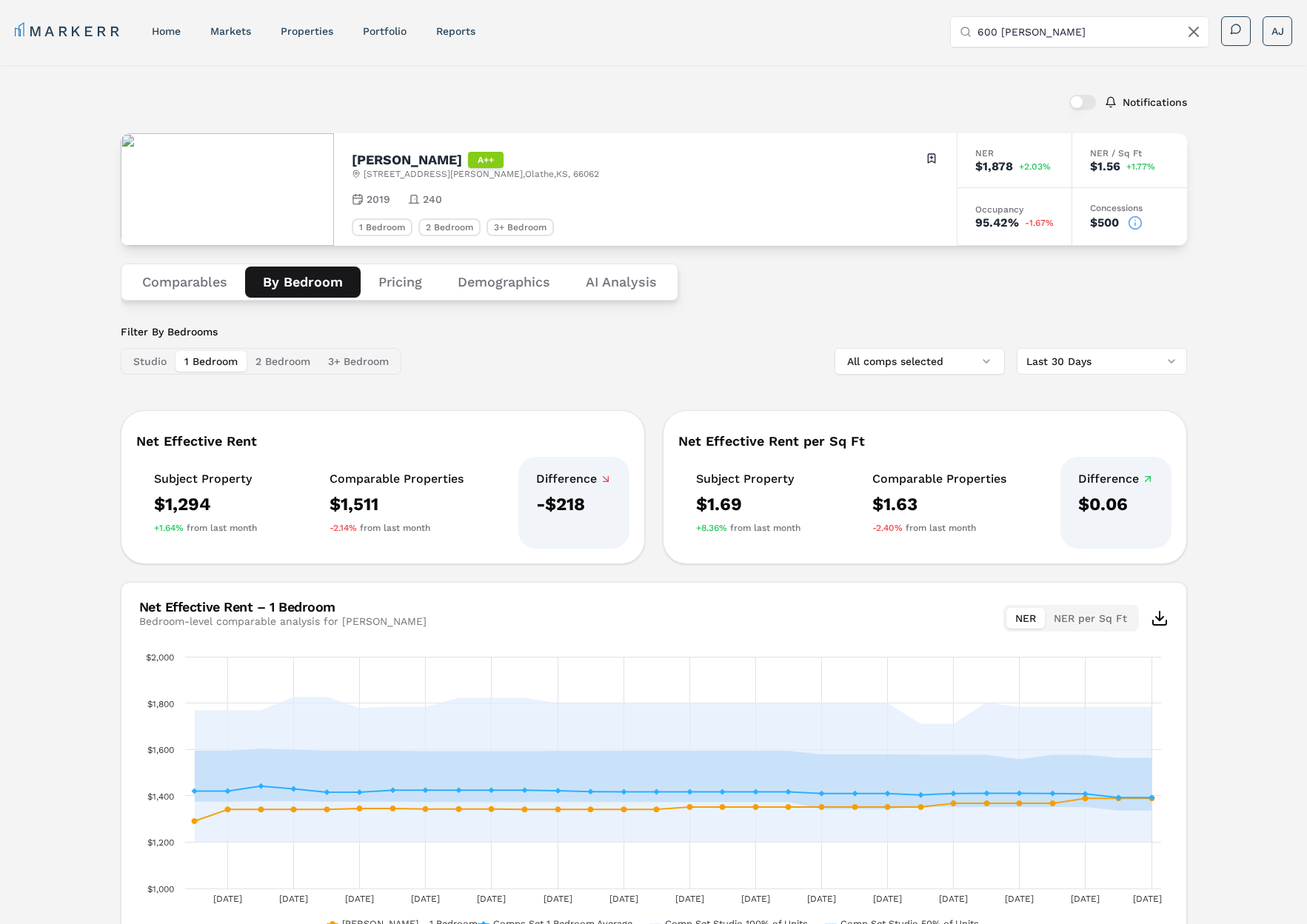
click at [1021, 30] on input "600 [PERSON_NAME]" at bounding box center [1088, 32] width 222 height 30
paste input "Alta 10th and"
click at [1025, 30] on input "Alta 10th and [PERSON_NAME]" at bounding box center [1088, 32] width 222 height 30
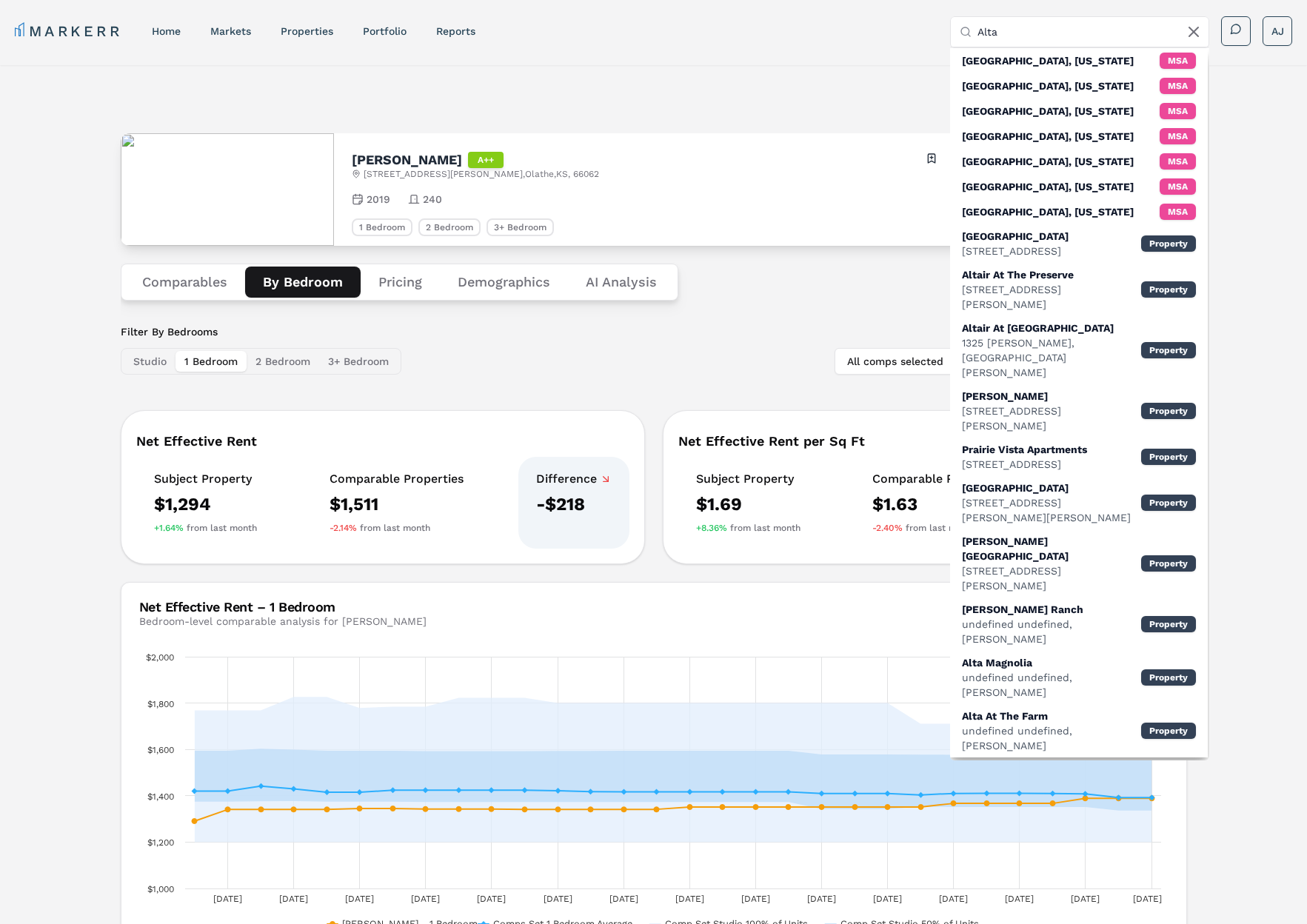
type input "Alta"
click at [868, 102] on div "Notifications" at bounding box center [654, 102] width 1066 height 38
click at [1191, 31] on icon at bounding box center [1194, 31] width 18 height 18
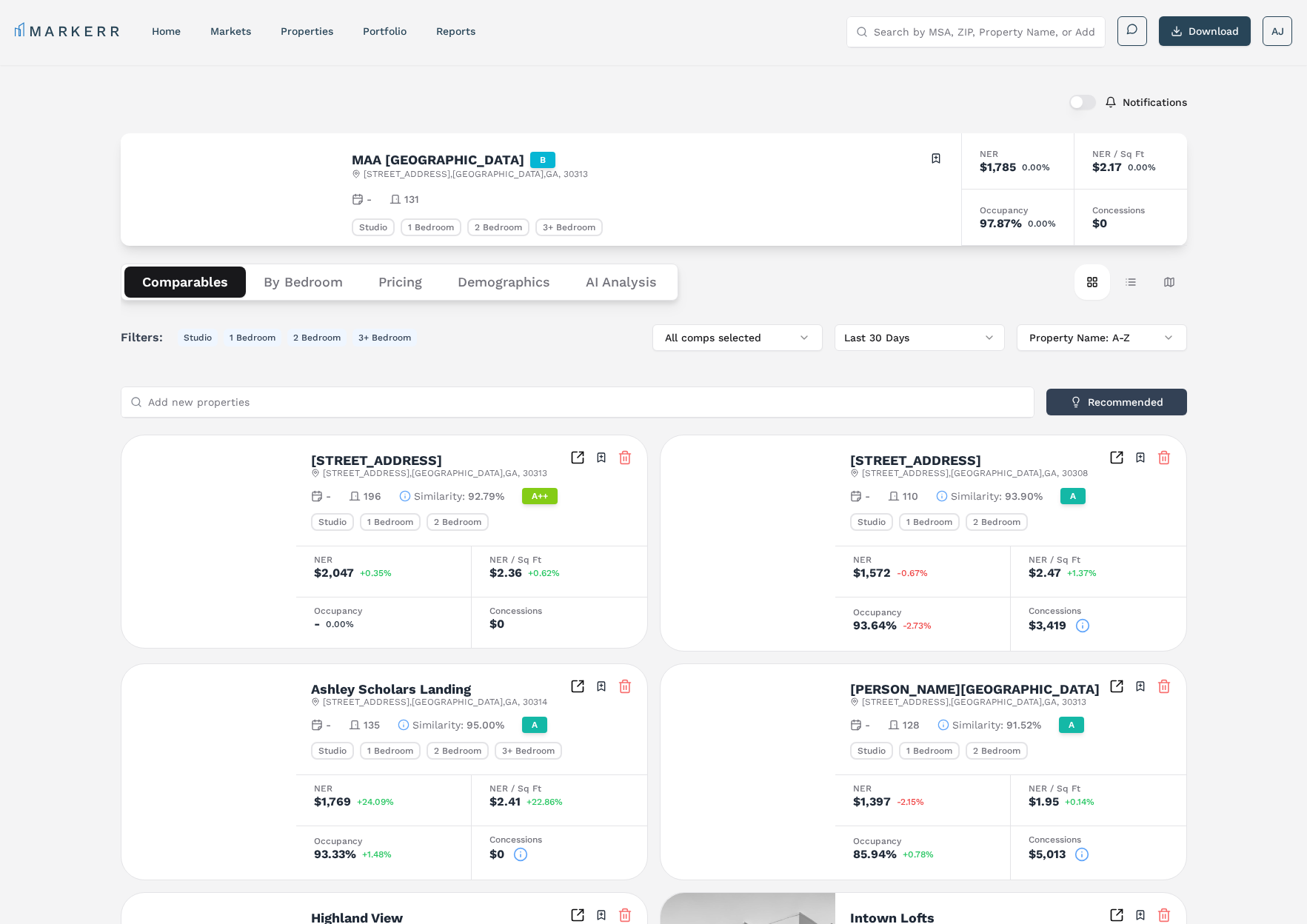
click at [315, 291] on button "By Bedroom" at bounding box center [303, 282] width 115 height 31
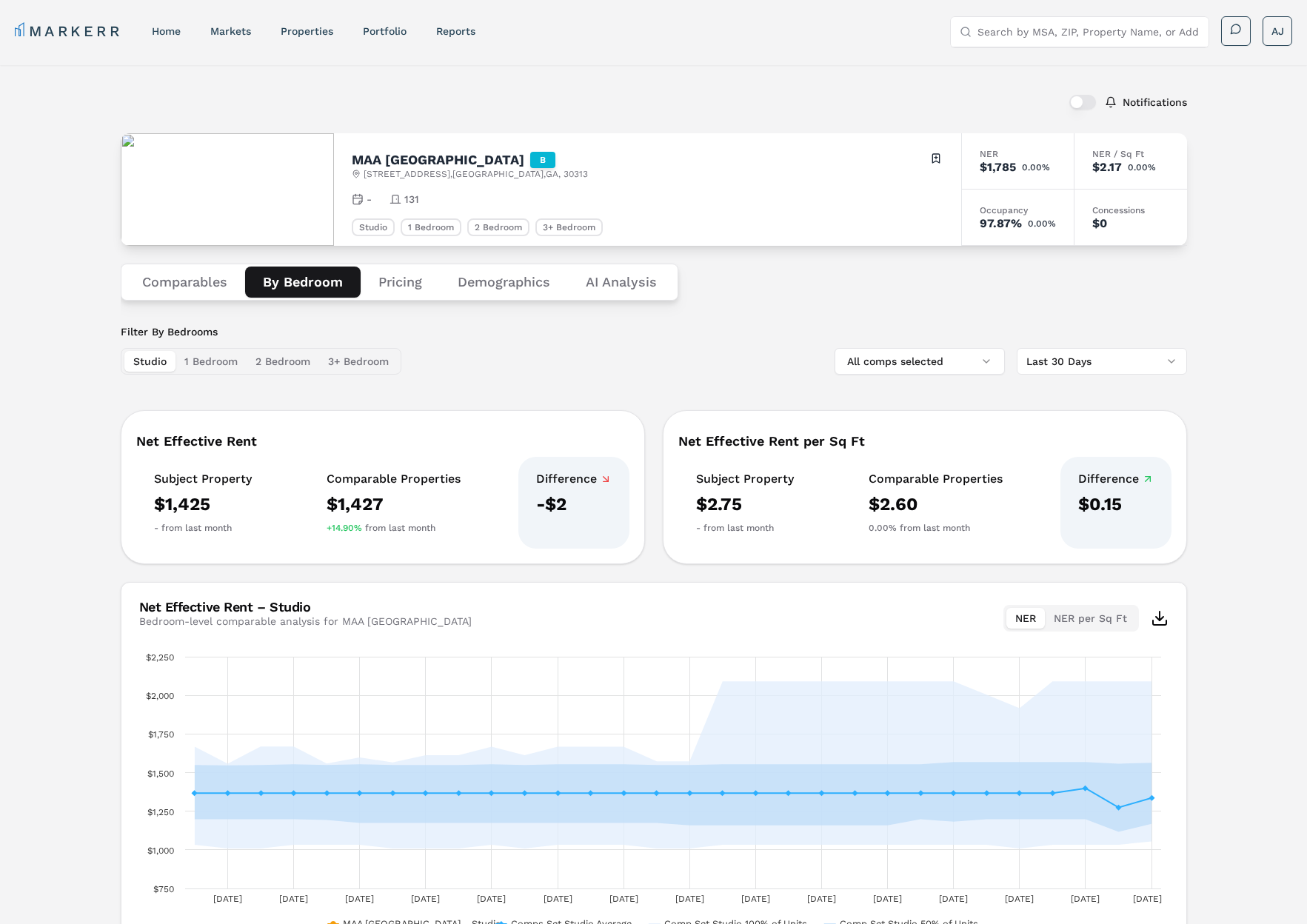
click at [385, 159] on h2 "MAA Centennial Park" at bounding box center [438, 159] width 173 height 13
copy h2 "MAA Centennial Park"
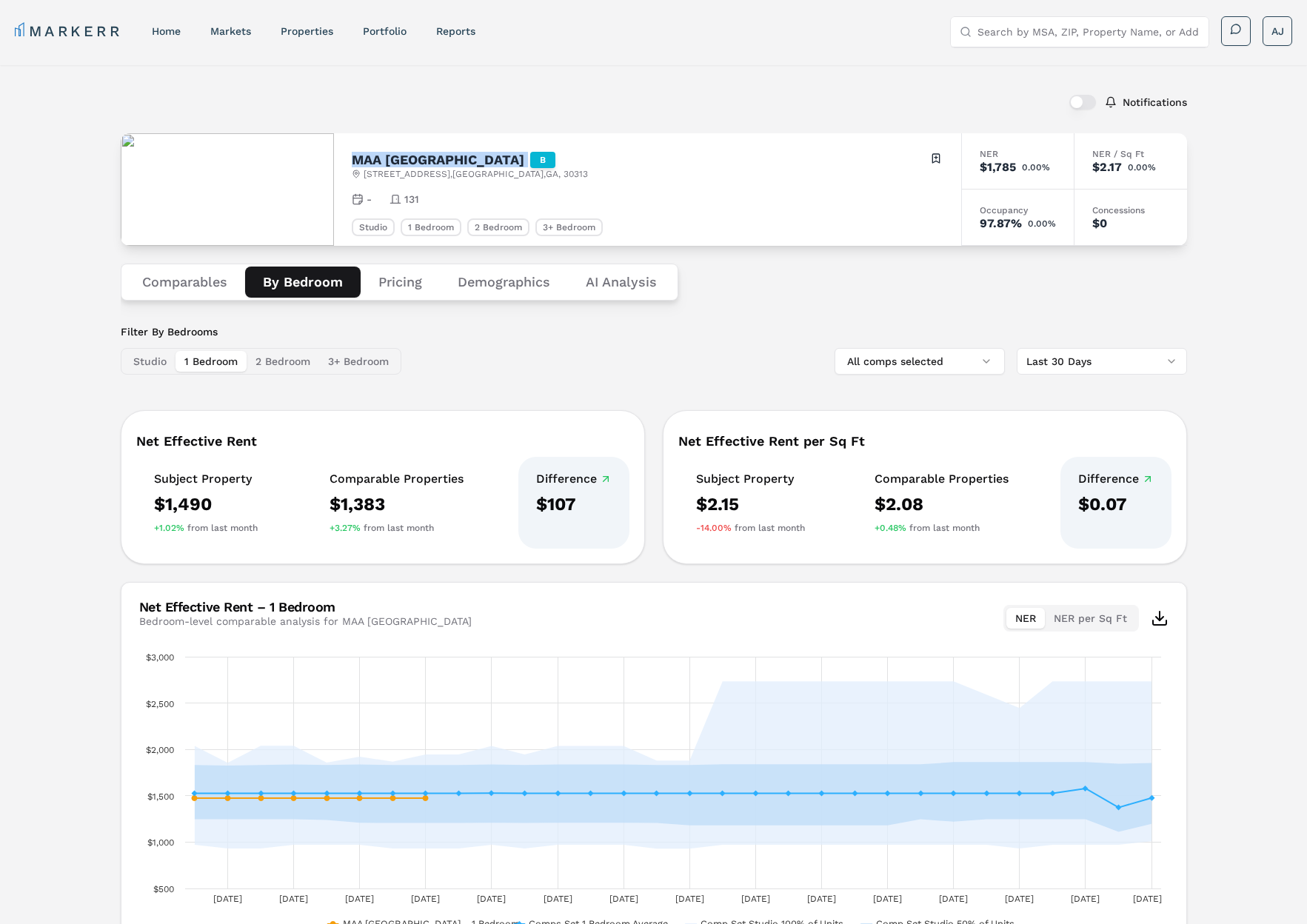
click at [209, 363] on button "1 Bedroom" at bounding box center [210, 361] width 71 height 21
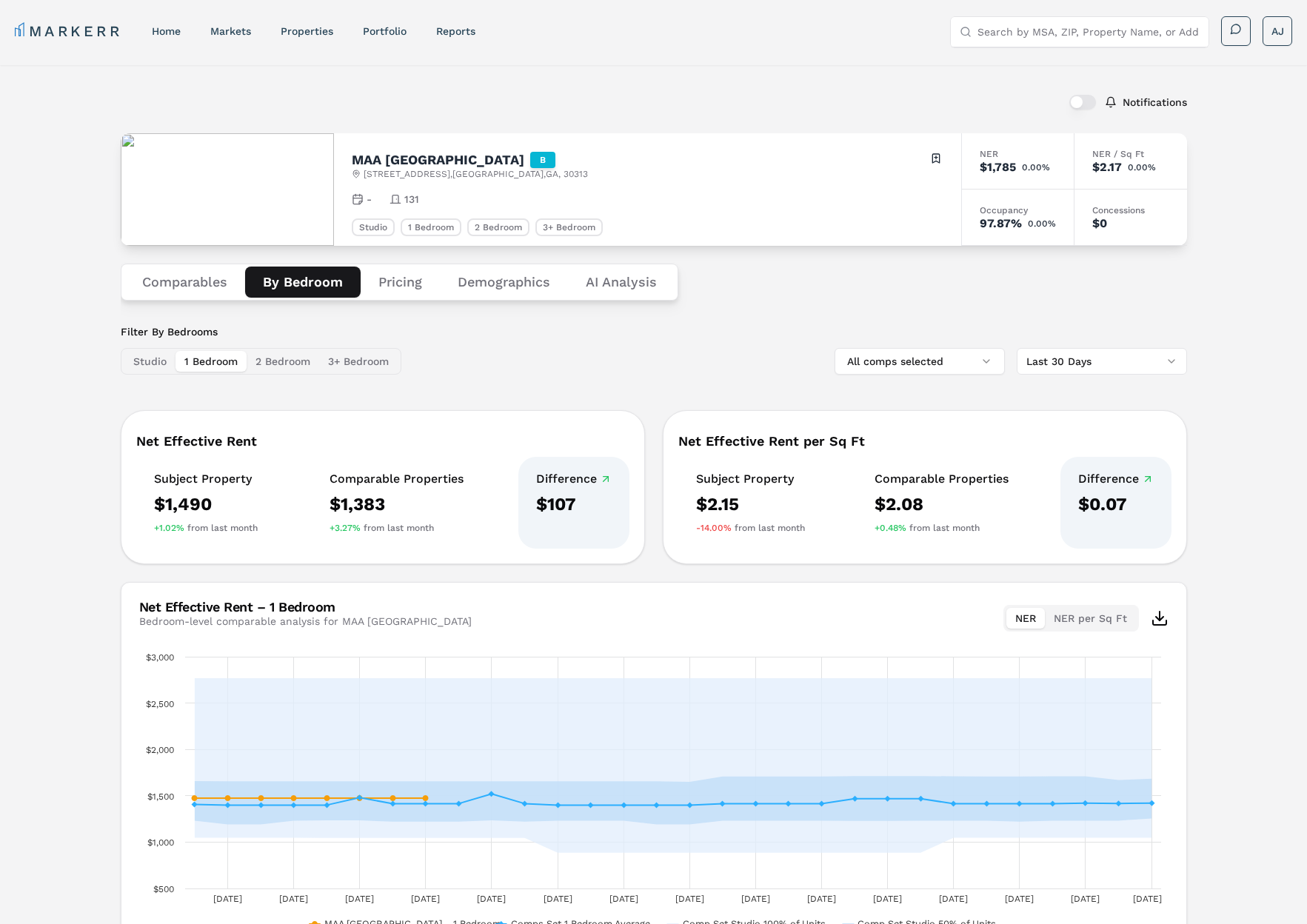
click at [306, 349] on div "Studio 1 Bedroom 2 Bedroom 3+ Bedroom" at bounding box center [260, 361] width 281 height 27
drag, startPoint x: 288, startPoint y: 362, endPoint x: 344, endPoint y: 364, distance: 56.0
click at [289, 362] on button "2 Bedroom" at bounding box center [282, 361] width 73 height 21
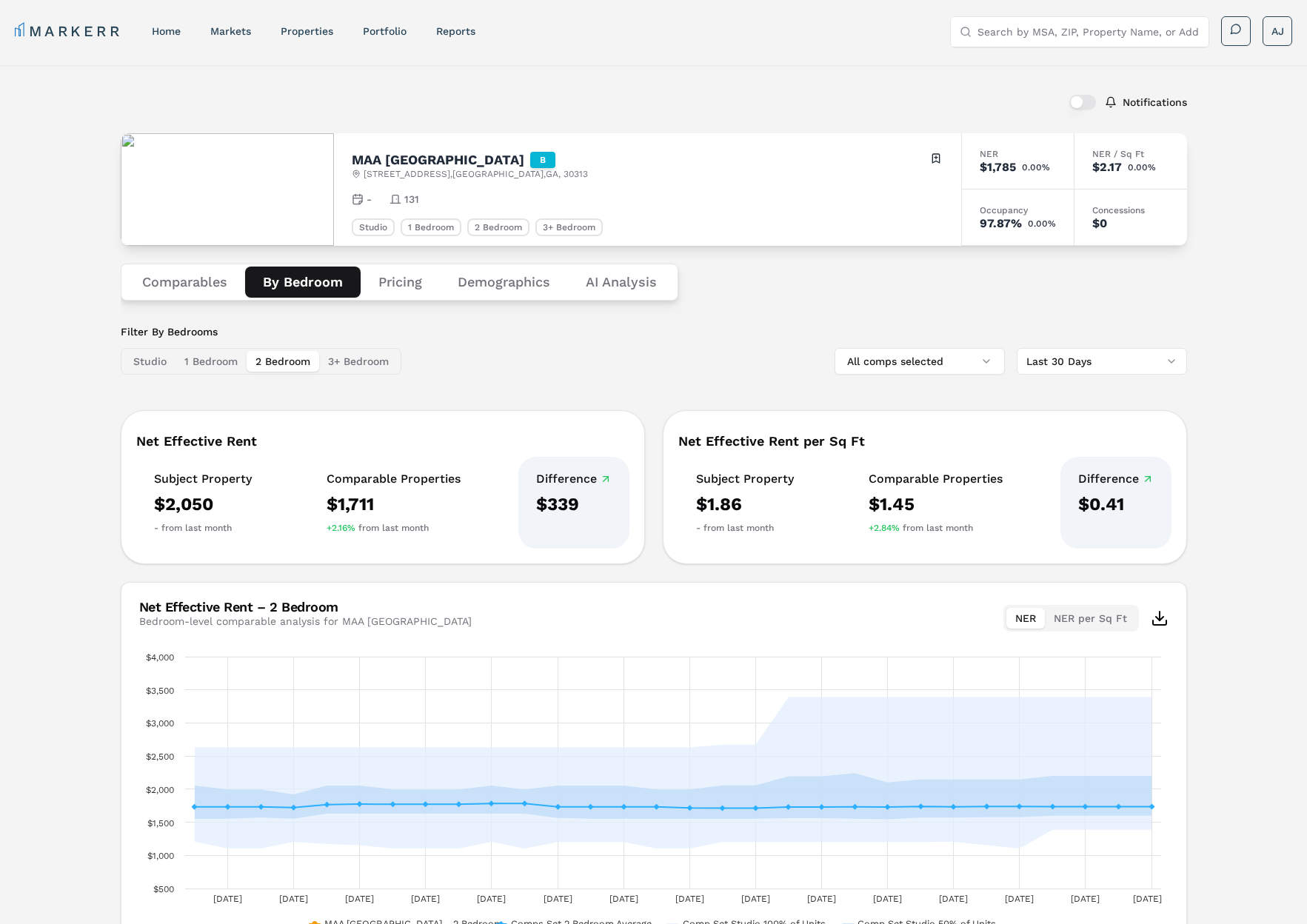
click at [383, 361] on button "3+ Bedroom" at bounding box center [358, 361] width 78 height 21
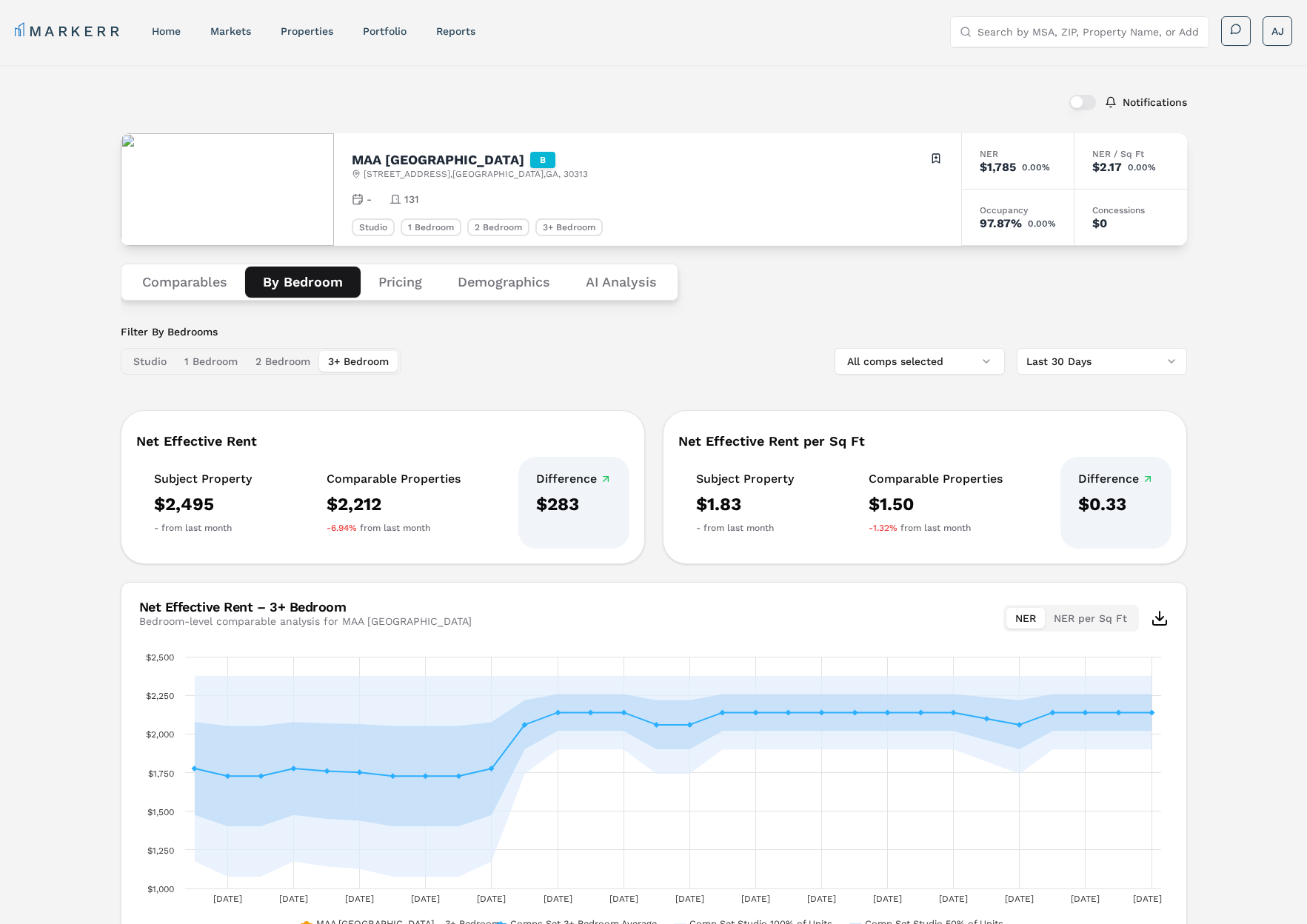
click at [1069, 27] on input "Search by MSA, ZIP, Property Name, or Address" at bounding box center [1088, 32] width 222 height 30
paste input "MAA Centennial Park"
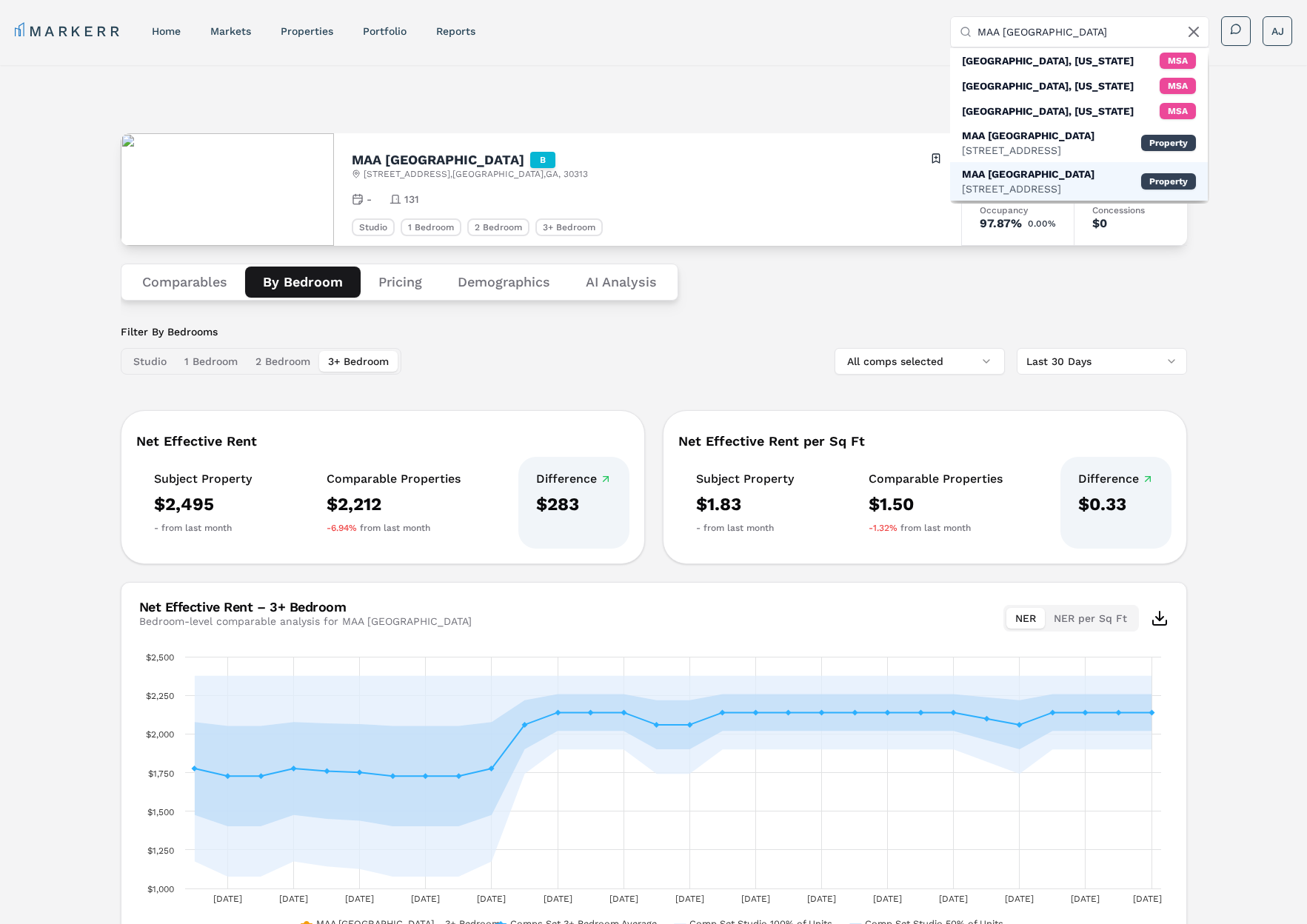
click at [1013, 196] on div "305 Centennial Olympic Park Dr NW, Atlanta" at bounding box center [1028, 188] width 133 height 15
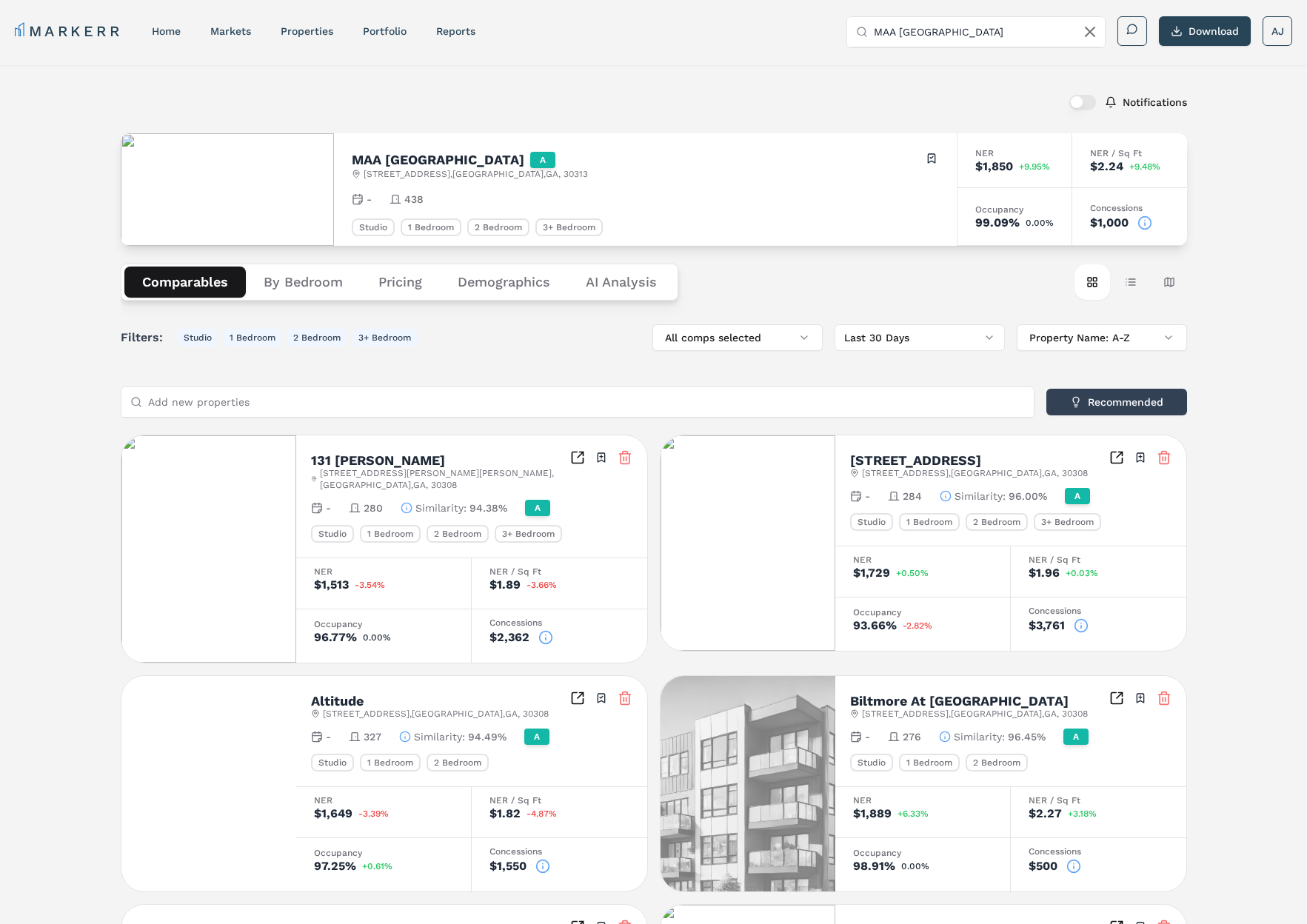
drag, startPoint x: 313, startPoint y: 273, endPoint x: 321, endPoint y: 272, distance: 8.1
click at [316, 272] on button "By Bedroom" at bounding box center [303, 282] width 115 height 31
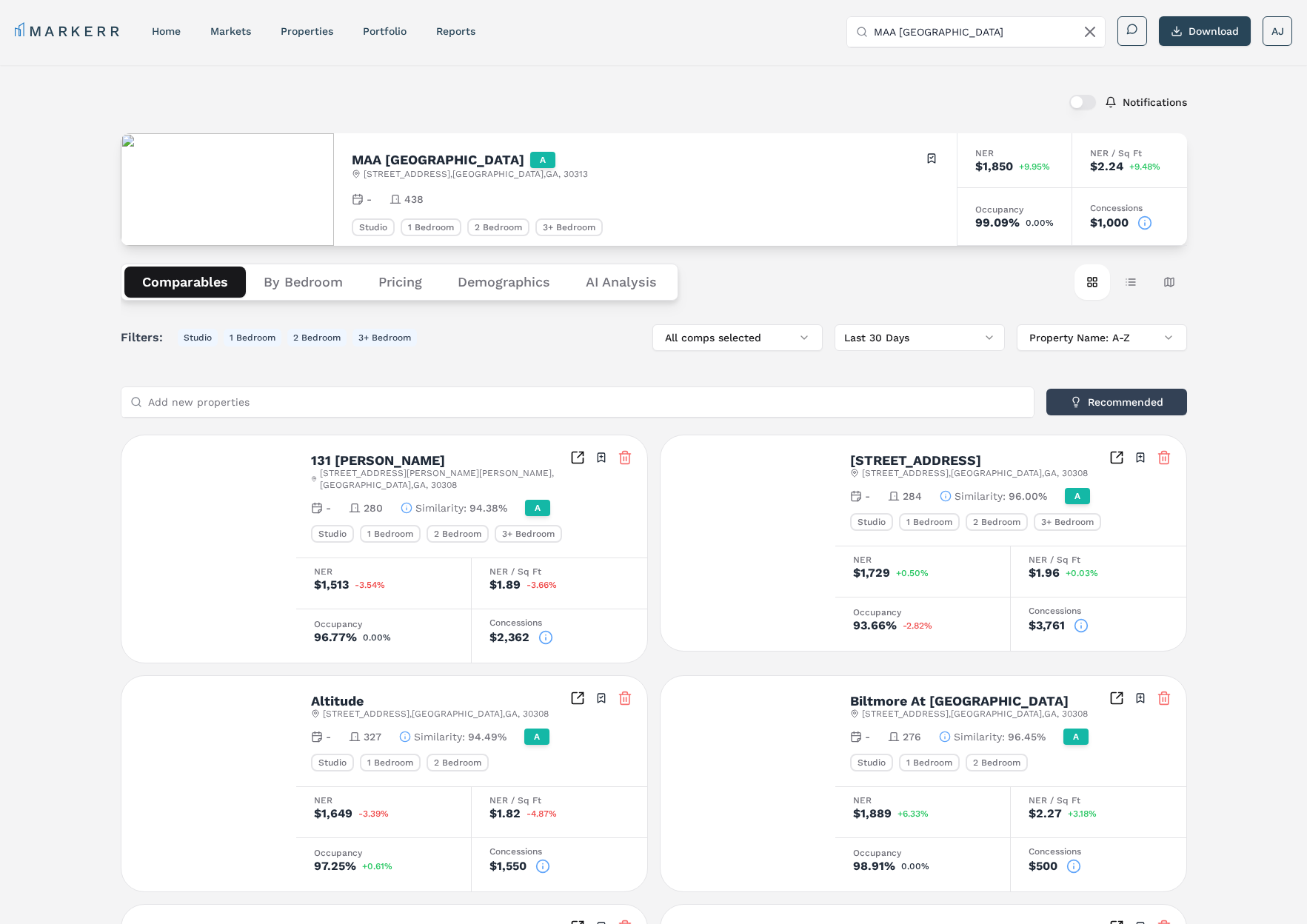
drag, startPoint x: 180, startPoint y: 288, endPoint x: 180, endPoint y: 152, distance: 136.0
click at [181, 287] on button "Comparables" at bounding box center [184, 282] width 121 height 31
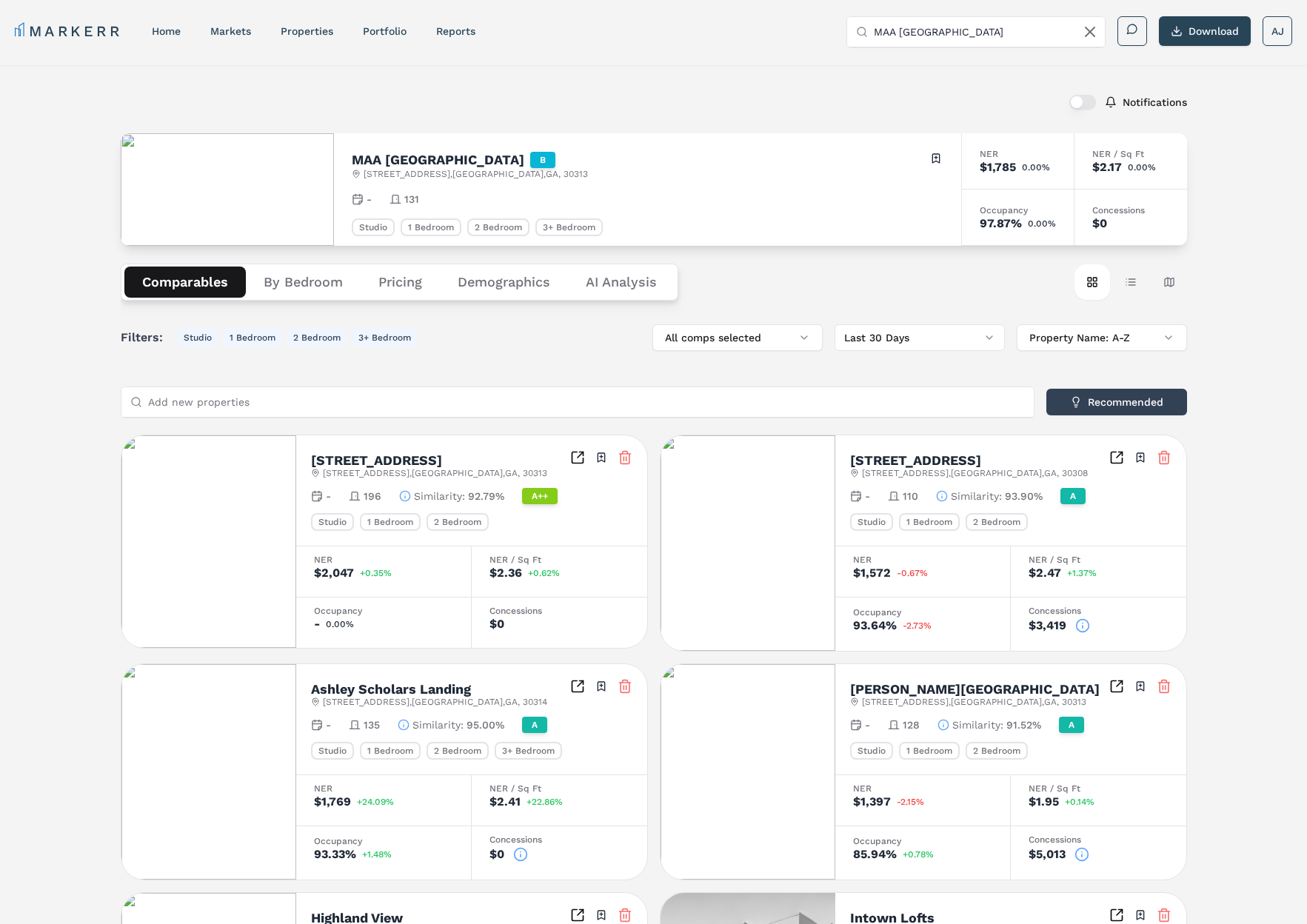
click at [299, 288] on button "By Bedroom" at bounding box center [303, 282] width 115 height 31
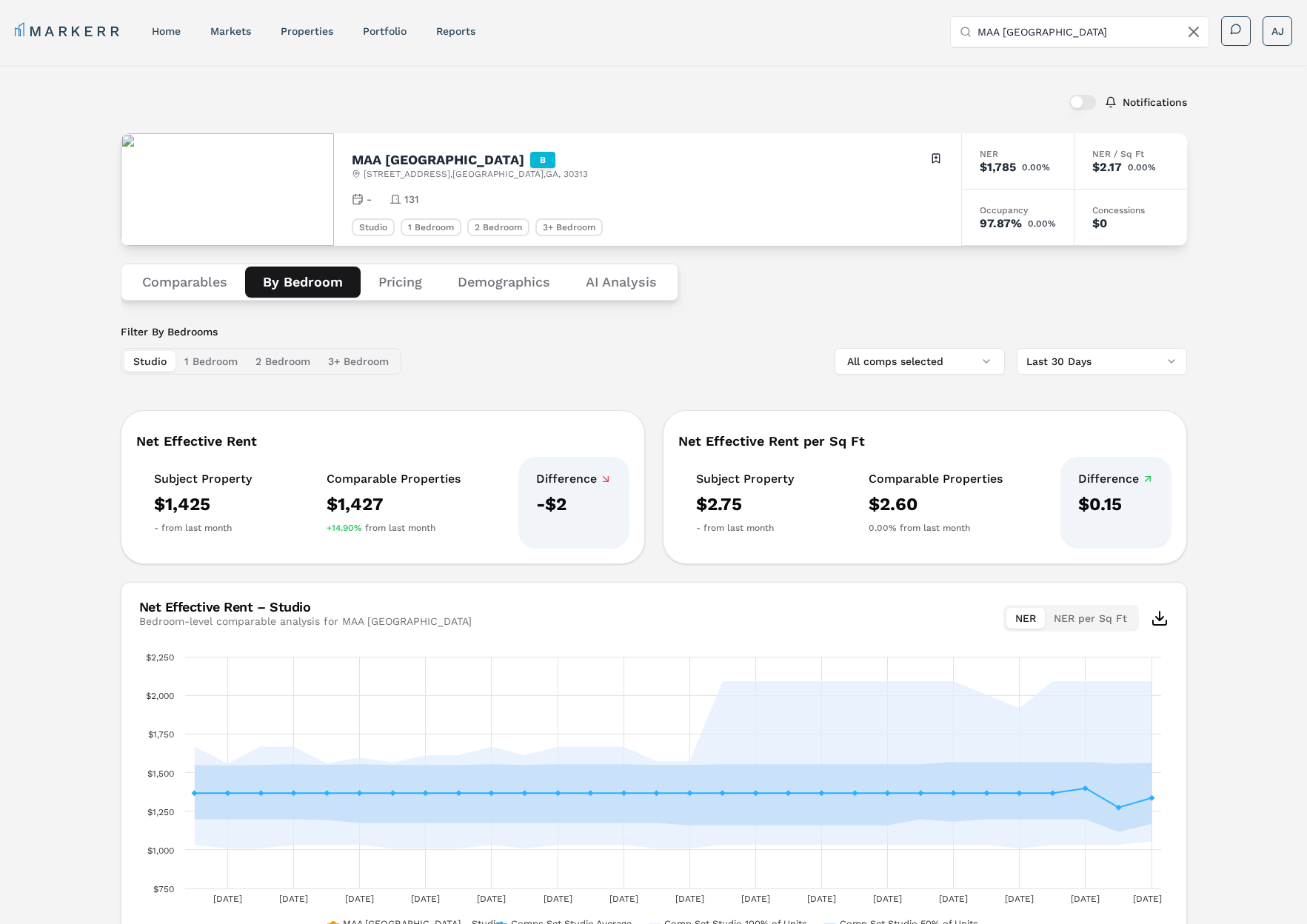
click at [1040, 28] on input "MAA Centennial Park" at bounding box center [1088, 32] width 222 height 30
click at [1092, 27] on input "MAA Centennial Park" at bounding box center [1088, 32] width 222 height 30
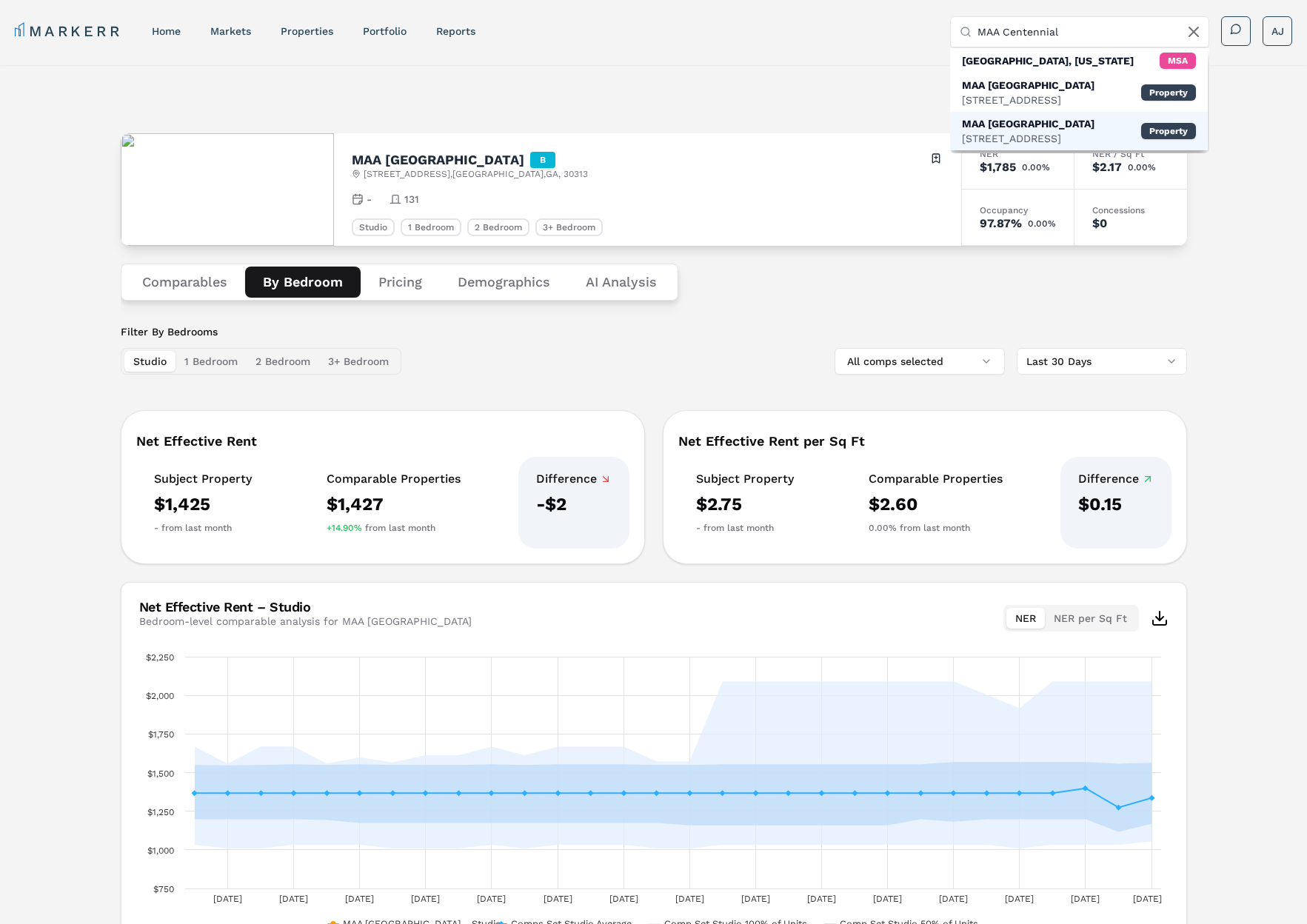
type input "MAA Centennial"
click at [1016, 146] on div "305 Centennial Olympic Park Dr NW, Atlanta" at bounding box center [1028, 138] width 133 height 15
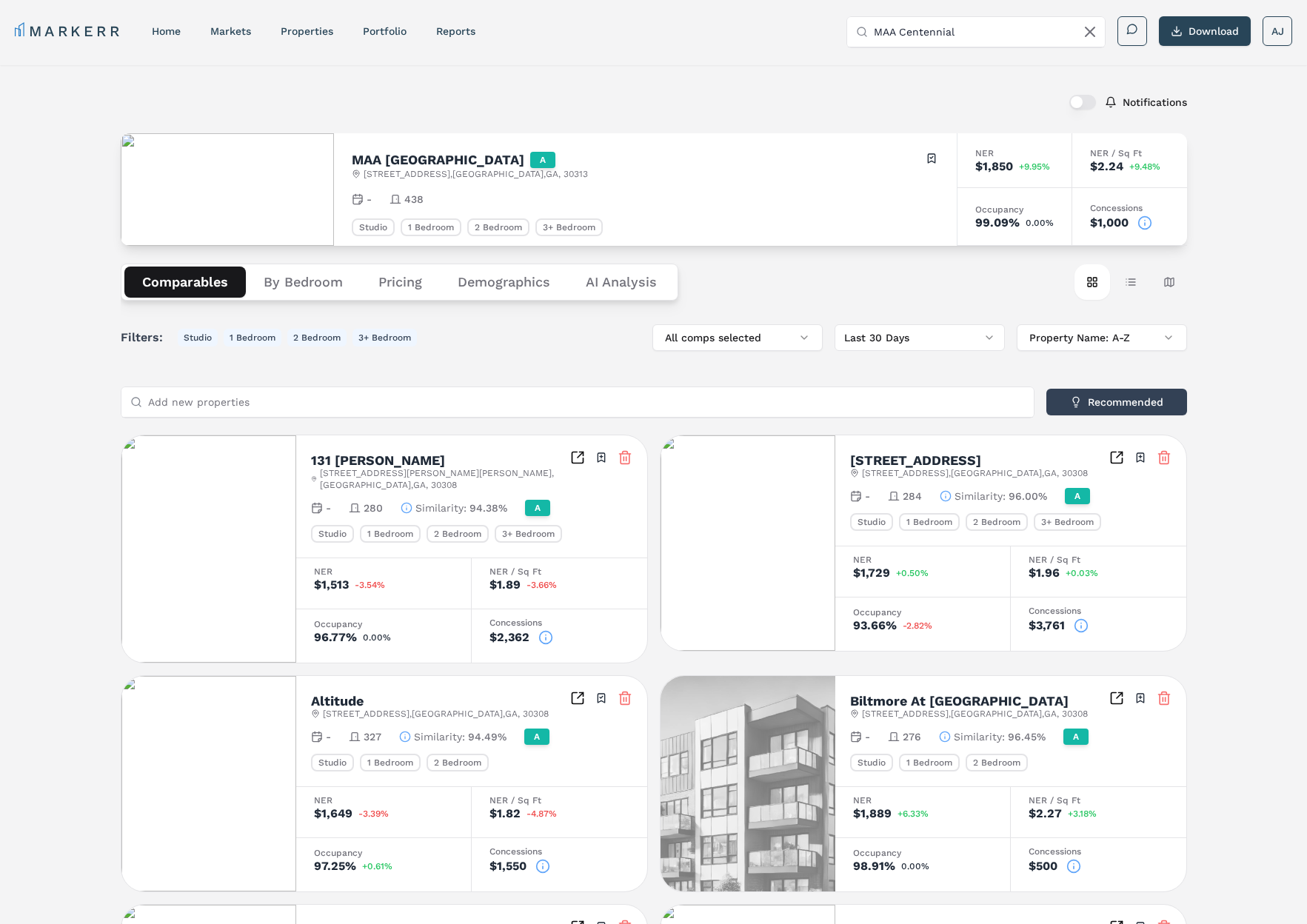
click at [324, 277] on button "By Bedroom" at bounding box center [303, 282] width 115 height 31
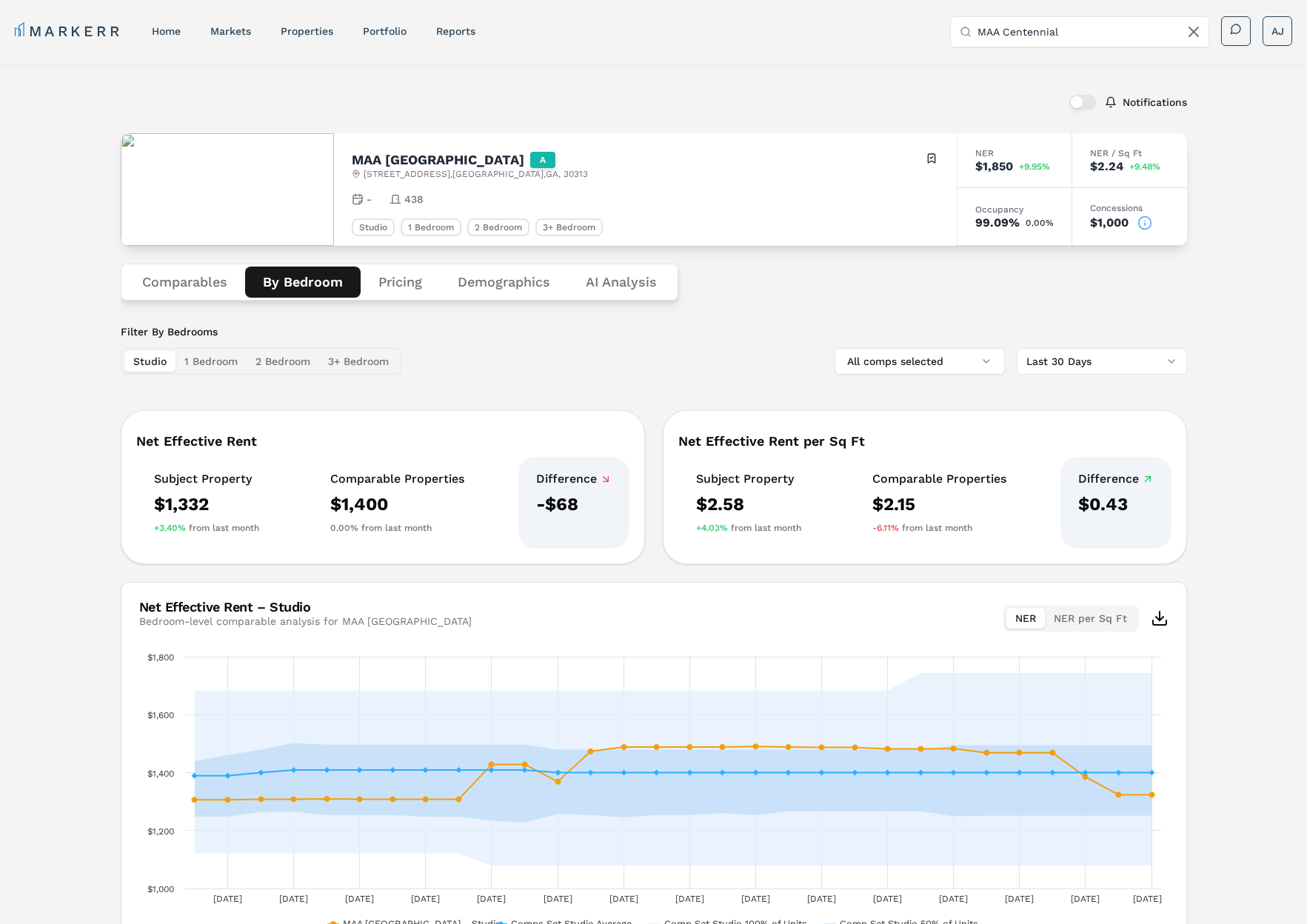
click at [395, 279] on button "Pricing" at bounding box center [399, 282] width 79 height 31
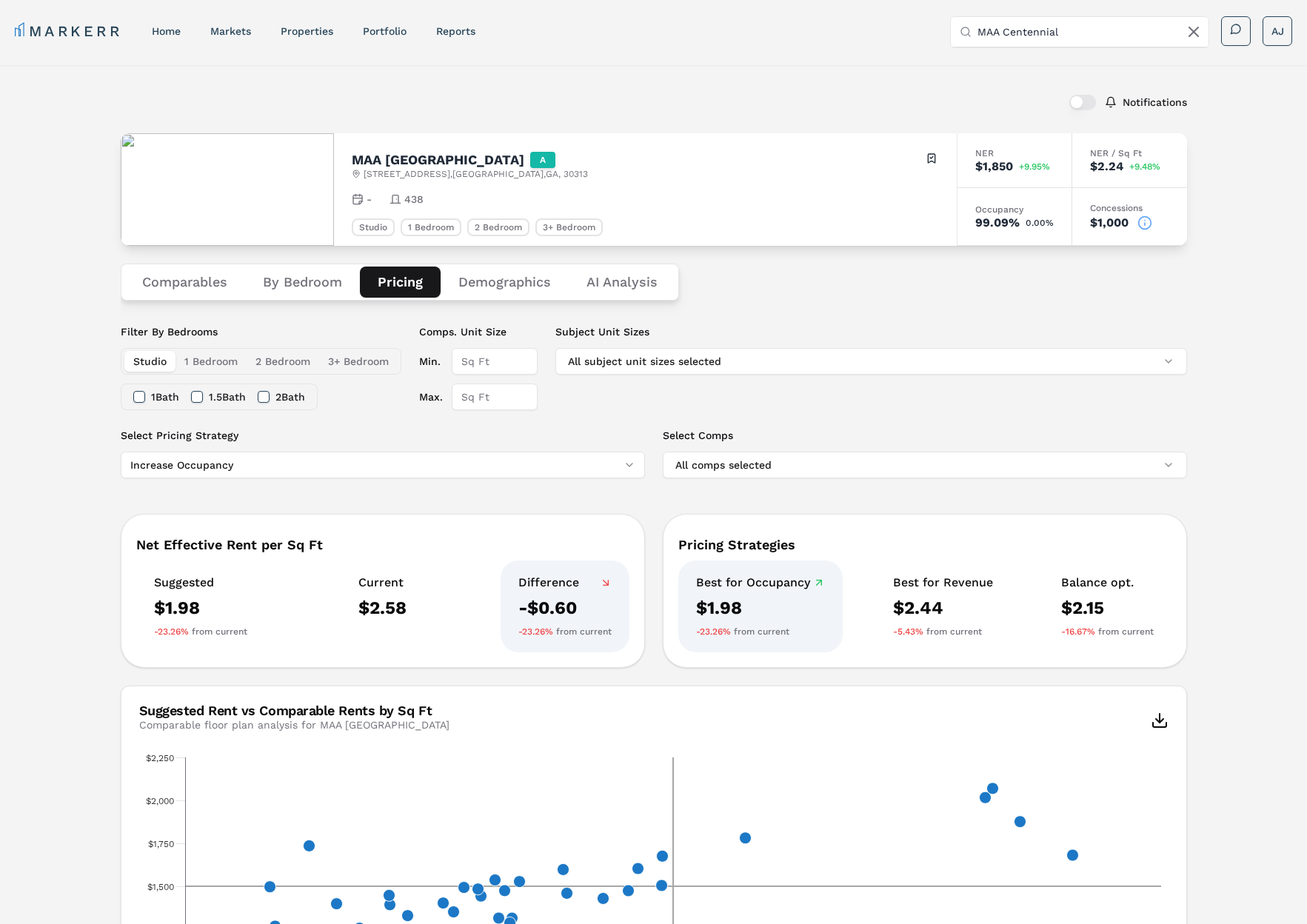
click at [317, 274] on button "By Bedroom" at bounding box center [303, 282] width 115 height 31
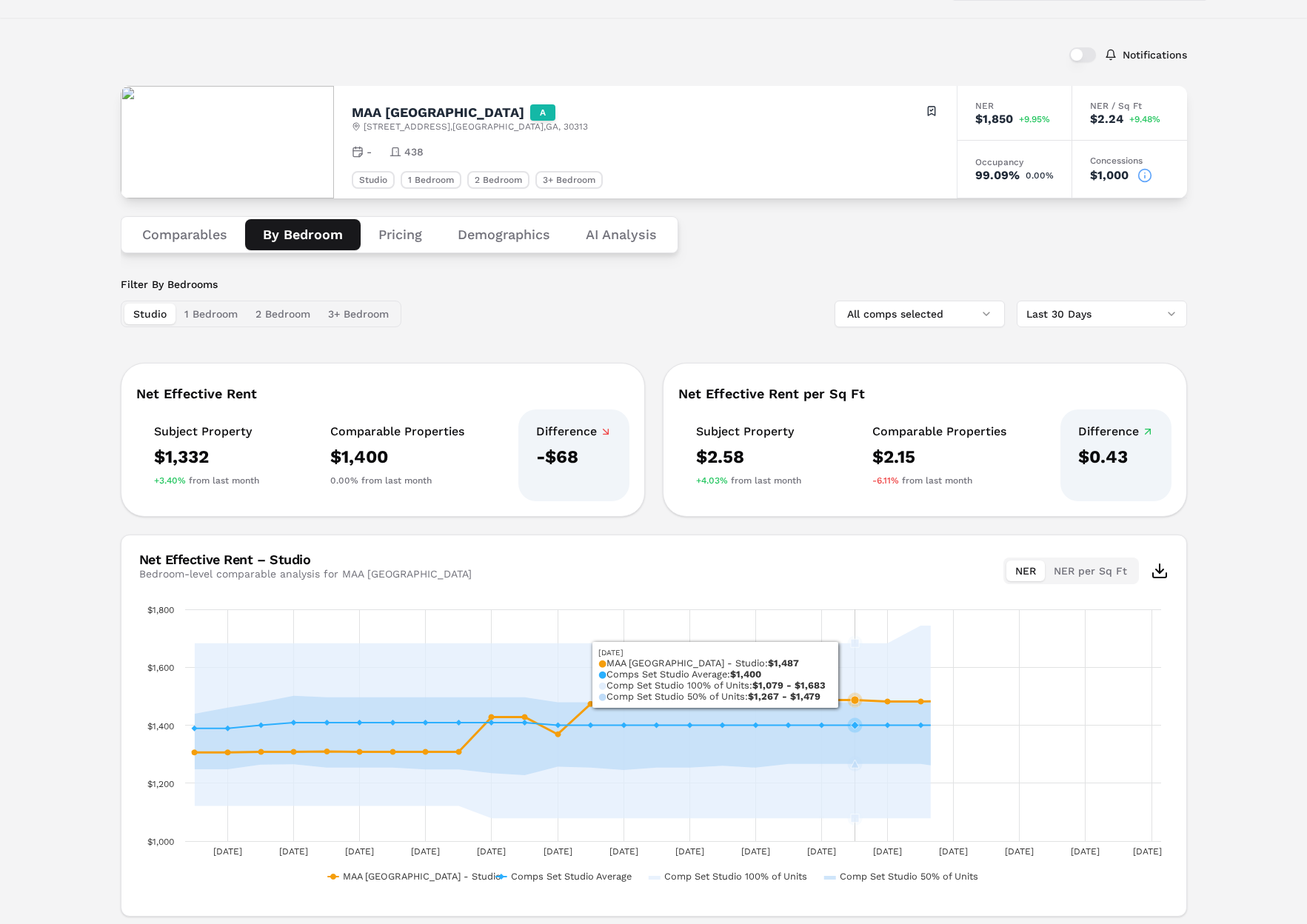
scroll to position [96, 0]
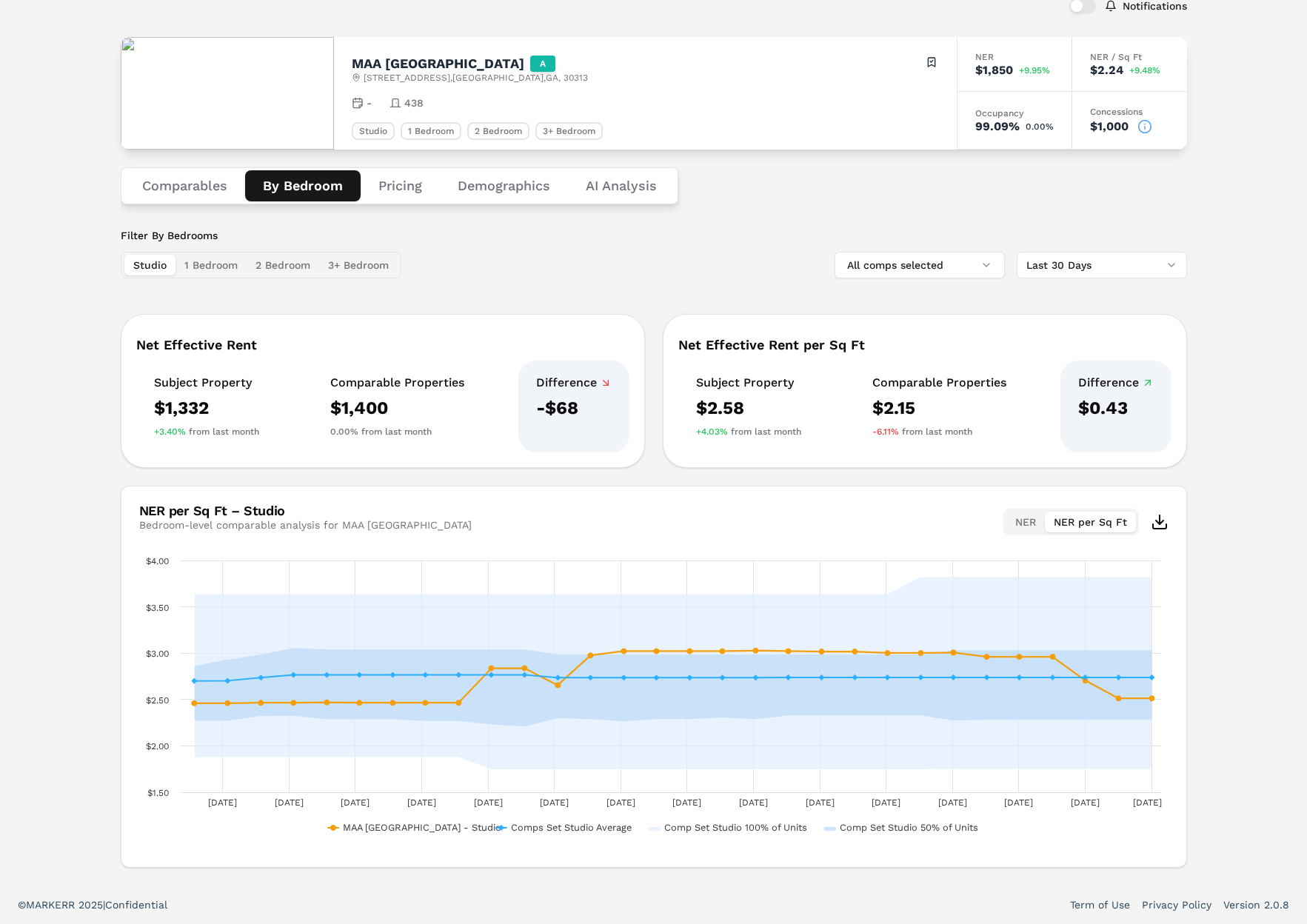
click at [1091, 515] on button "NER per Sq Ft" at bounding box center [1090, 522] width 91 height 21
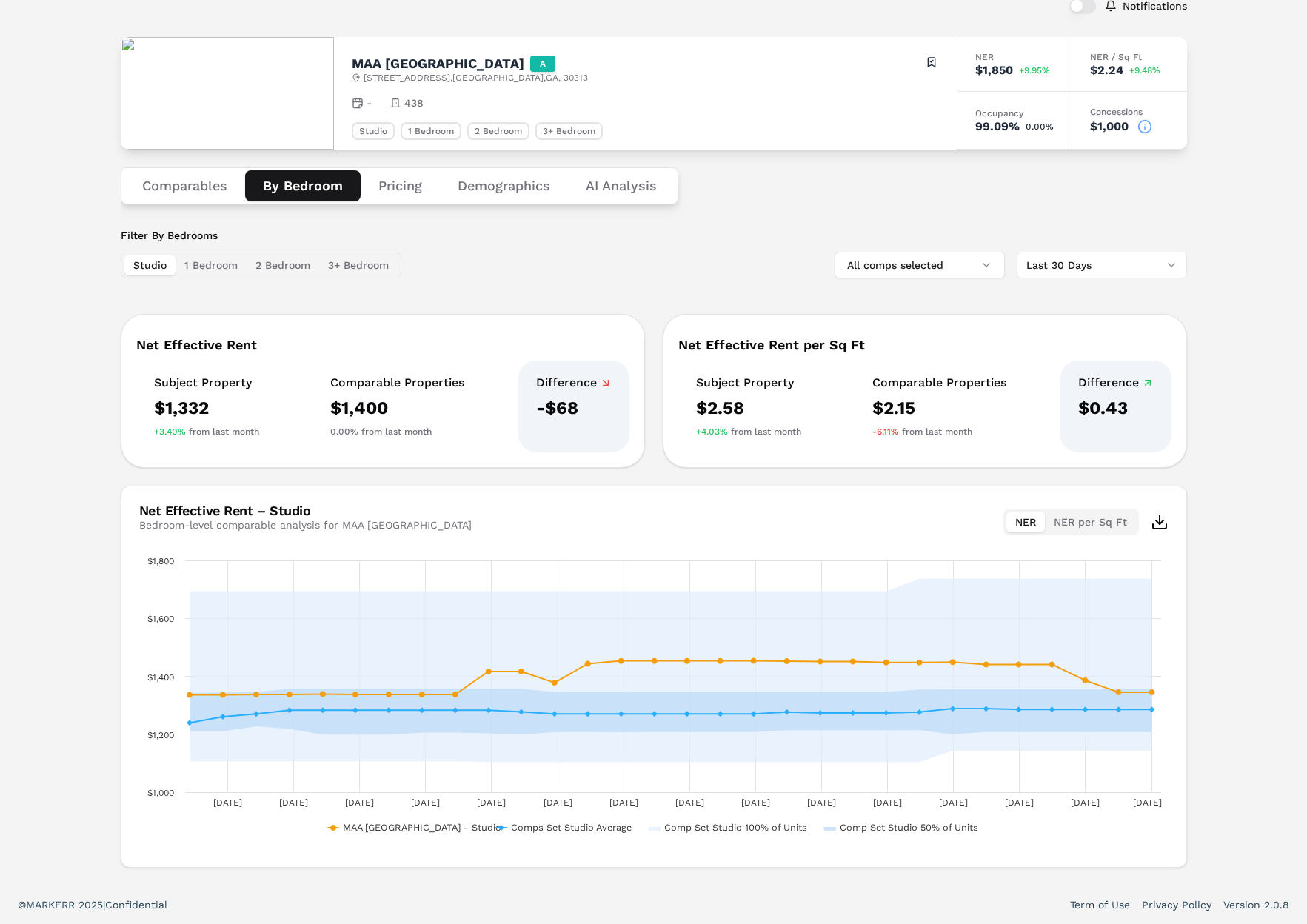
drag, startPoint x: 1031, startPoint y: 525, endPoint x: 1046, endPoint y: 540, distance: 21.2
click at [1031, 525] on button "NER" at bounding box center [1025, 522] width 38 height 21
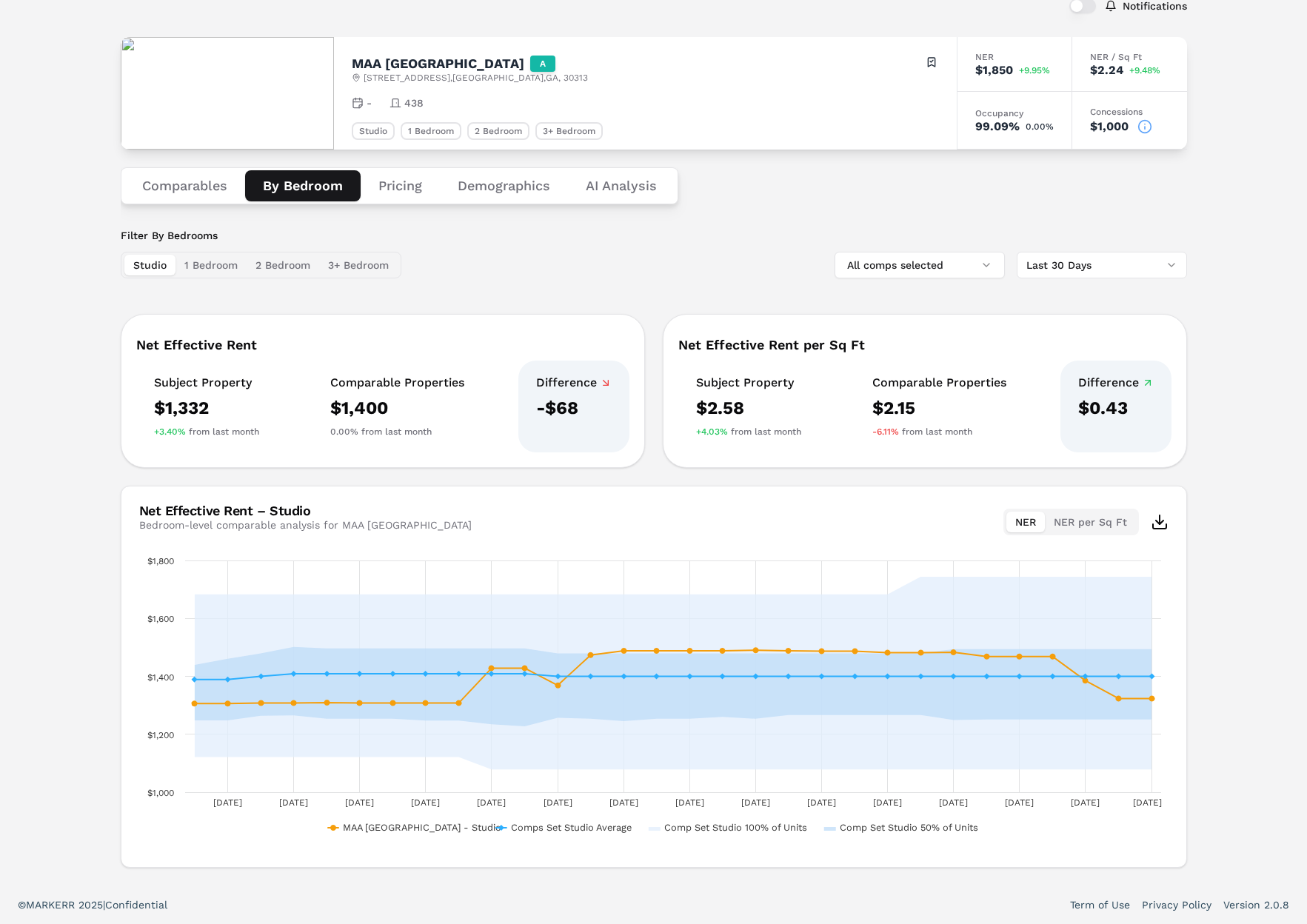
scroll to position [0, 0]
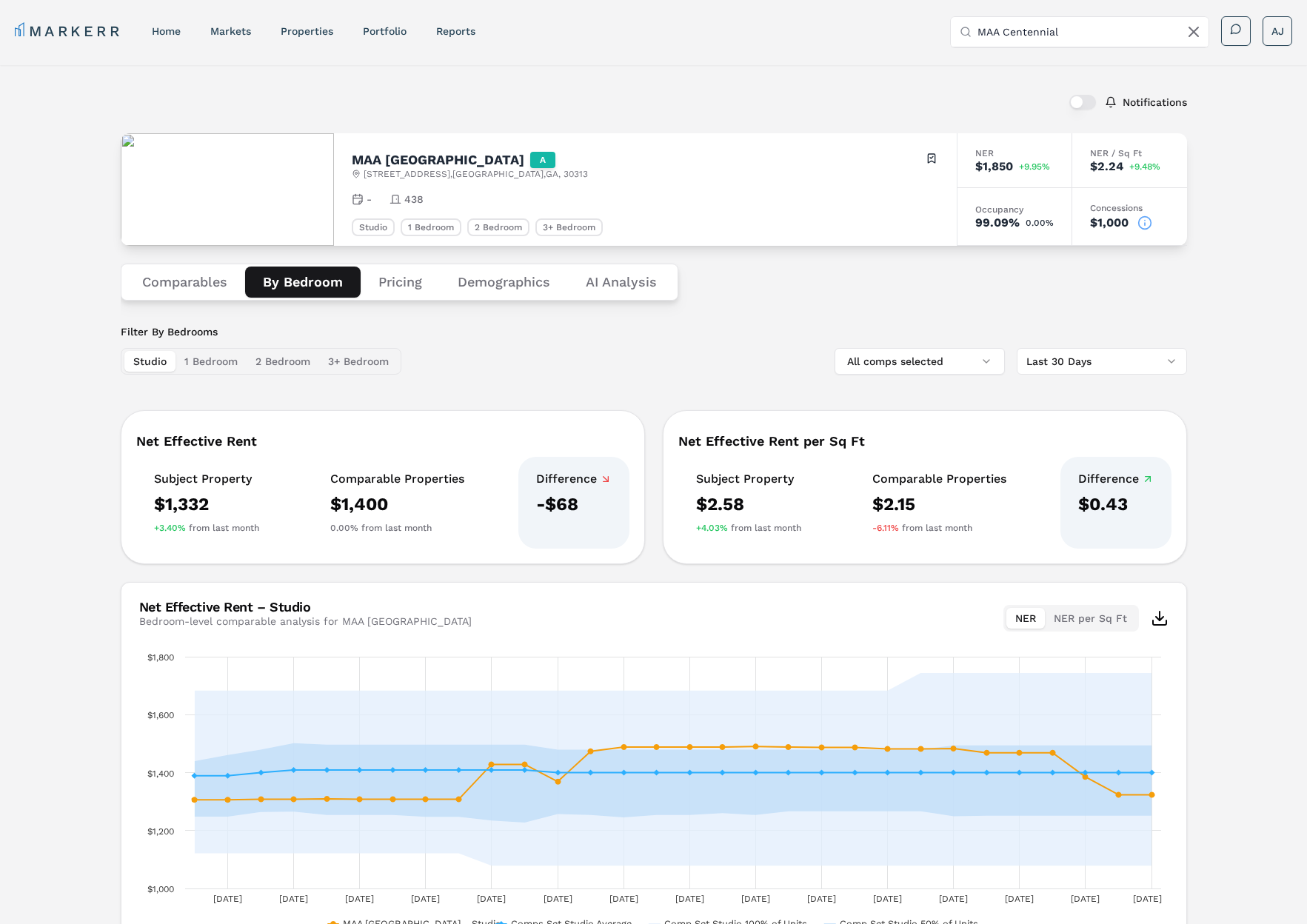
click at [386, 282] on button "Pricing" at bounding box center [399, 282] width 79 height 31
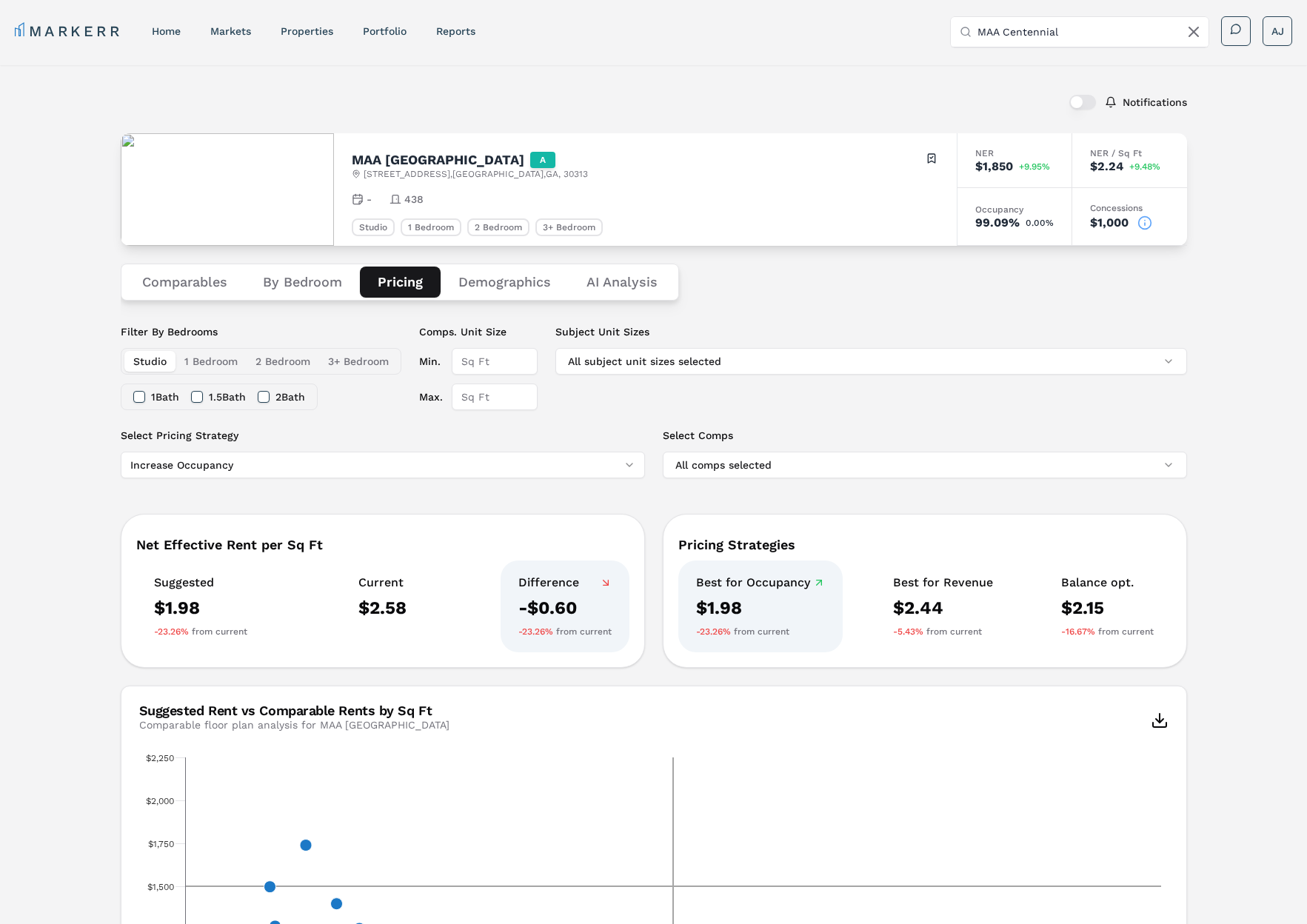
click at [297, 285] on button "By Bedroom" at bounding box center [303, 282] width 115 height 31
